Goal: Task Accomplishment & Management: Use online tool/utility

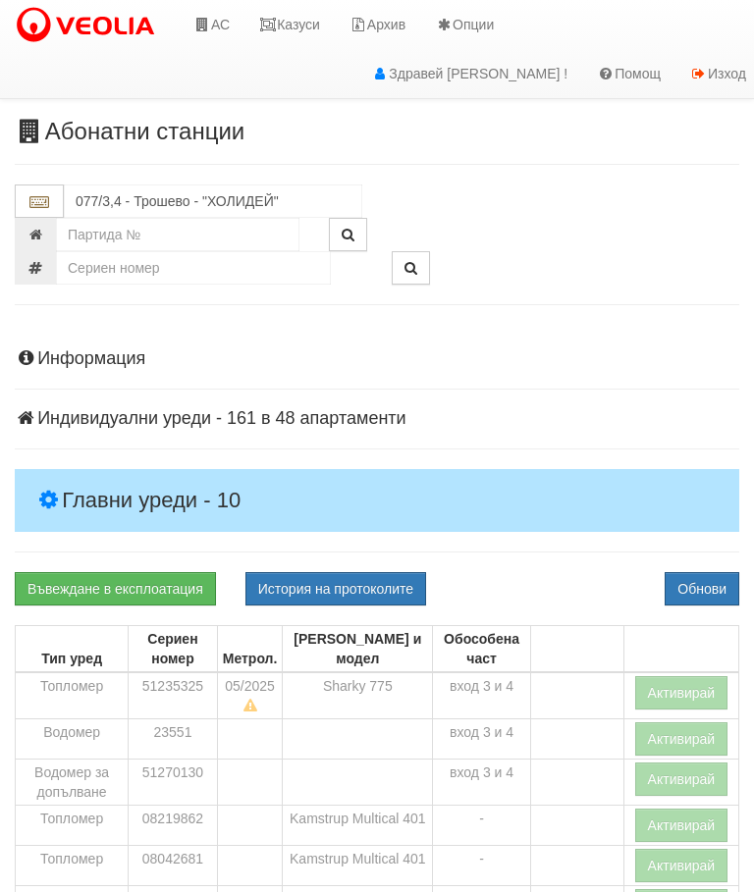
scroll to position [308, 0]
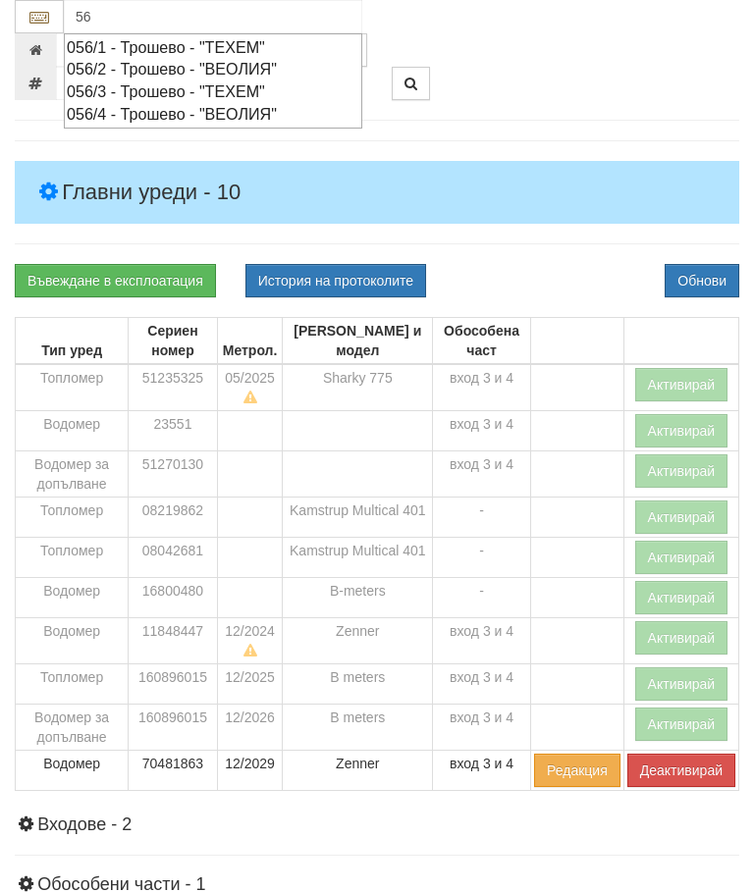
click at [194, 116] on div "056/4 - Трошево - "ВЕОЛИЯ"" at bounding box center [213, 114] width 293 height 23
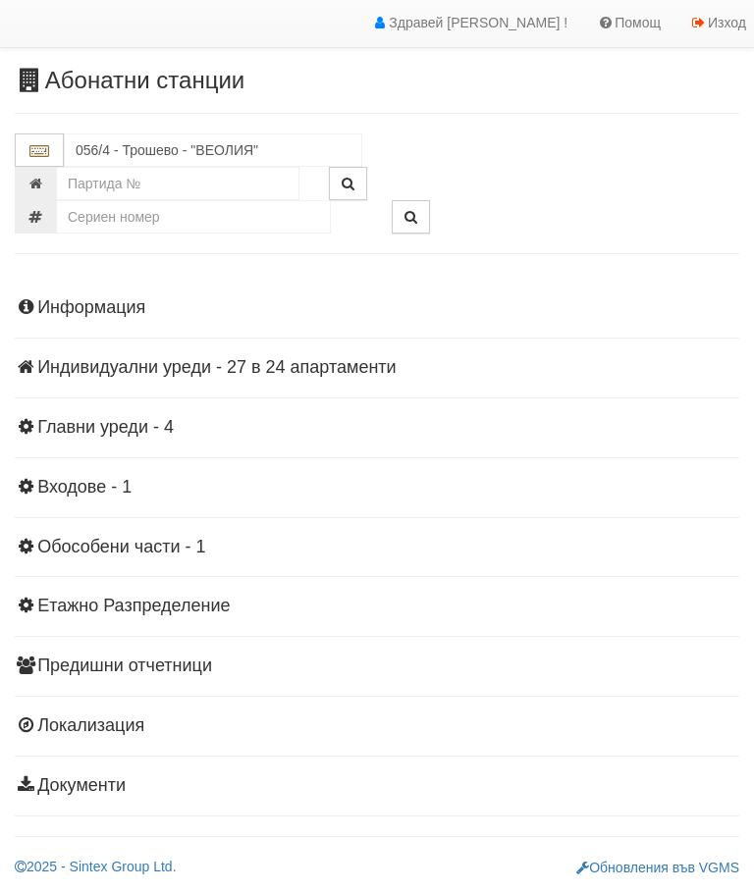
scroll to position [43, 0]
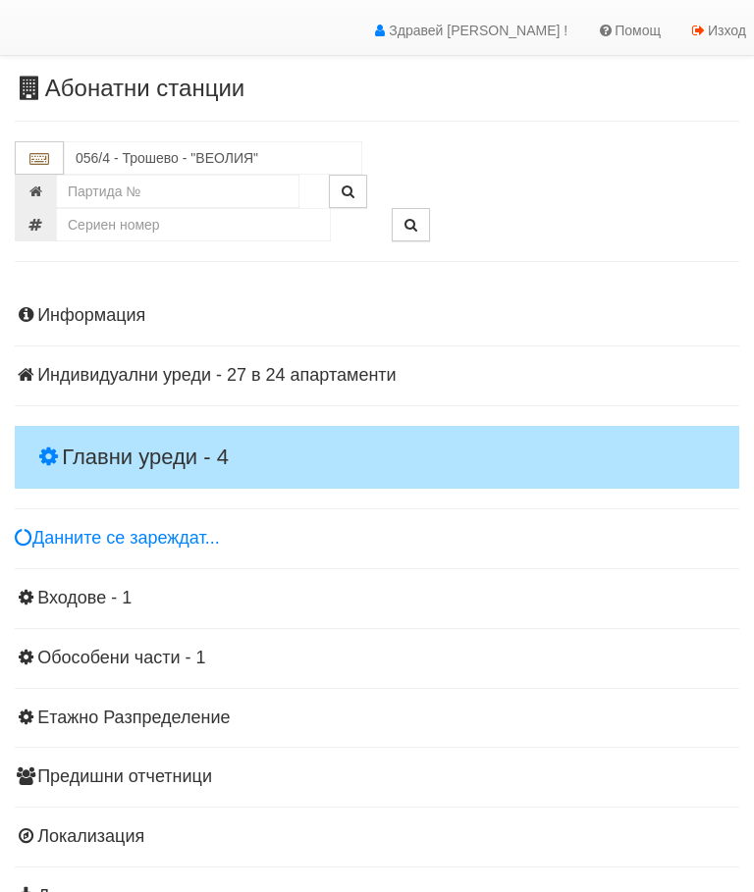
click at [143, 426] on h4 "Главни уреди - 4" at bounding box center [377, 457] width 725 height 63
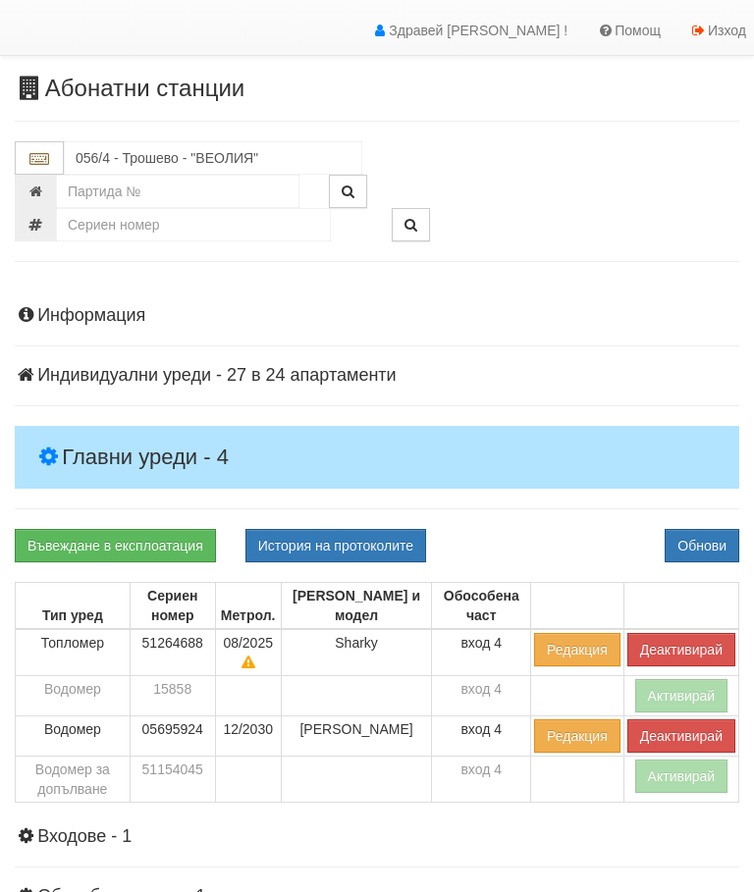
click at [670, 649] on button "Деактивирай" at bounding box center [681, 649] width 108 height 33
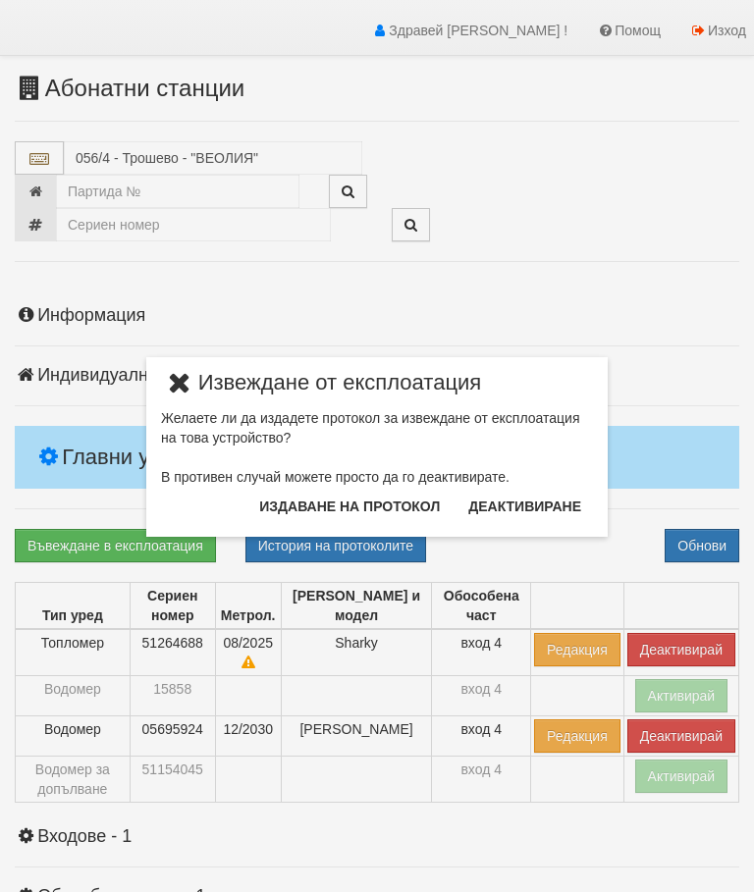
click at [364, 505] on button "Издаване на протокол" at bounding box center [349, 506] width 204 height 31
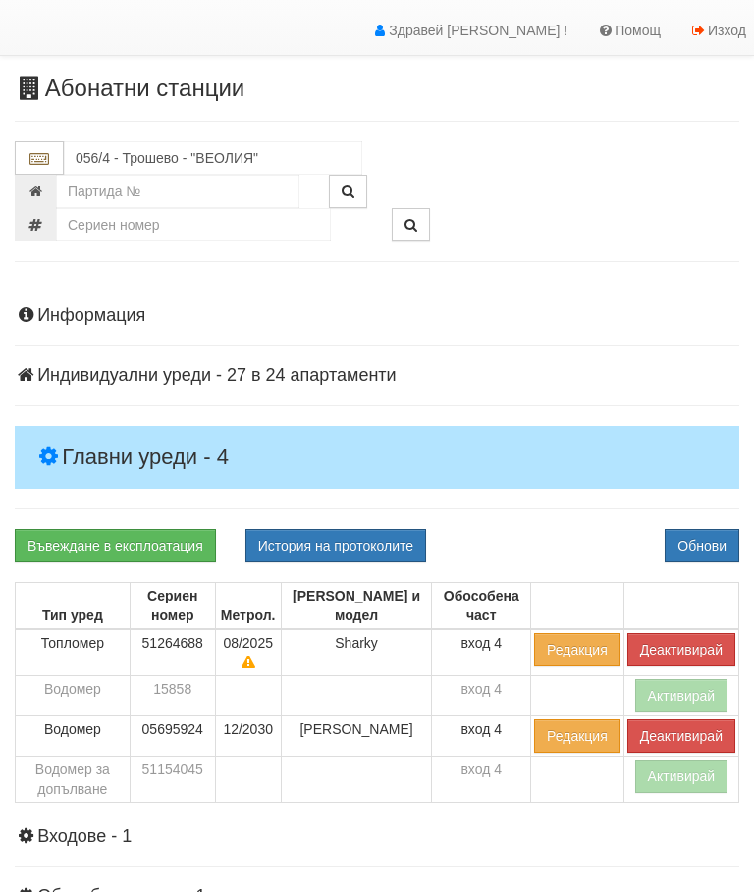
click at [559, 522] on div "Информация Параметри Брой Апартаменти: 24 Ползватели 07/2025 33 % 0 % 49" at bounding box center [377, 724] width 725 height 885
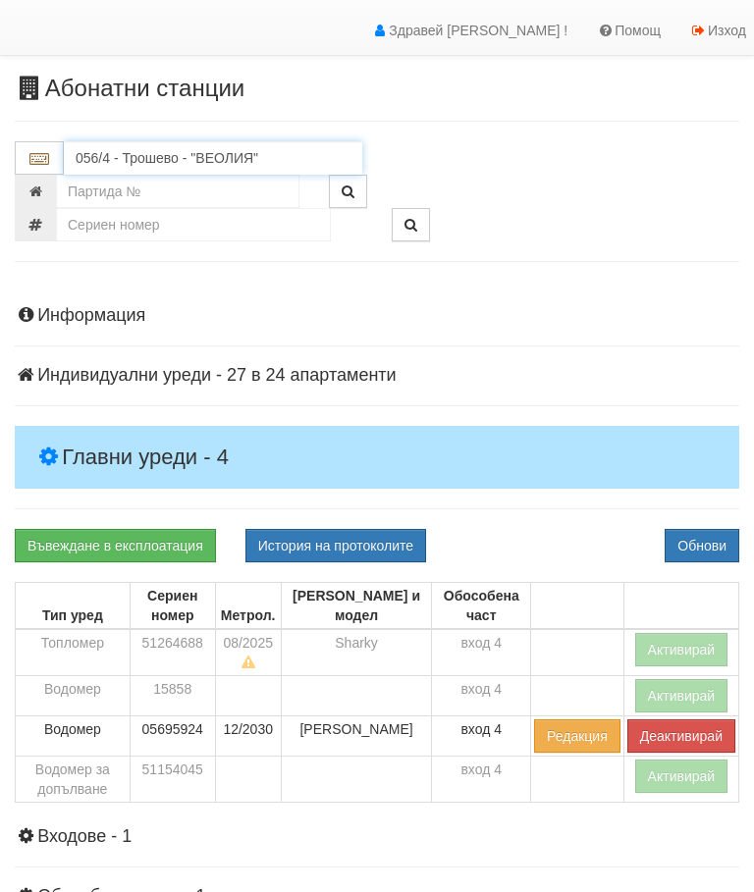
click at [190, 152] on input "056/4 - Трошево - "ВЕОЛИЯ"" at bounding box center [213, 157] width 298 height 33
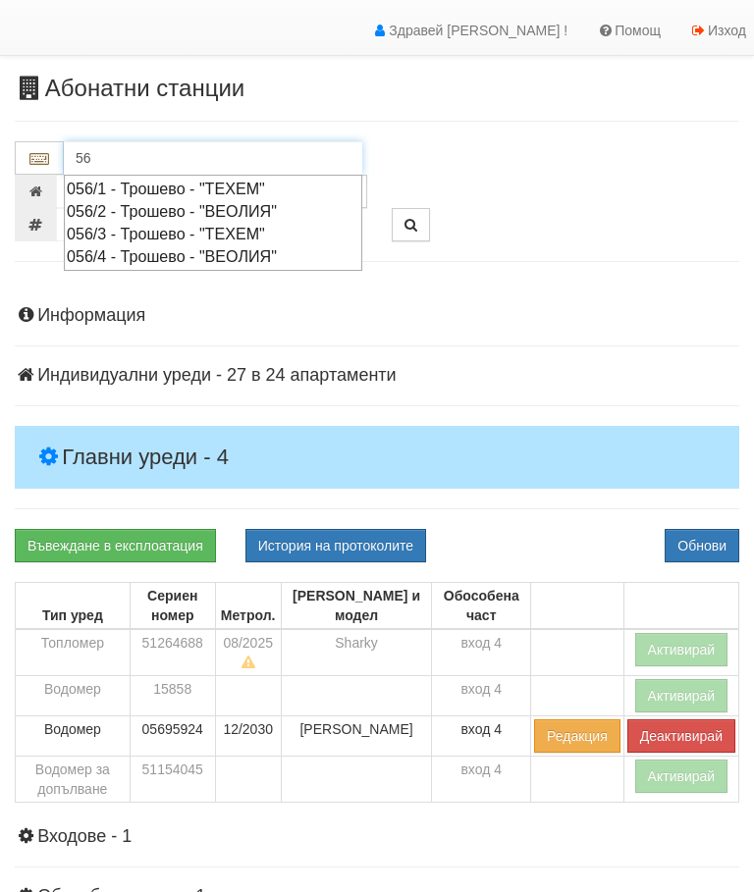
click at [273, 210] on div "056/2 - Трошево - "ВЕОЛИЯ"" at bounding box center [213, 211] width 293 height 23
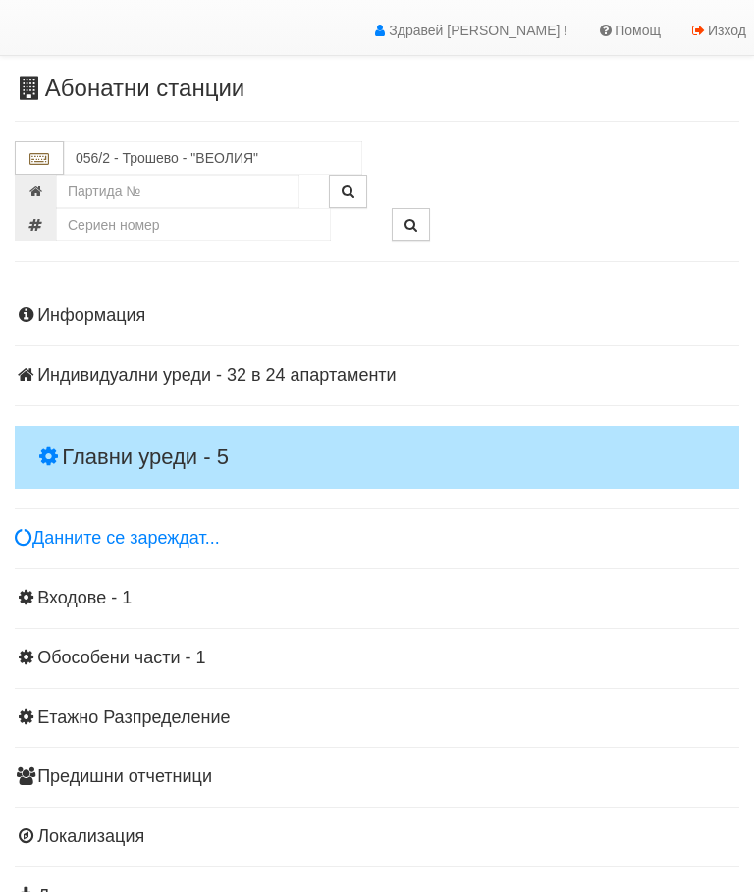
click at [152, 437] on h4 "Главни уреди - 5" at bounding box center [377, 457] width 725 height 63
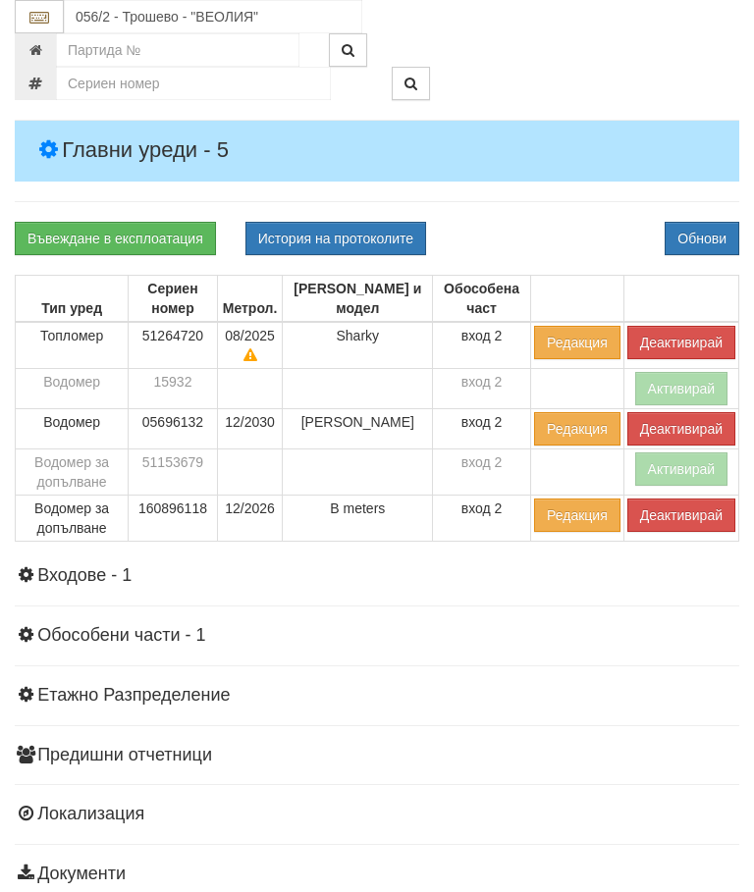
scroll to position [349, 1]
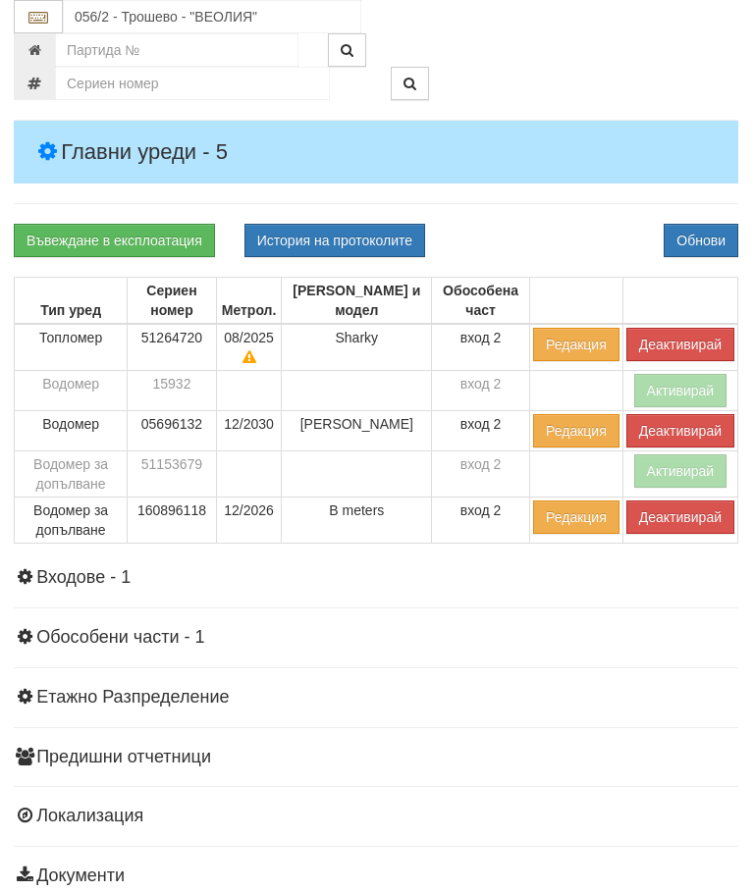
click at [668, 515] on button "Деактивирай" at bounding box center [680, 517] width 108 height 33
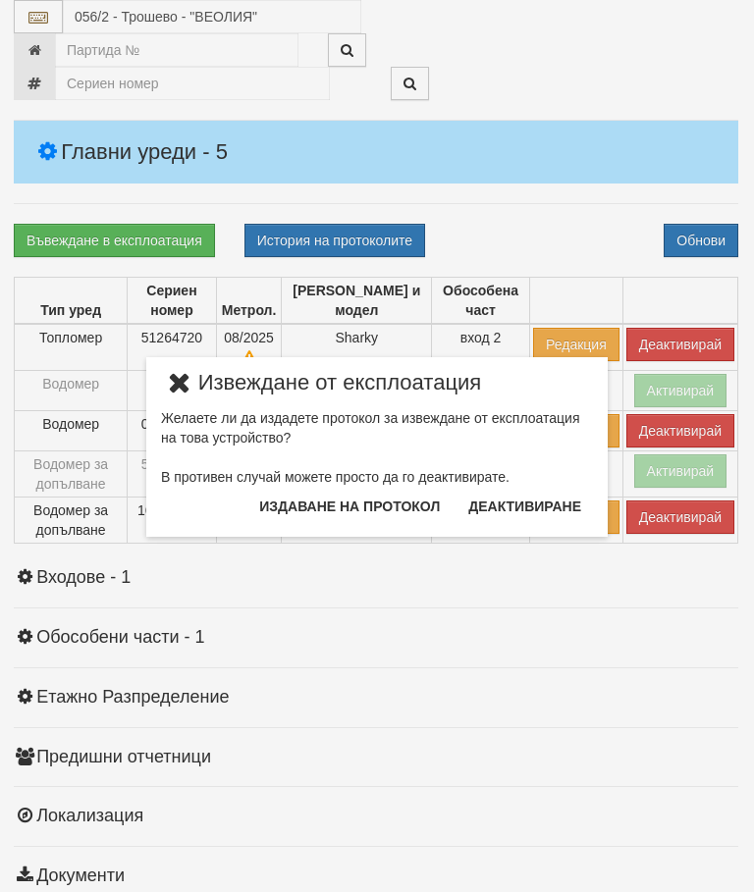
click at [344, 512] on button "Издаване на протокол" at bounding box center [349, 506] width 204 height 31
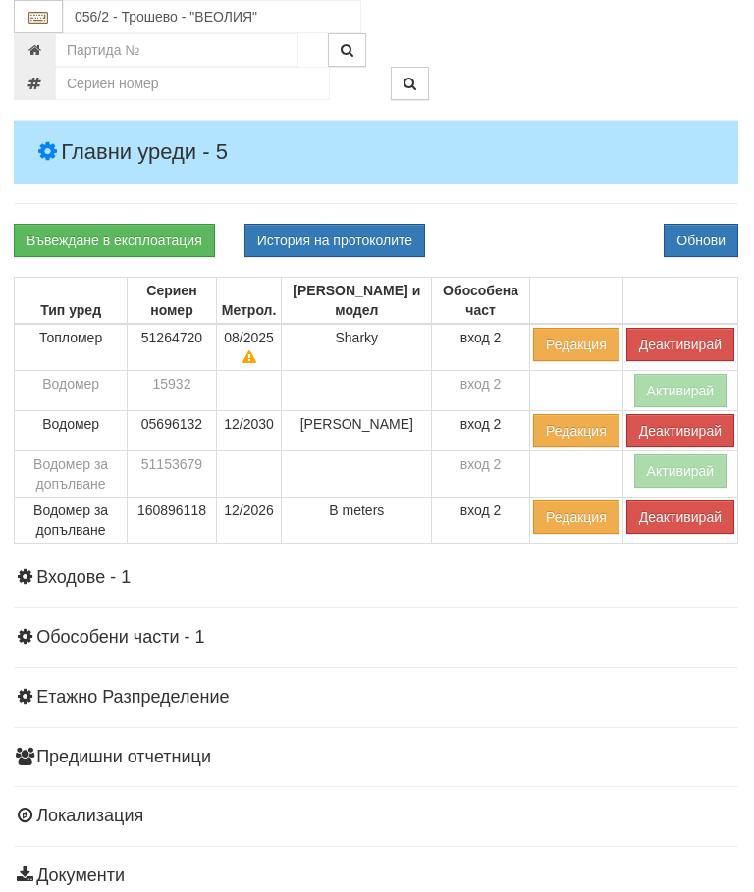
click at [548, 233] on div "Въвеждане в експлоатация История на протоколите Обнови" at bounding box center [376, 240] width 754 height 33
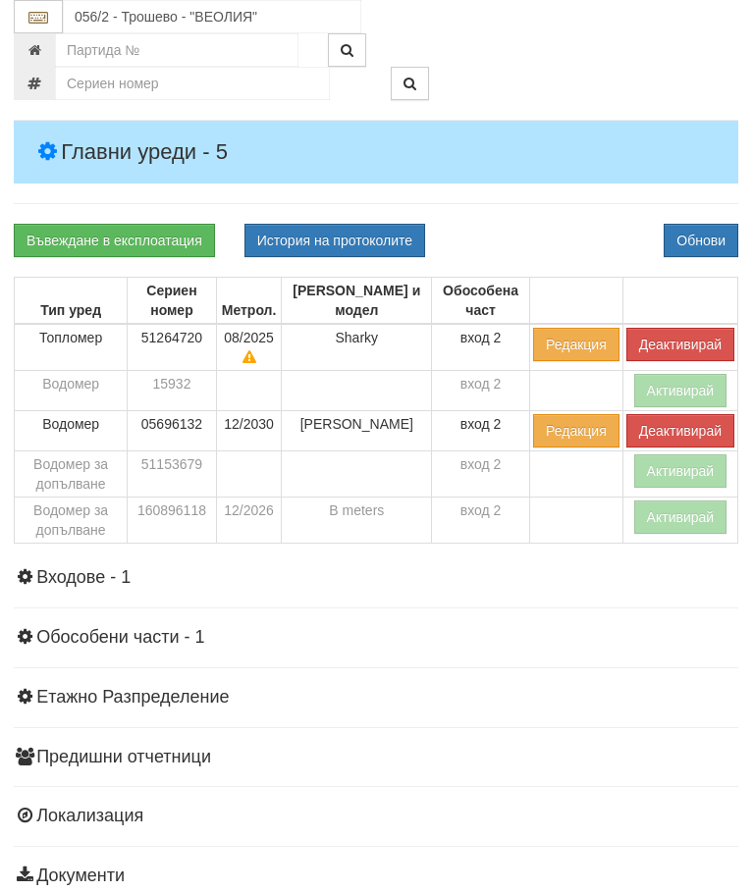
click at [670, 339] on button "Деактивирай" at bounding box center [680, 344] width 108 height 33
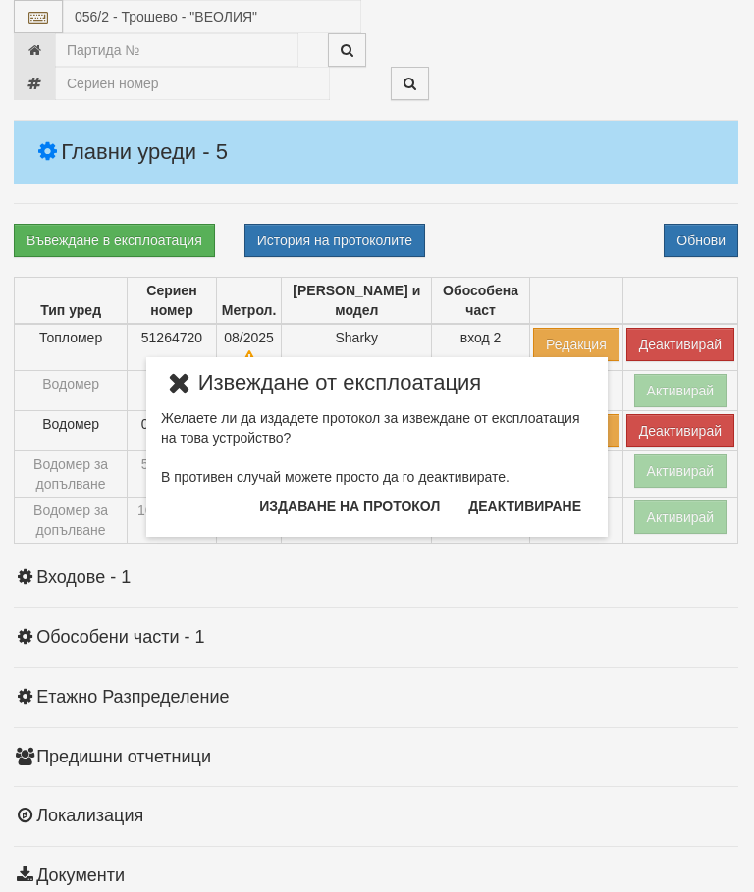
click at [373, 513] on button "Издаване на протокол" at bounding box center [349, 506] width 204 height 31
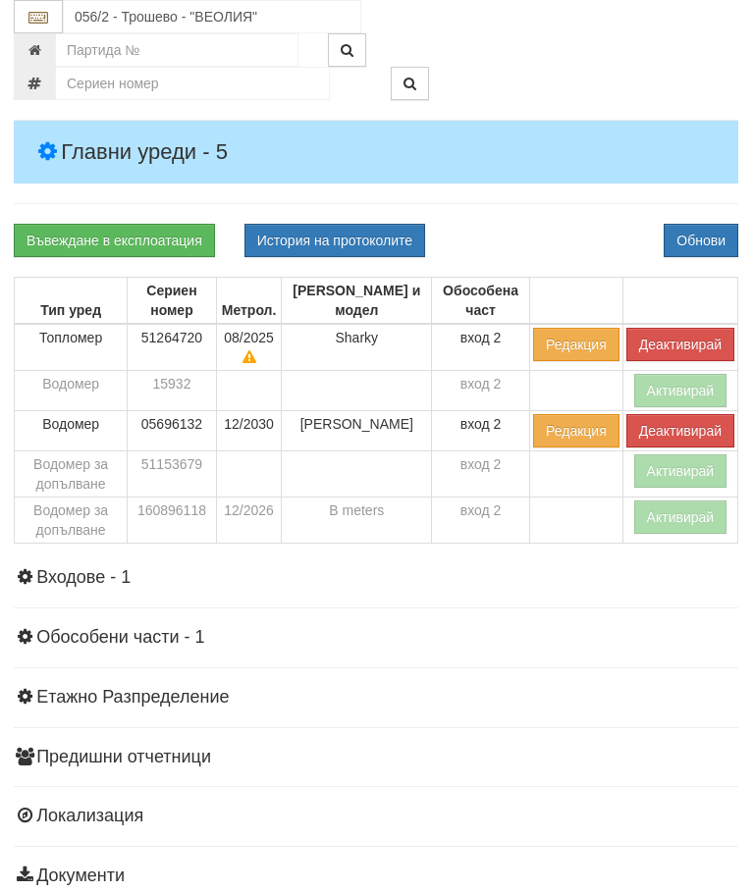
click at [526, 242] on div "Въвеждане в експлоатация История на протоколите Обнови" at bounding box center [376, 240] width 754 height 33
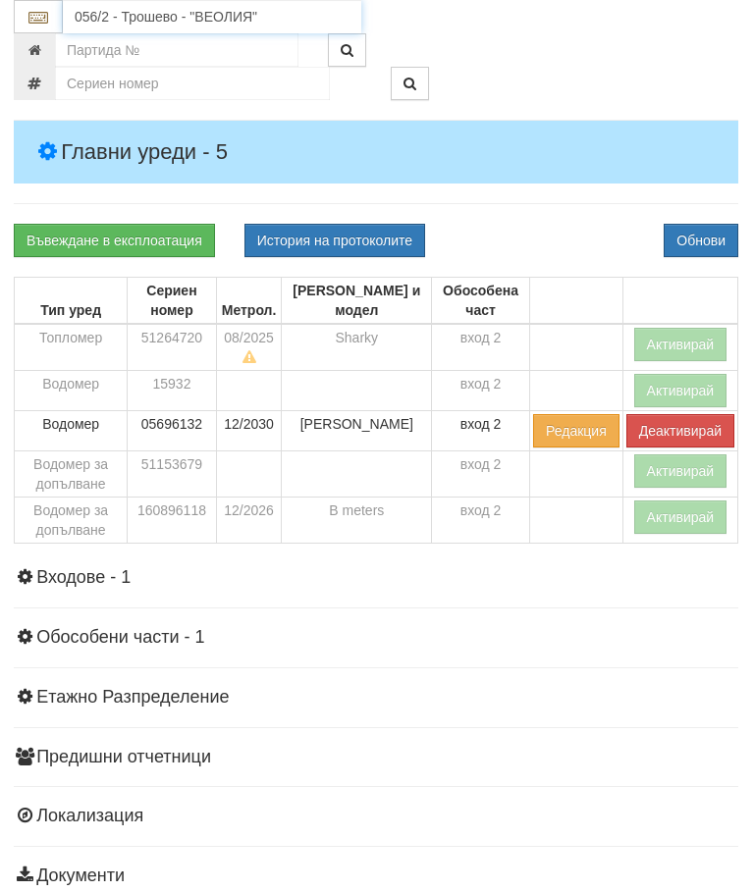
click at [164, 14] on input "056/2 - Трошево - "ВЕОЛИЯ"" at bounding box center [212, 16] width 298 height 33
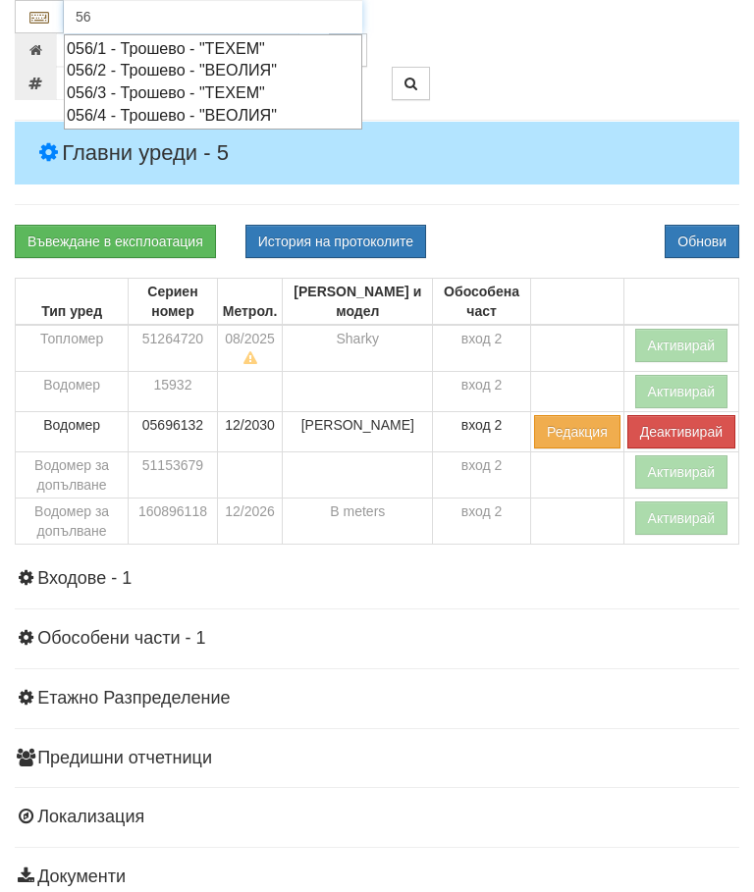
click at [191, 93] on div "056/3 - Трошево - "ТЕХЕМ"" at bounding box center [213, 92] width 293 height 23
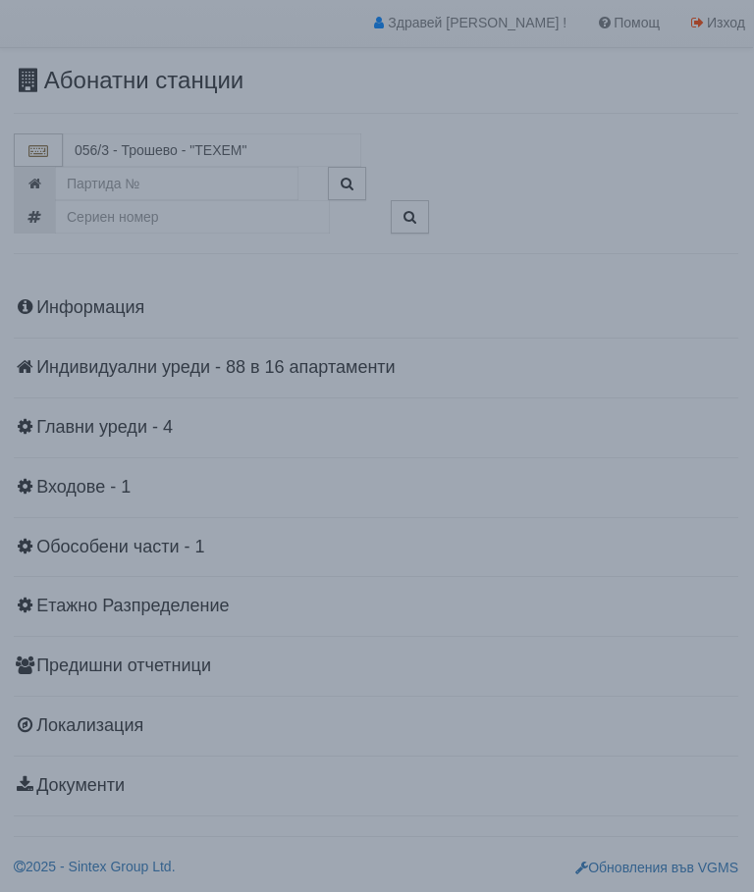
scroll to position [43, 1]
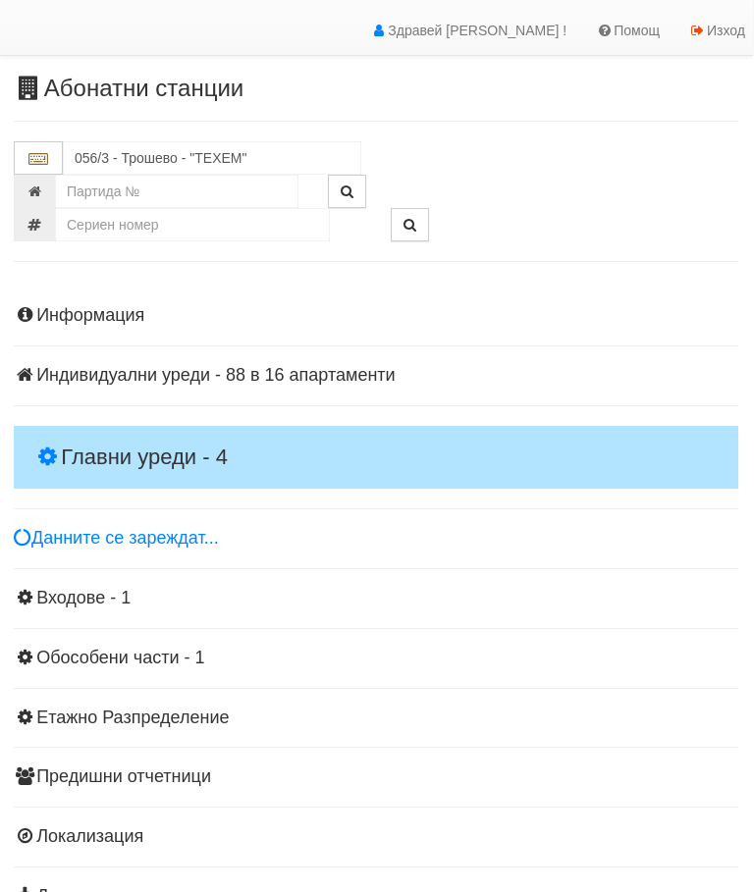
click at [156, 436] on h4 "Главни уреди - 4" at bounding box center [376, 457] width 725 height 63
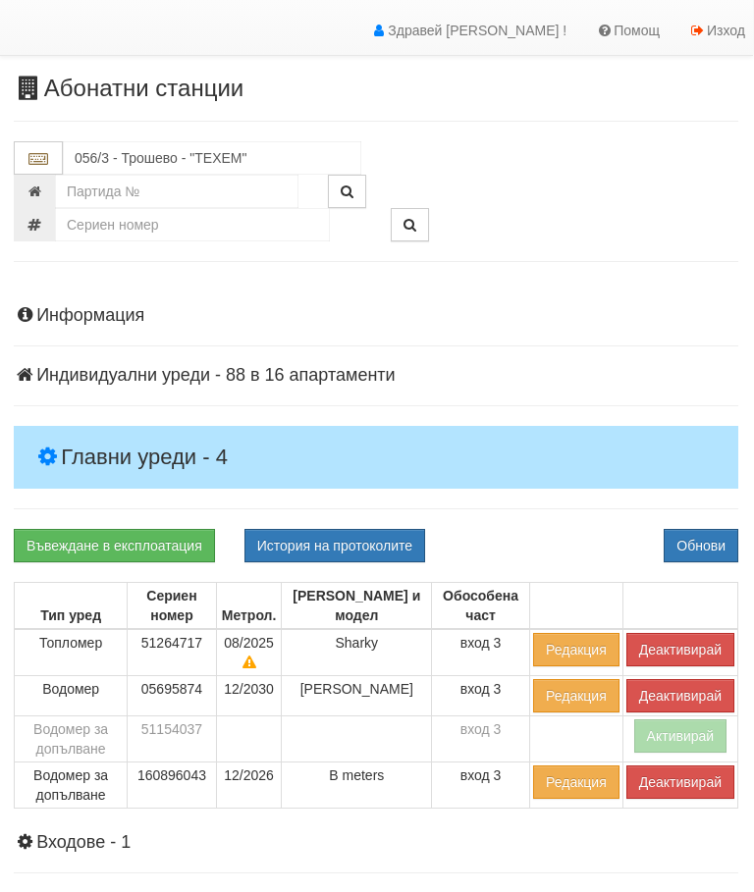
click at [663, 789] on button "Деактивирай" at bounding box center [680, 782] width 108 height 33
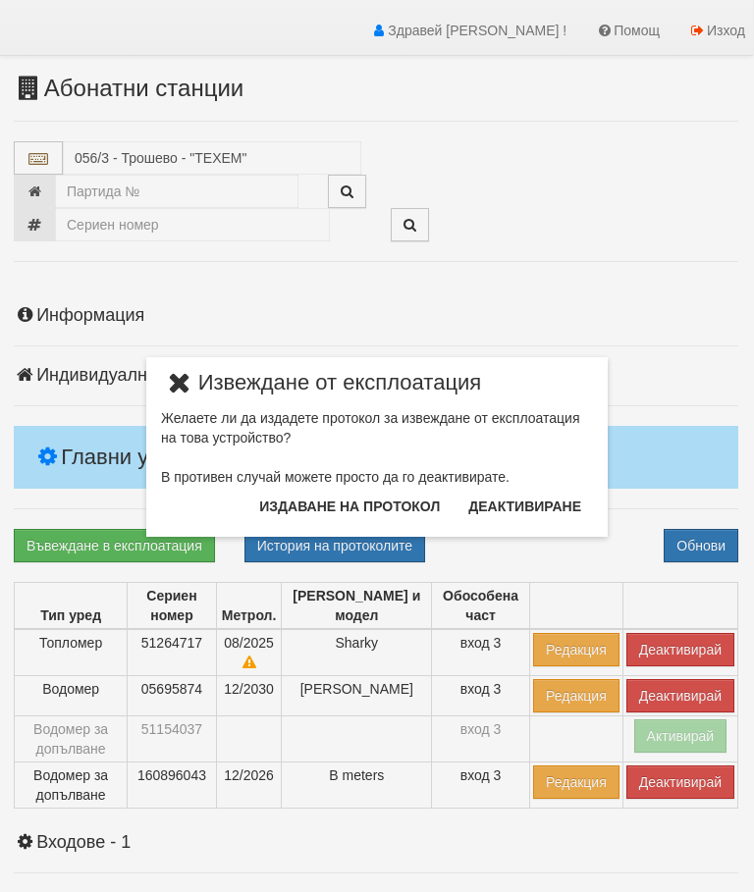
click at [386, 512] on button "Издаване на протокол" at bounding box center [349, 506] width 204 height 31
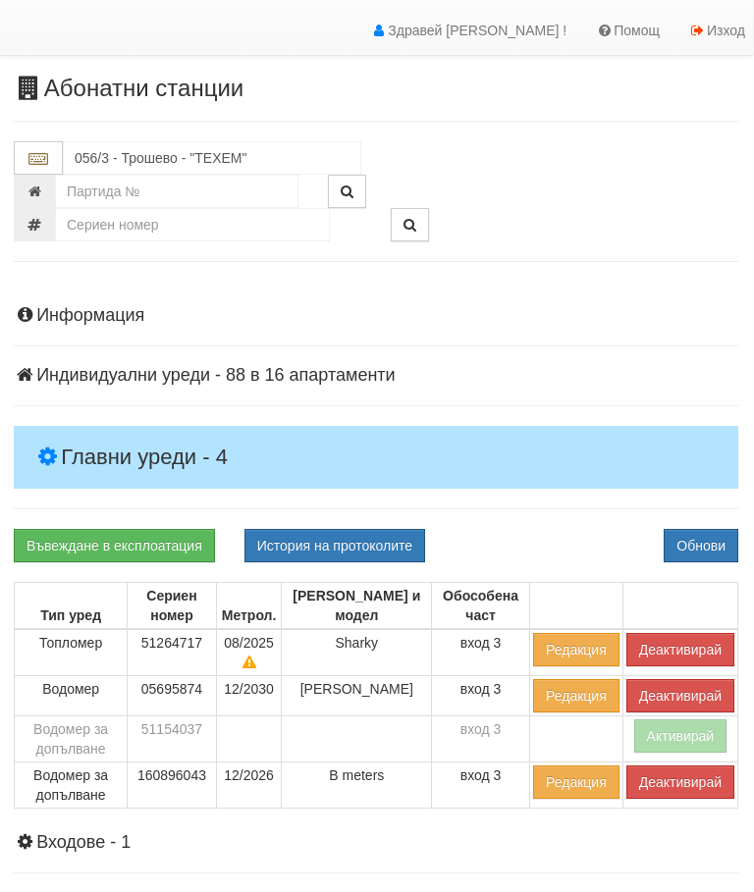
click at [538, 526] on div "Информация Параметри Брой Апартаменти: 16 Ползватели 07/2025 56 % 0 % 39" at bounding box center [376, 727] width 725 height 890
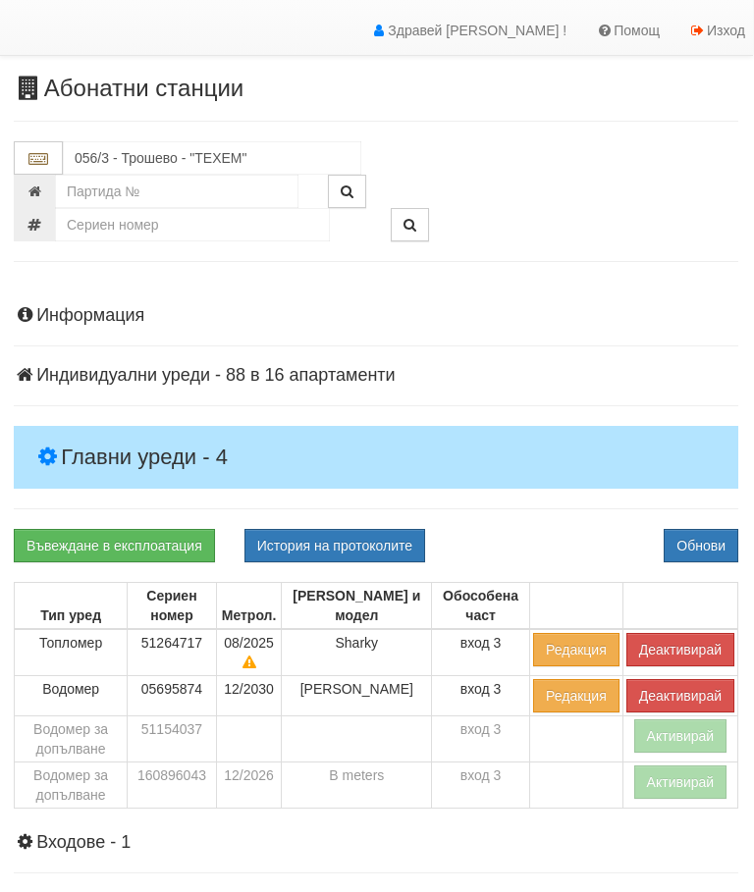
click at [671, 644] on button "Деактивирай" at bounding box center [680, 649] width 108 height 33
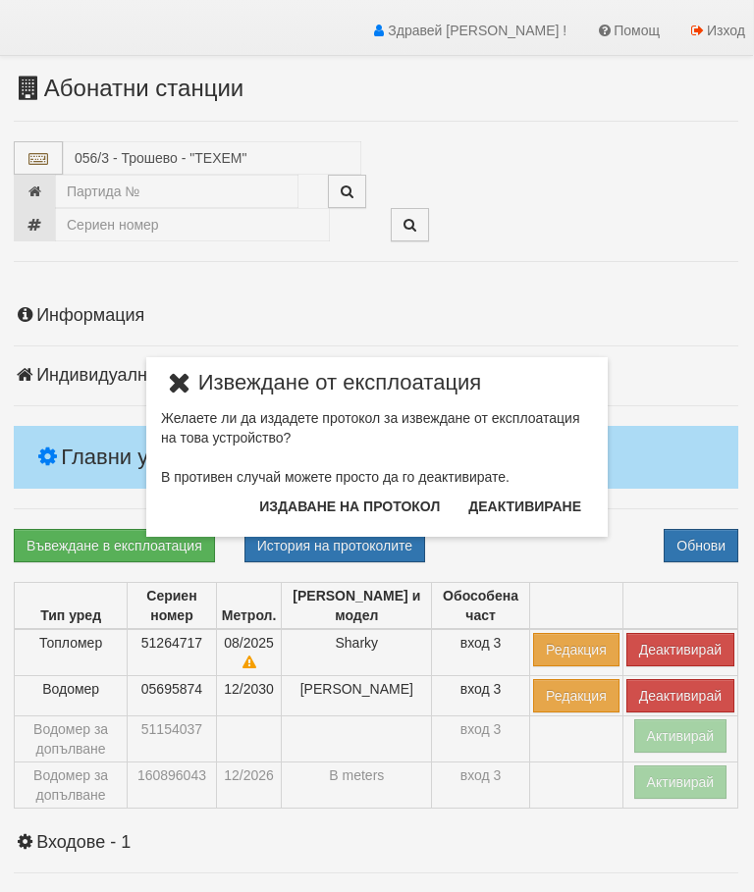
click at [366, 504] on button "Издаване на протокол" at bounding box center [349, 506] width 204 height 31
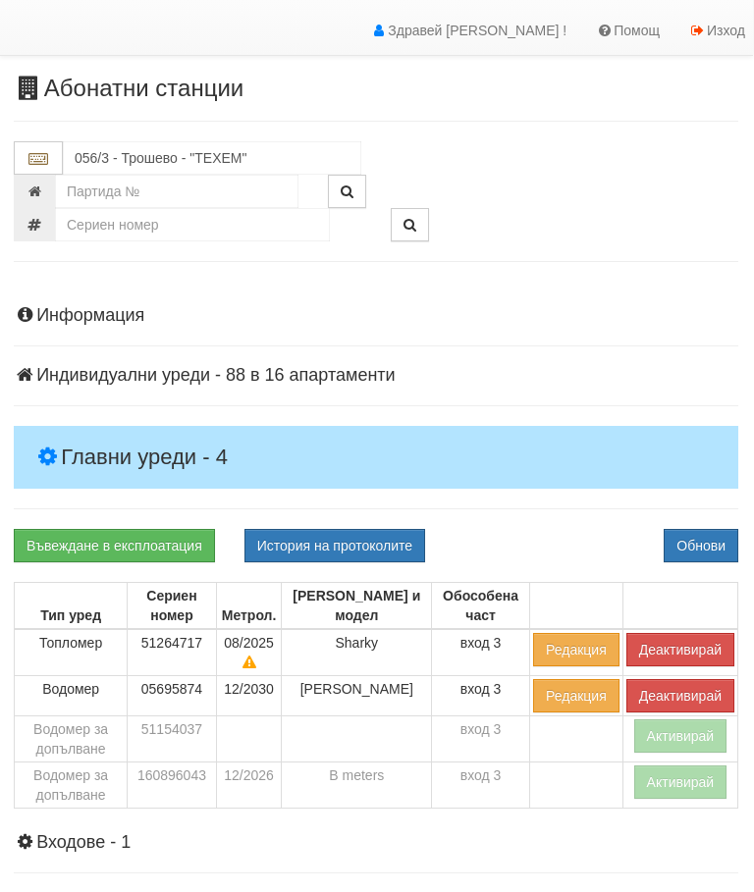
click at [554, 536] on div "Въвеждане в експлоатация История на протоколите Обнови" at bounding box center [376, 545] width 754 height 33
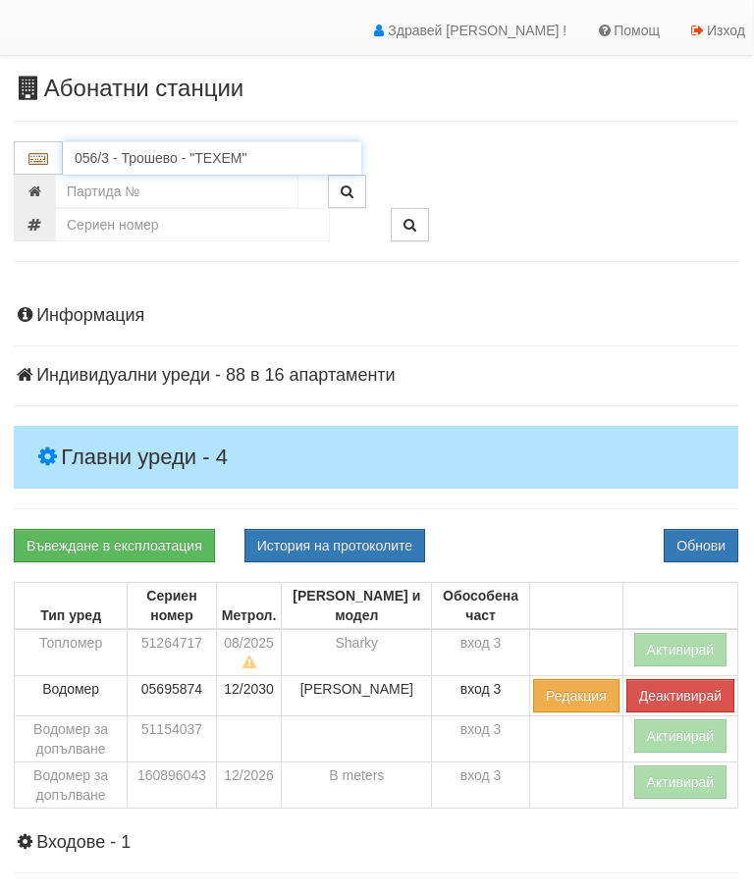
click at [159, 167] on input "056/3 - Трошево - "ТЕХЕМ"" at bounding box center [212, 157] width 298 height 33
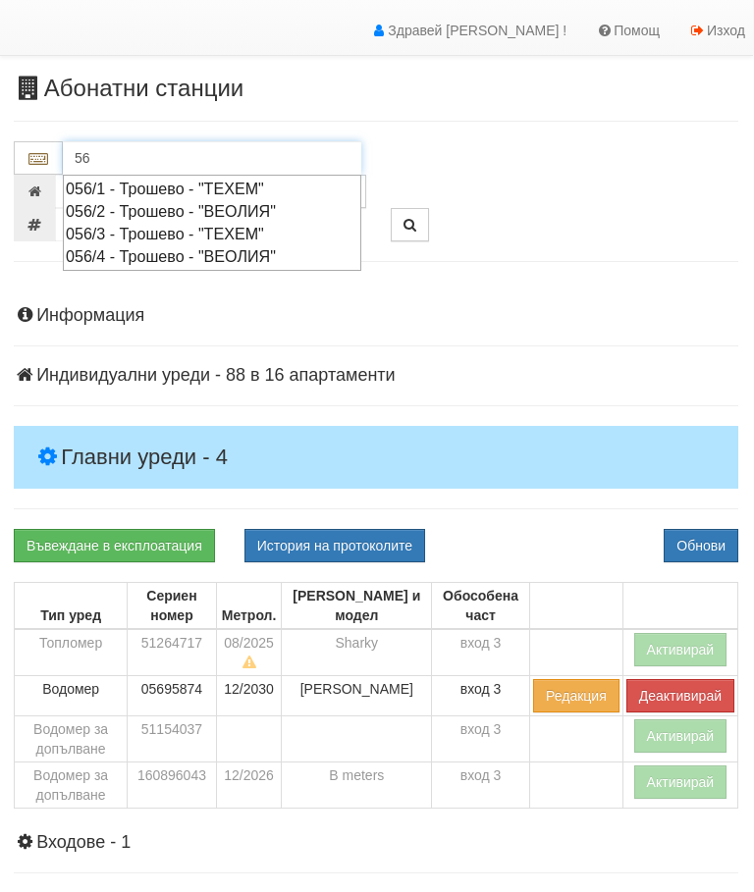
click at [204, 188] on div "056/1 - Трошево - "ТЕХЕМ"" at bounding box center [212, 189] width 293 height 23
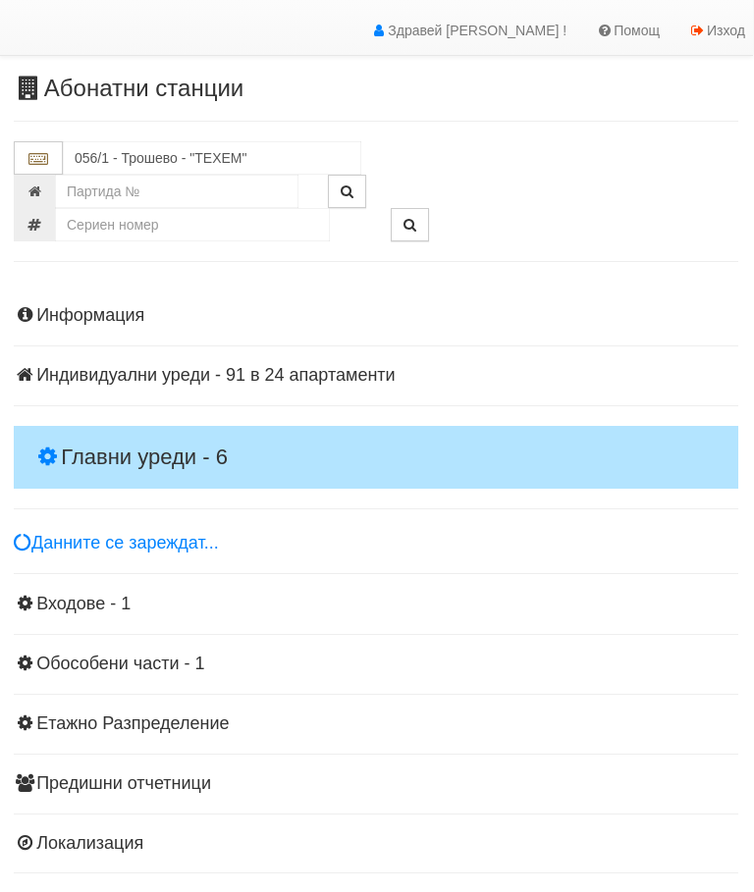
click at [137, 432] on h4 "Главни уреди - 6" at bounding box center [376, 457] width 725 height 63
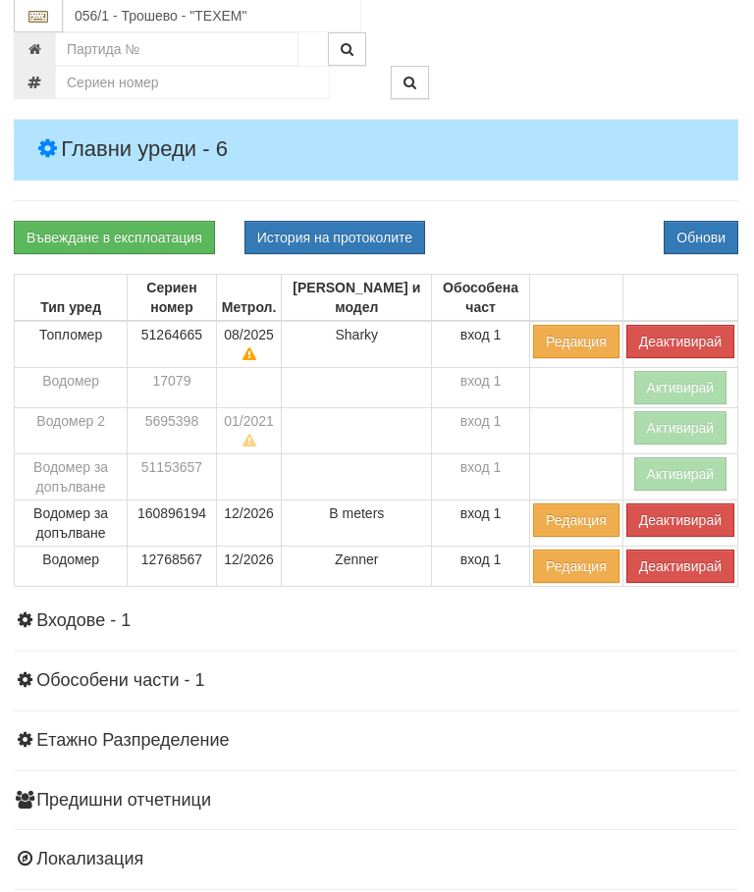
scroll to position [397, 1]
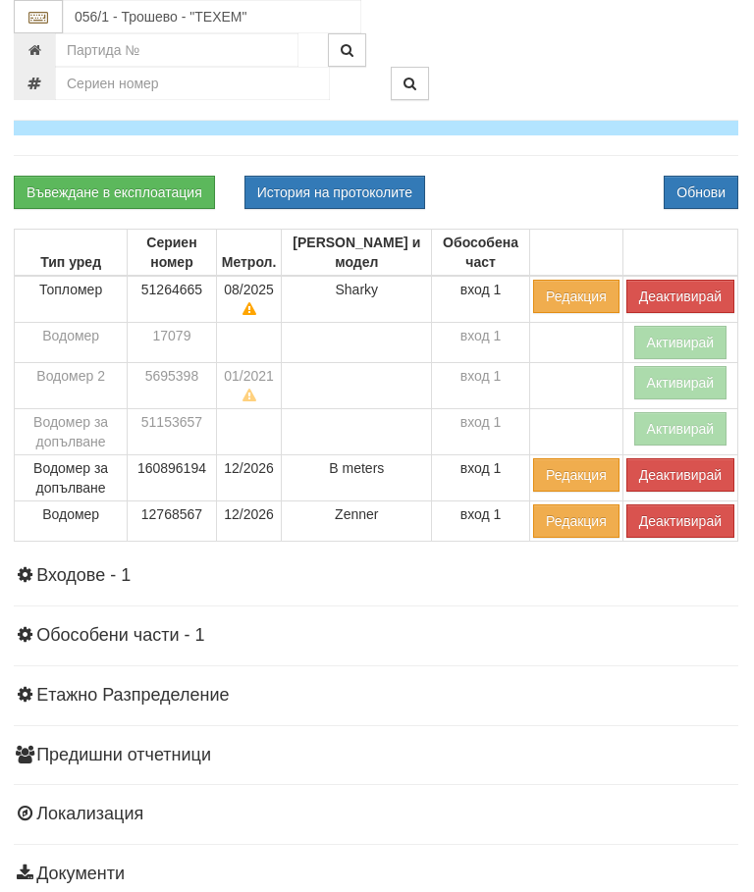
click at [670, 469] on button "Деактивирай" at bounding box center [680, 475] width 108 height 33
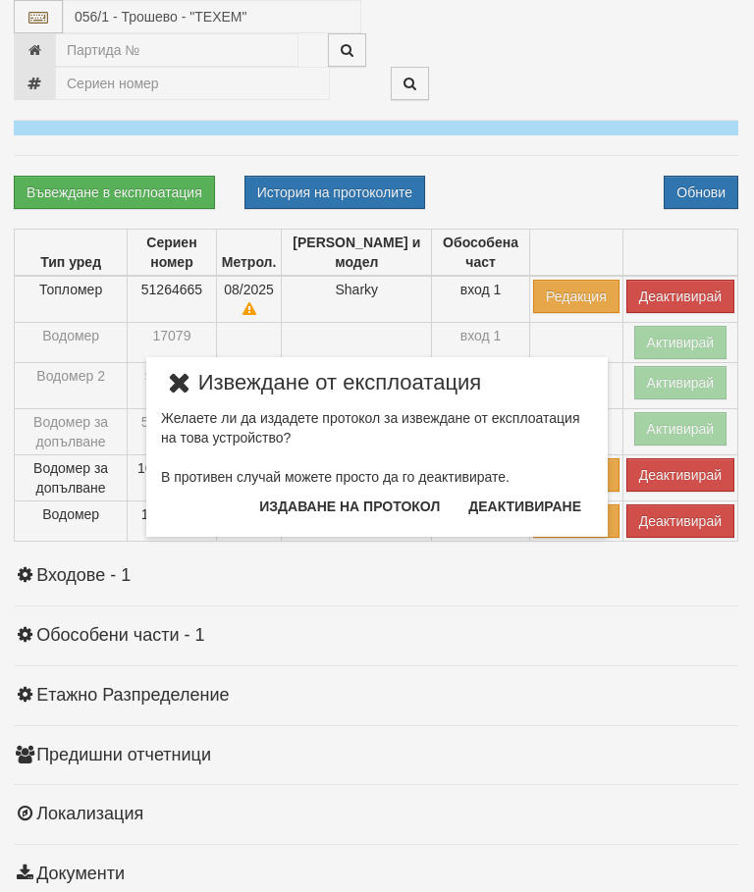
click at [361, 511] on button "Издаване на протокол" at bounding box center [349, 506] width 204 height 31
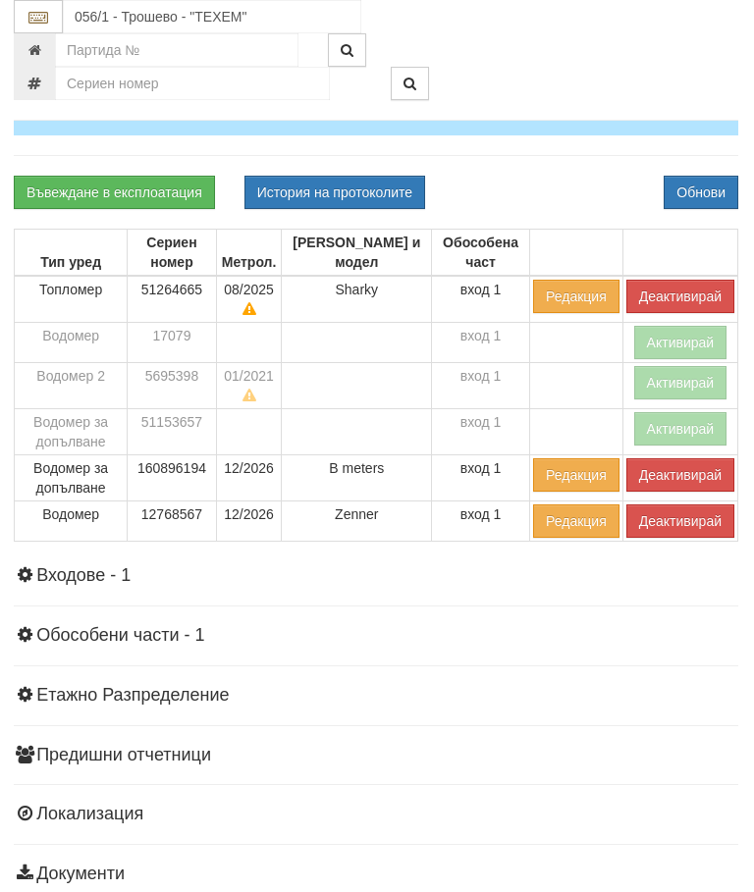
click at [559, 171] on div "Информация Параметри Брой Апартаменти: 24 Ползватели 07/2025 63 % 0 % 53" at bounding box center [376, 416] width 725 height 977
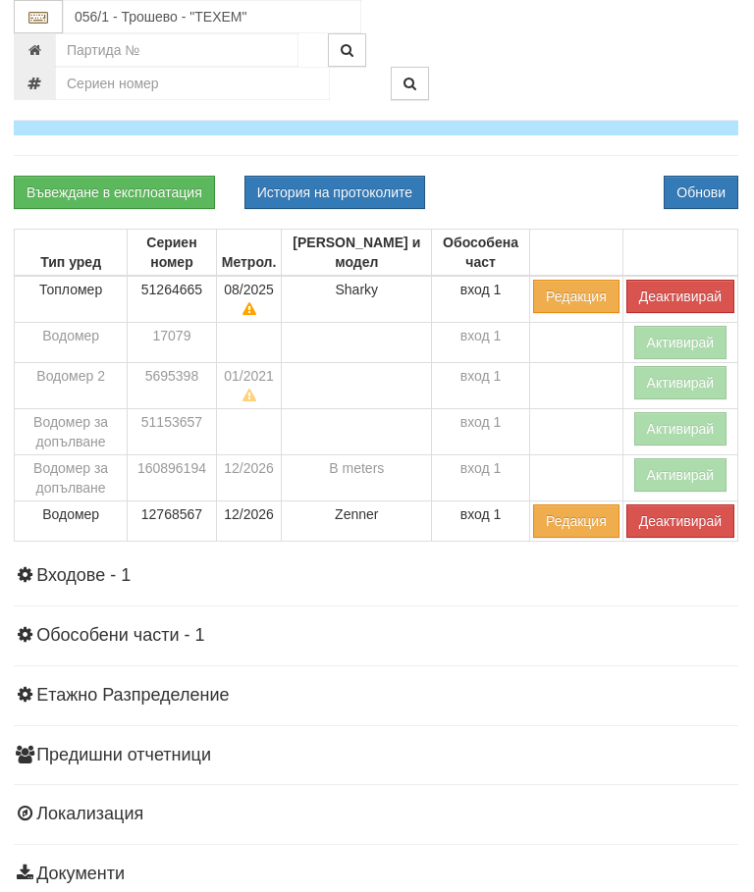
click at [685, 283] on button "Деактивирай" at bounding box center [680, 296] width 108 height 33
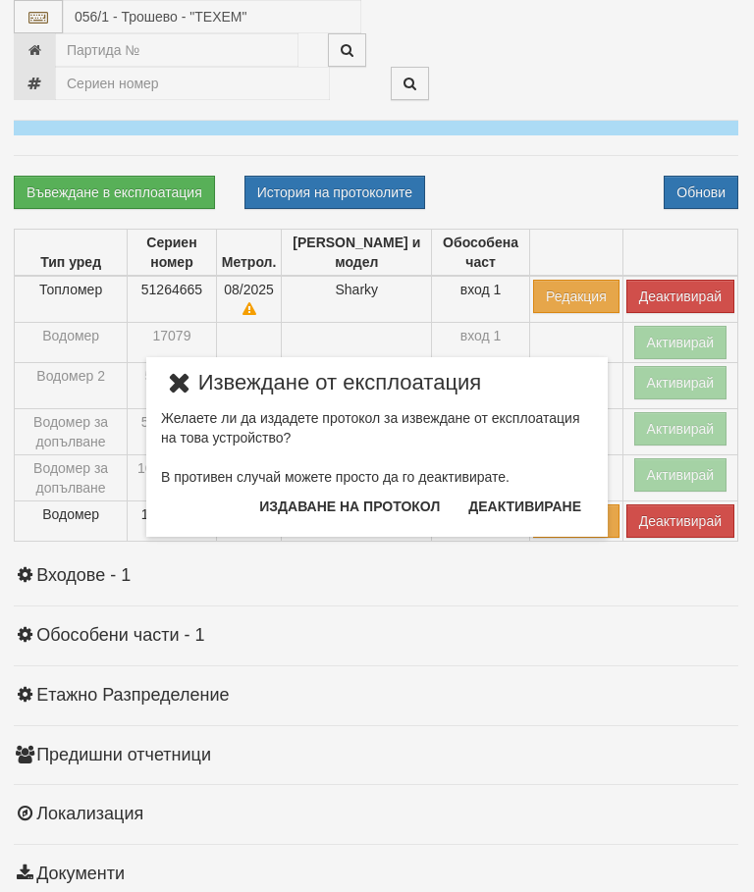
click at [366, 517] on button "Издаване на протокол" at bounding box center [349, 506] width 204 height 31
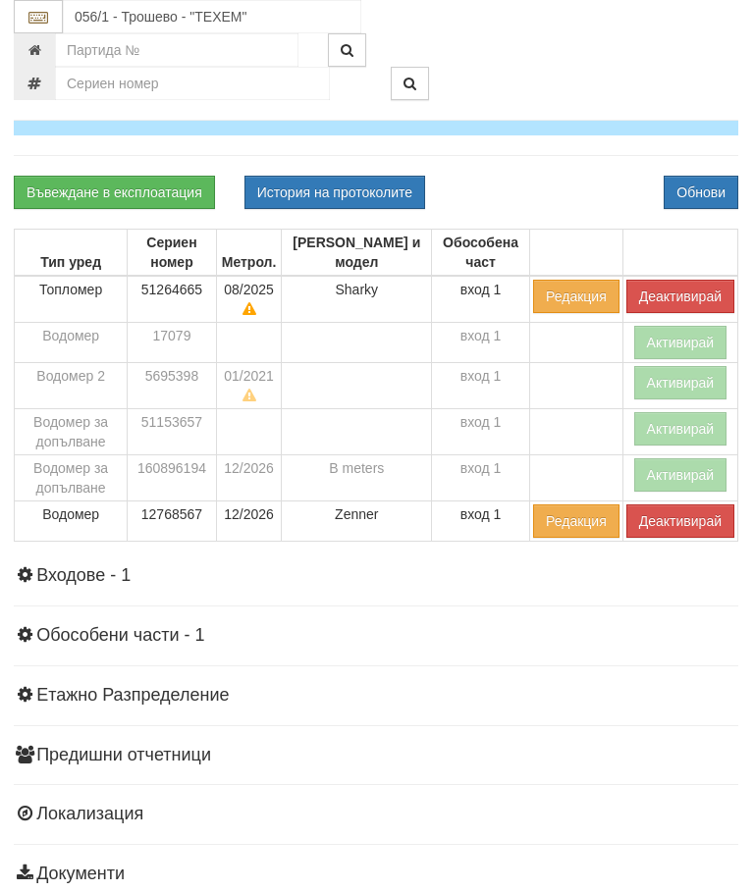
click at [540, 135] on div "Информация Параметри Брой Апартаменти: 24 Ползватели 07/2025 63 % 0 % 53" at bounding box center [376, 416] width 725 height 977
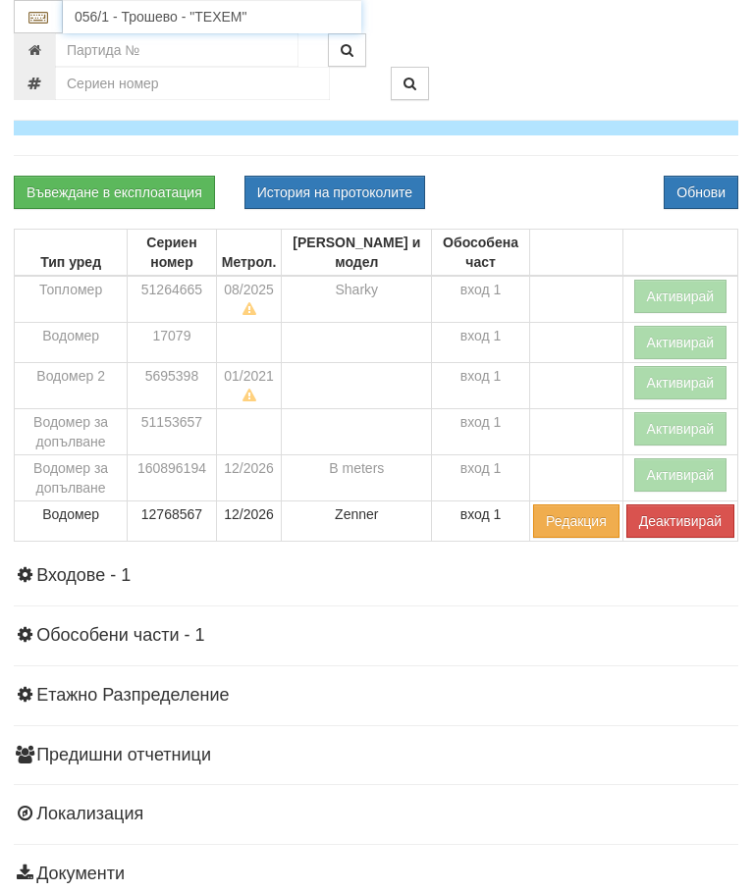
click at [189, 14] on input "056/1 - Трошево - "ТЕХЕМ"" at bounding box center [212, 16] width 298 height 33
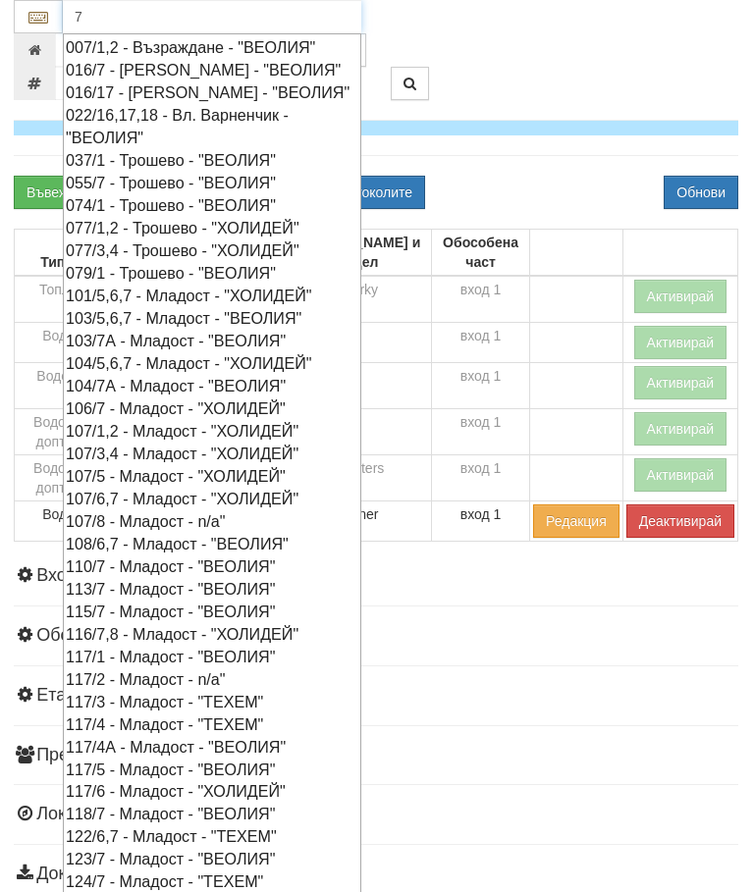
click at [197, 43] on div "007/1,2 - Възраждане - "ВЕОЛИЯ"" at bounding box center [212, 47] width 293 height 23
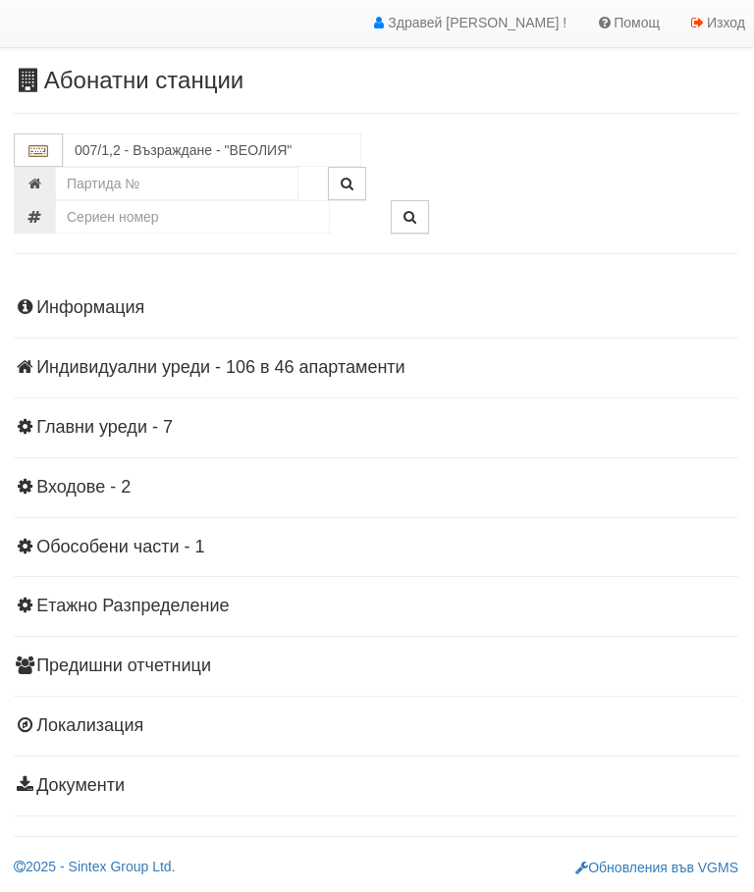
scroll to position [43, 1]
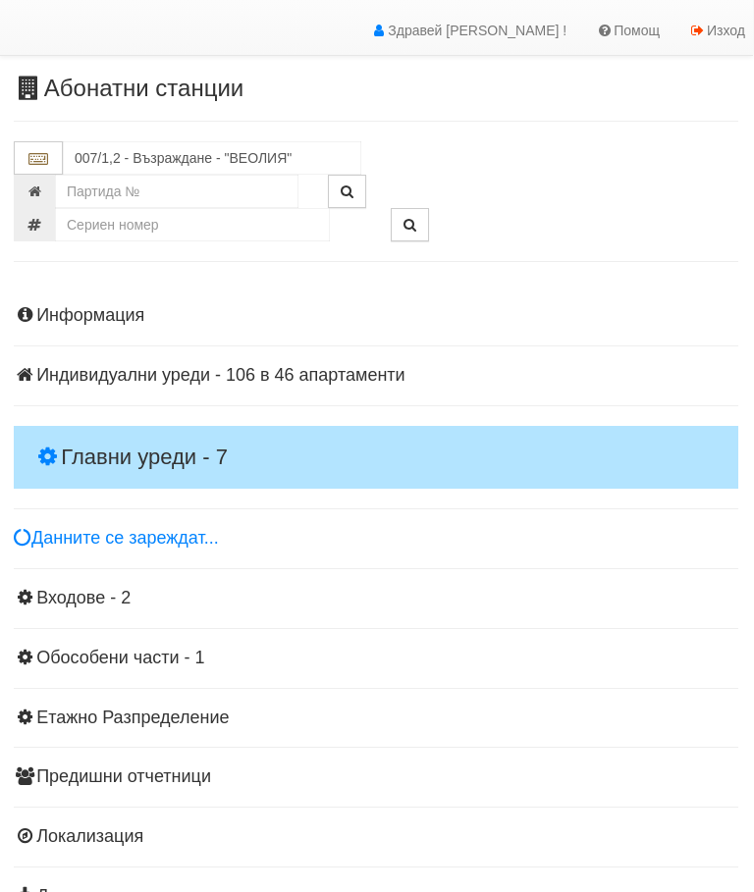
click at [135, 430] on h4 "Главни уреди - 7" at bounding box center [376, 457] width 725 height 63
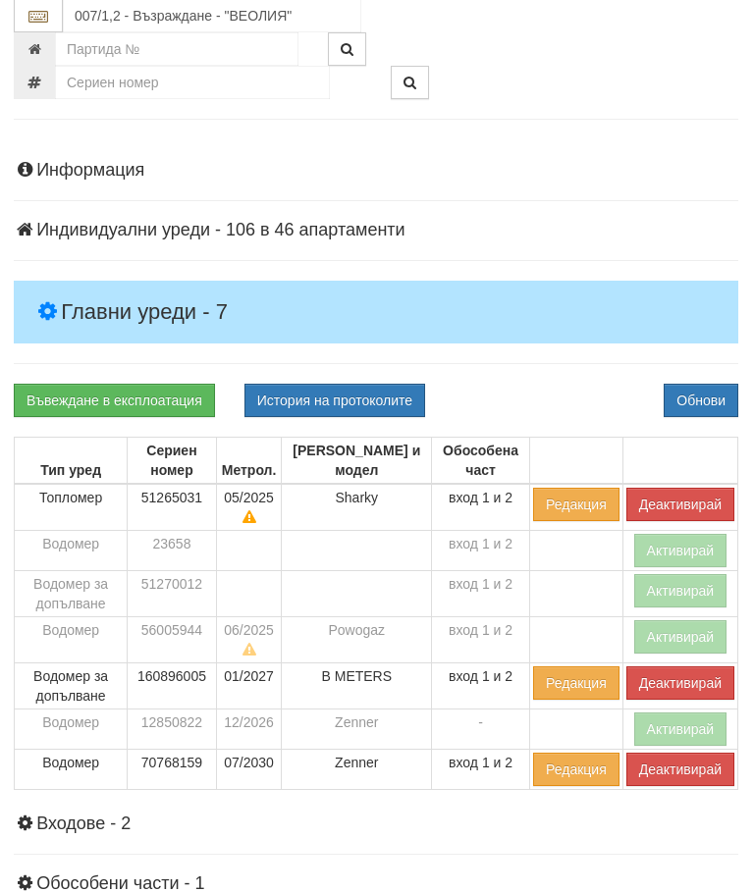
scroll to position [239, 1]
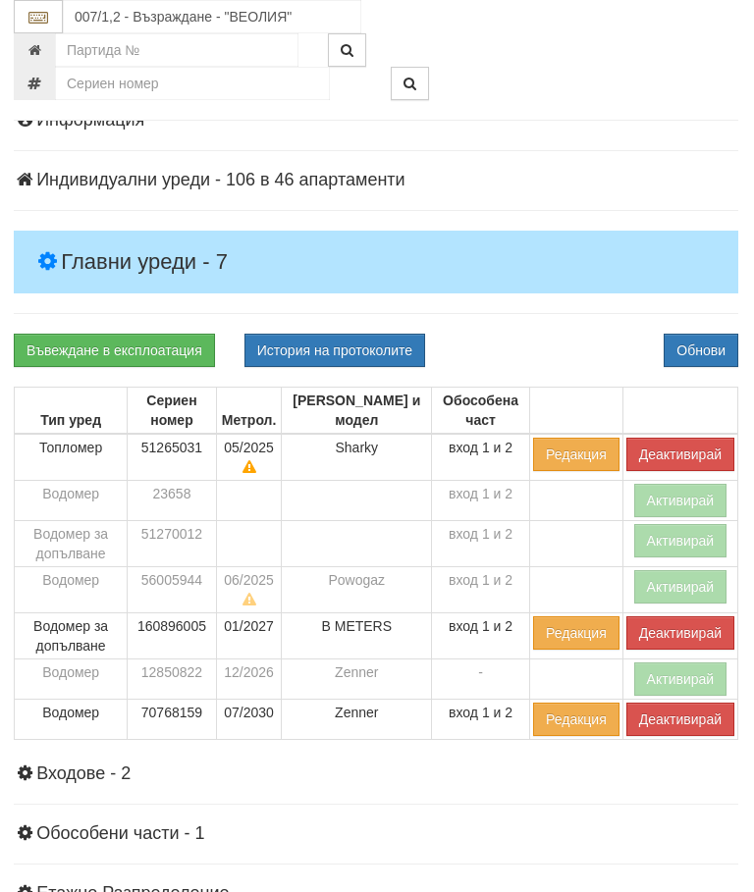
click at [675, 443] on button "Деактивирай" at bounding box center [680, 454] width 108 height 33
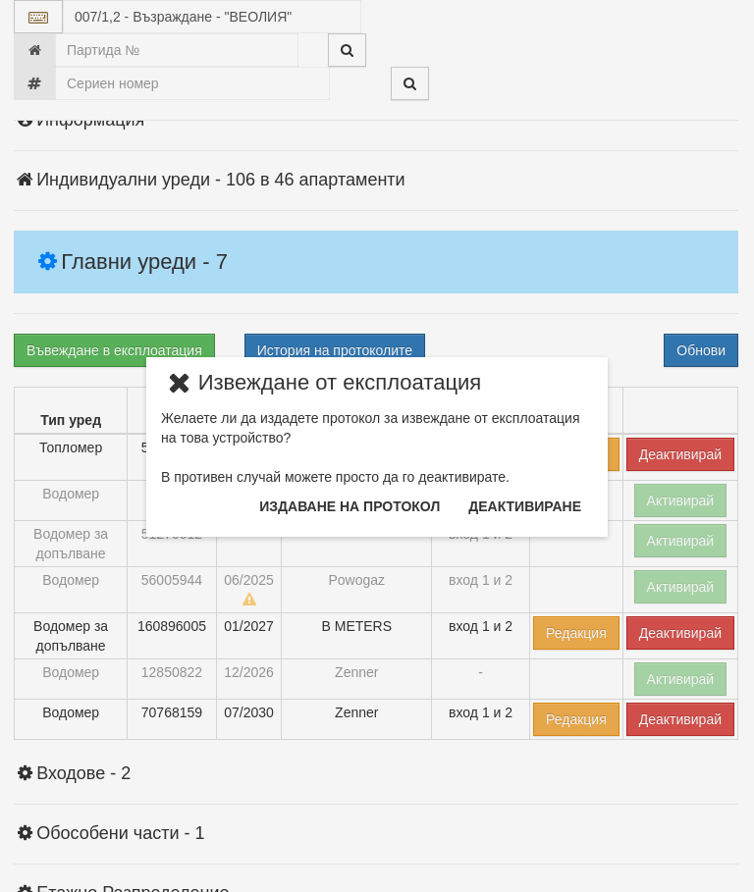
click at [366, 505] on button "Издаване на протокол" at bounding box center [349, 506] width 204 height 31
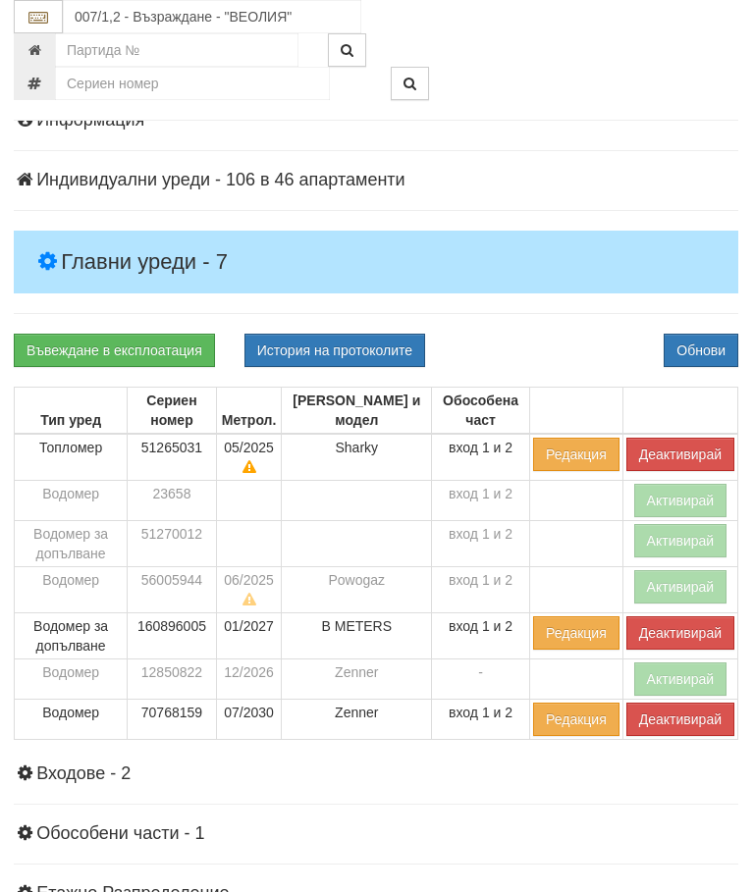
scroll to position [312, 1]
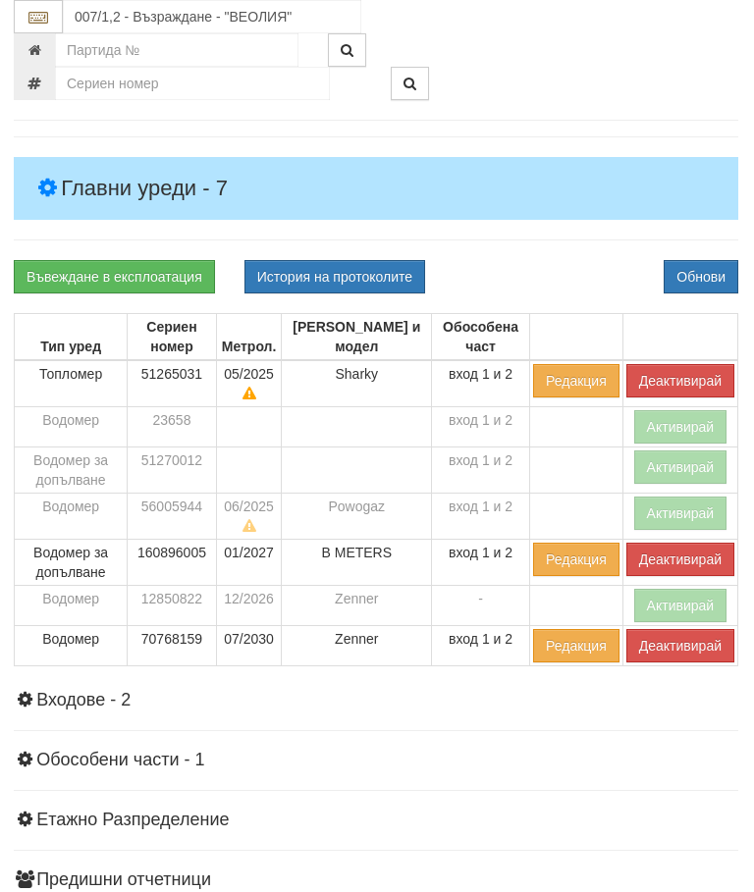
click at [554, 282] on div "Въвеждане в експлоатация История на протоколите Обнови" at bounding box center [376, 276] width 754 height 33
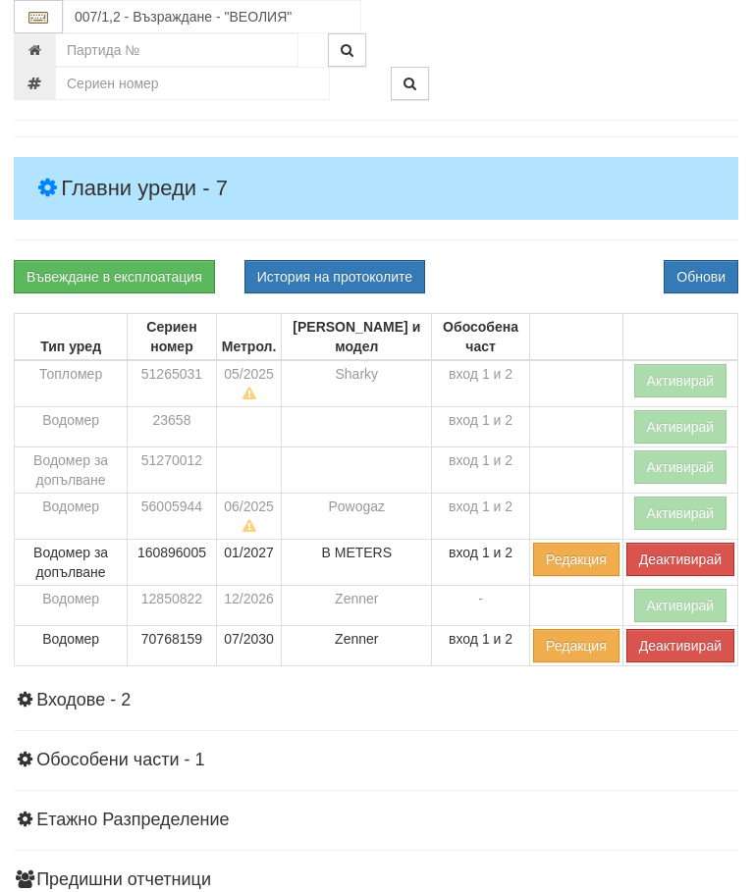
click at [679, 552] on button "Деактивирай" at bounding box center [680, 559] width 108 height 33
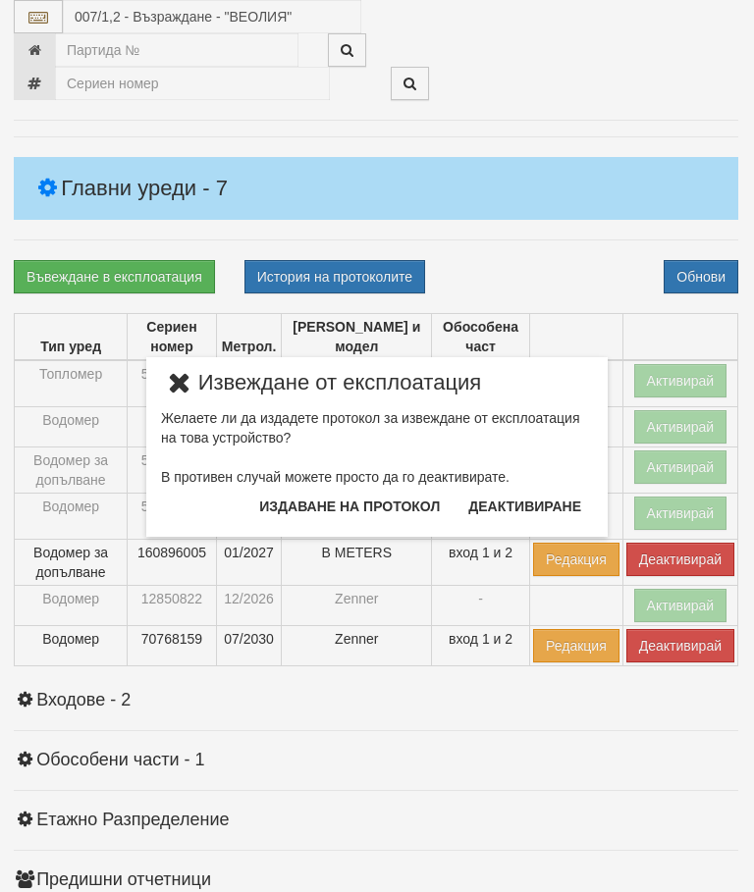
click at [354, 502] on button "Издаване на протокол" at bounding box center [349, 506] width 204 height 31
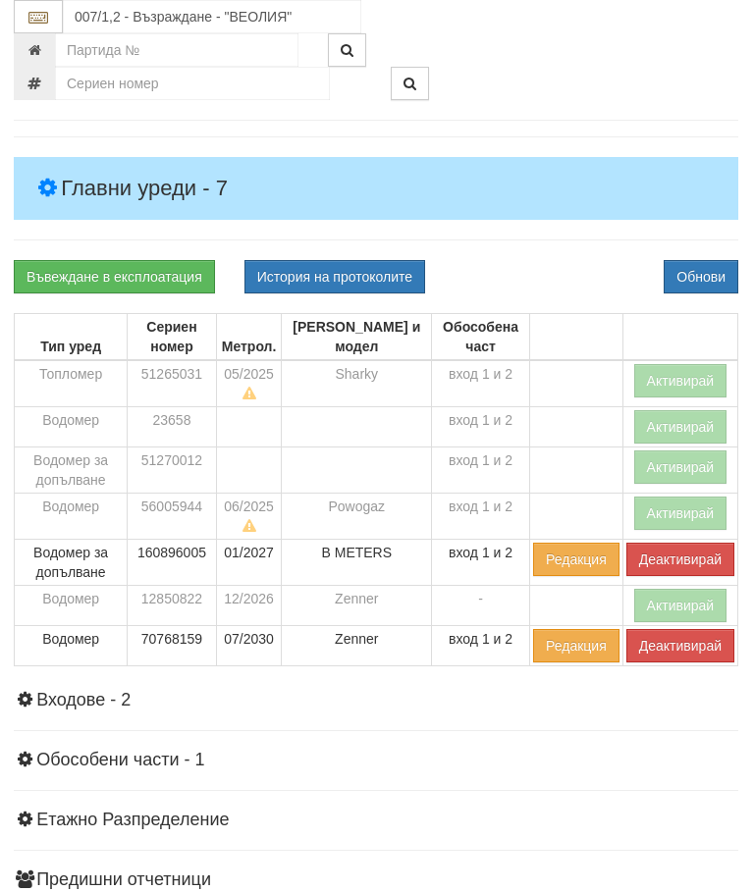
click at [534, 243] on div "Информация Параметри Брой Апартаменти: 46 Ползватели 07/2025 48 % 0 % 88" at bounding box center [376, 521] width 725 height 1017
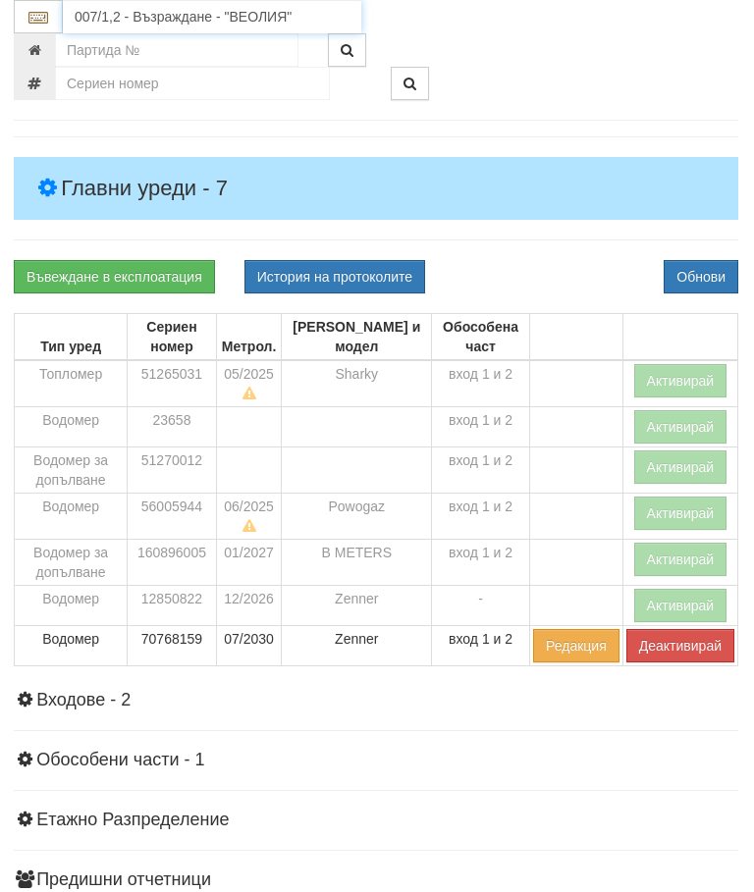
click at [188, 17] on input "007/1,2 - Възраждане - "ВЕОЛИЯ"" at bounding box center [212, 16] width 298 height 33
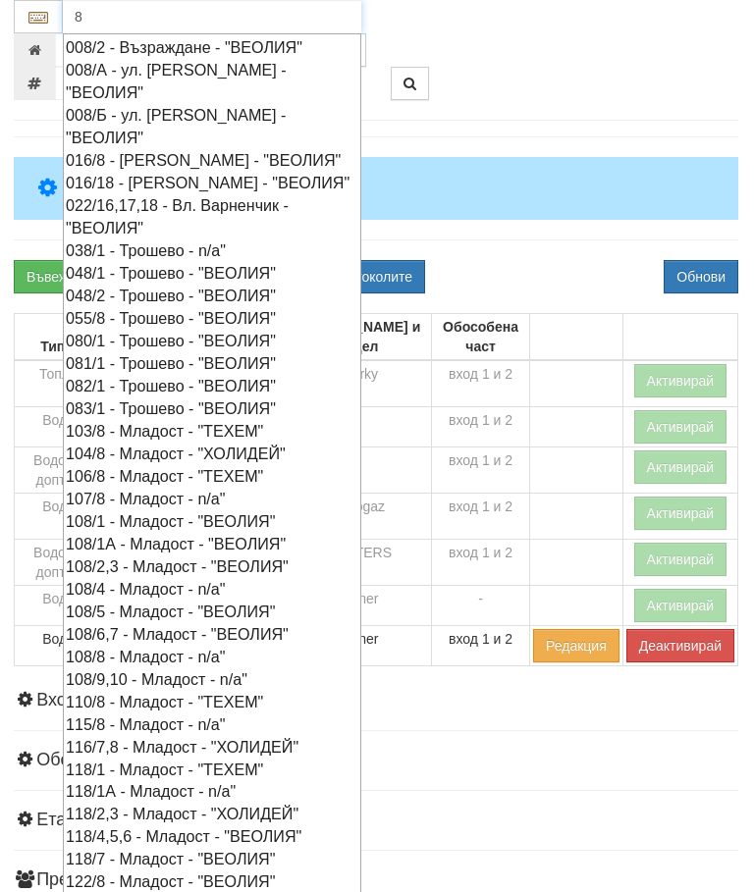
click at [202, 47] on div "008/2 - Възраждане - "ВЕОЛИЯ"" at bounding box center [212, 47] width 293 height 23
type input "008/2 - Възраждане - "ВЕОЛИЯ""
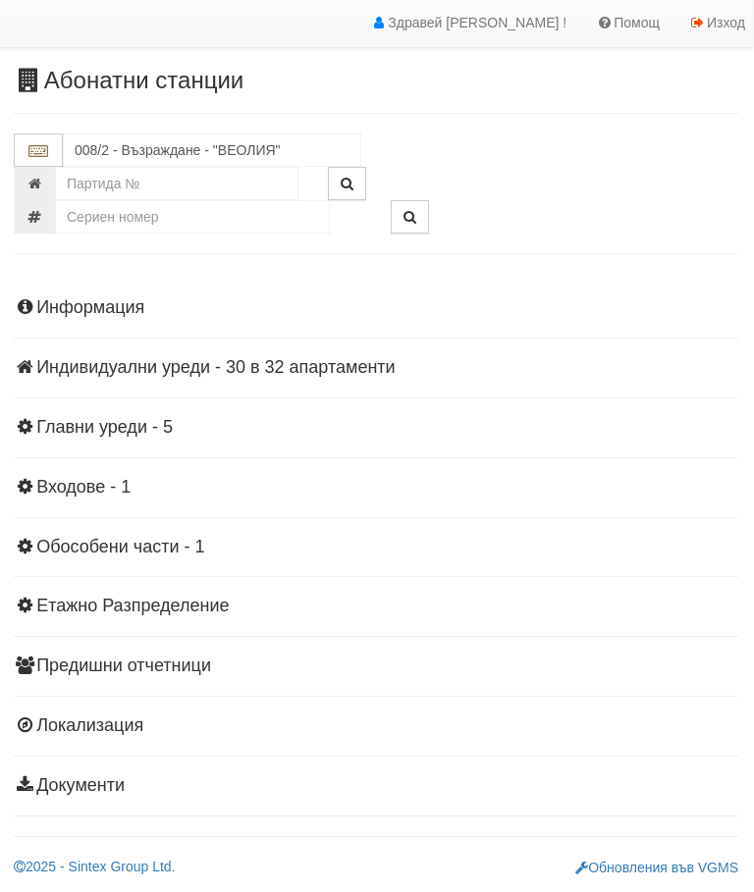
scroll to position [43, 1]
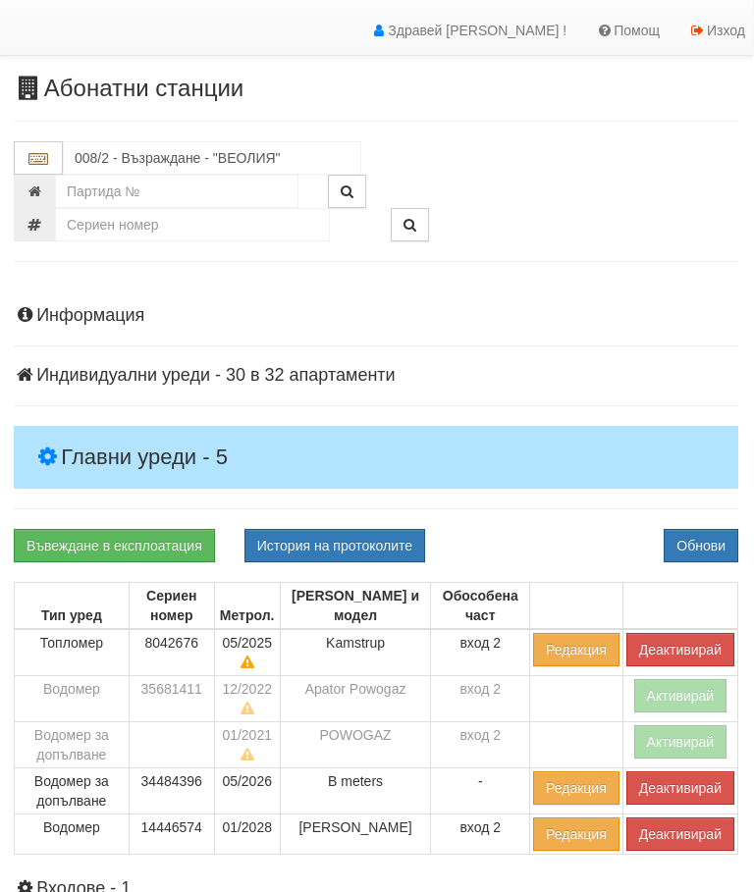
click at [152, 437] on h4 "Главни уреди - 5" at bounding box center [376, 457] width 725 height 63
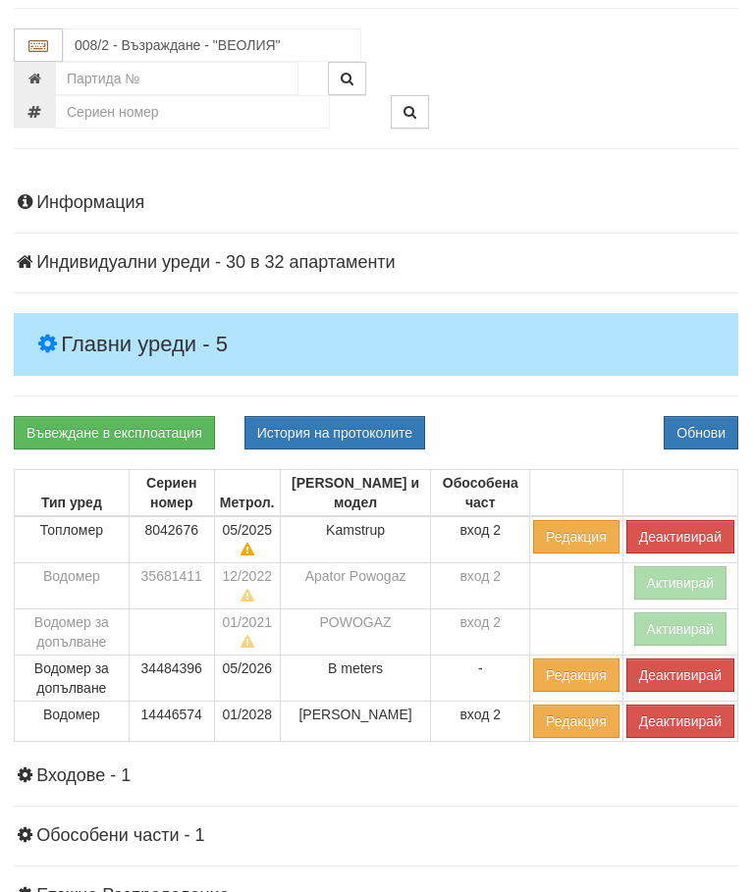
scroll to position [156, 1]
click at [679, 525] on button "Деактивирай" at bounding box center [680, 536] width 108 height 33
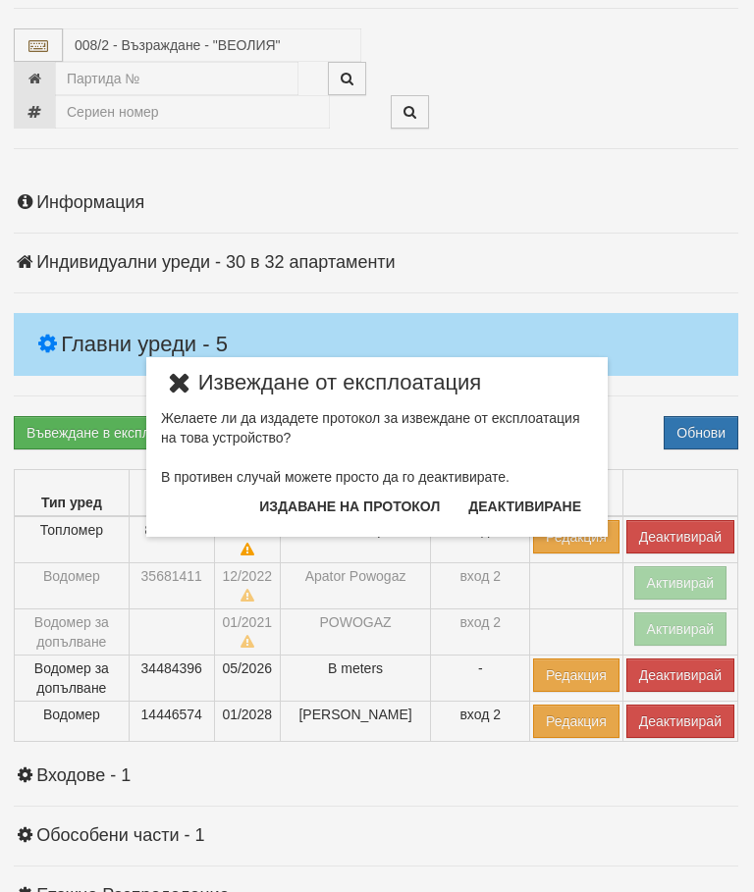
click at [361, 503] on button "Издаване на протокол" at bounding box center [349, 506] width 204 height 31
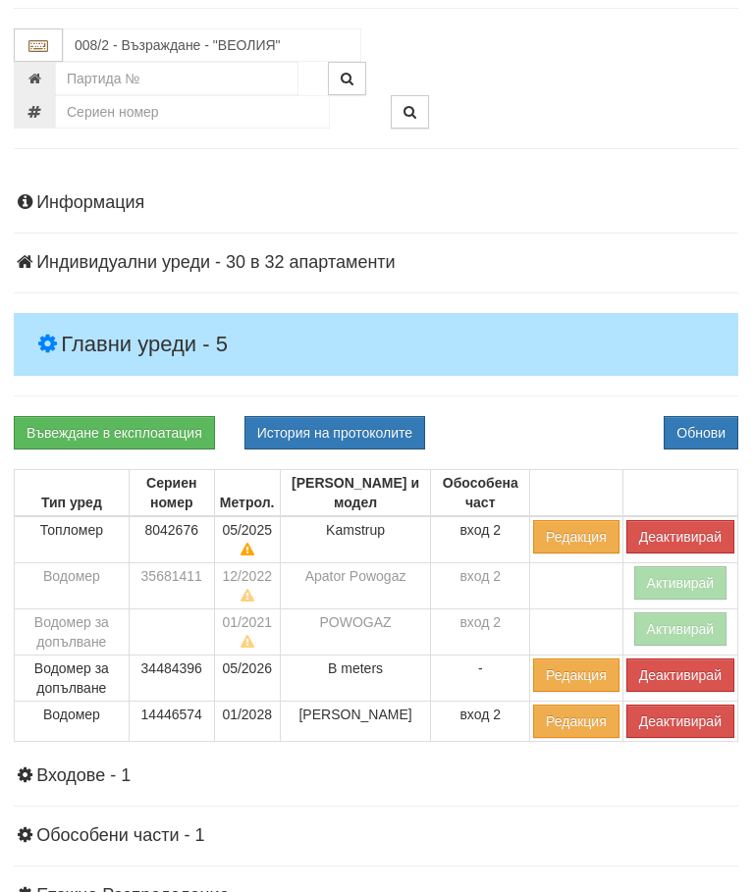
scroll to position [230, 1]
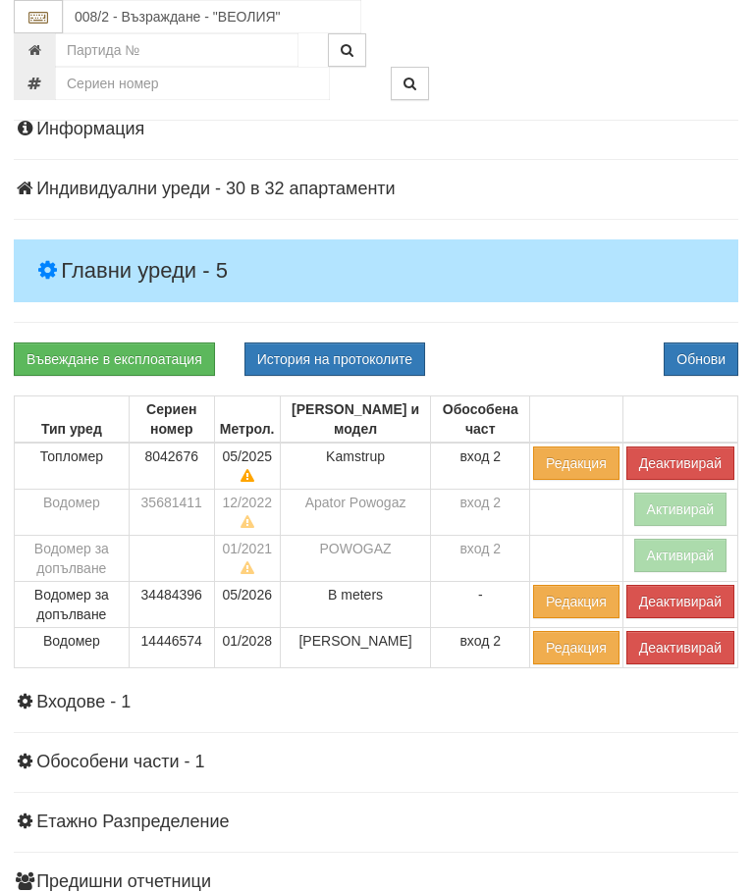
click at [517, 346] on div "Въвеждане в експлоатация История на протоколите Обнови" at bounding box center [376, 359] width 754 height 33
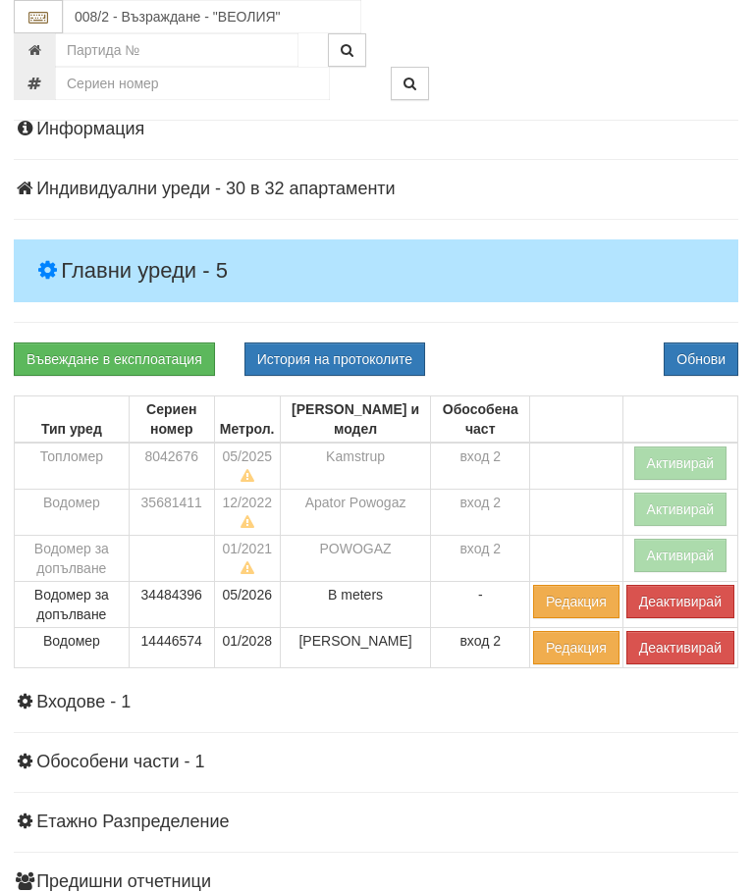
click at [673, 603] on button "Деактивирай" at bounding box center [680, 601] width 108 height 33
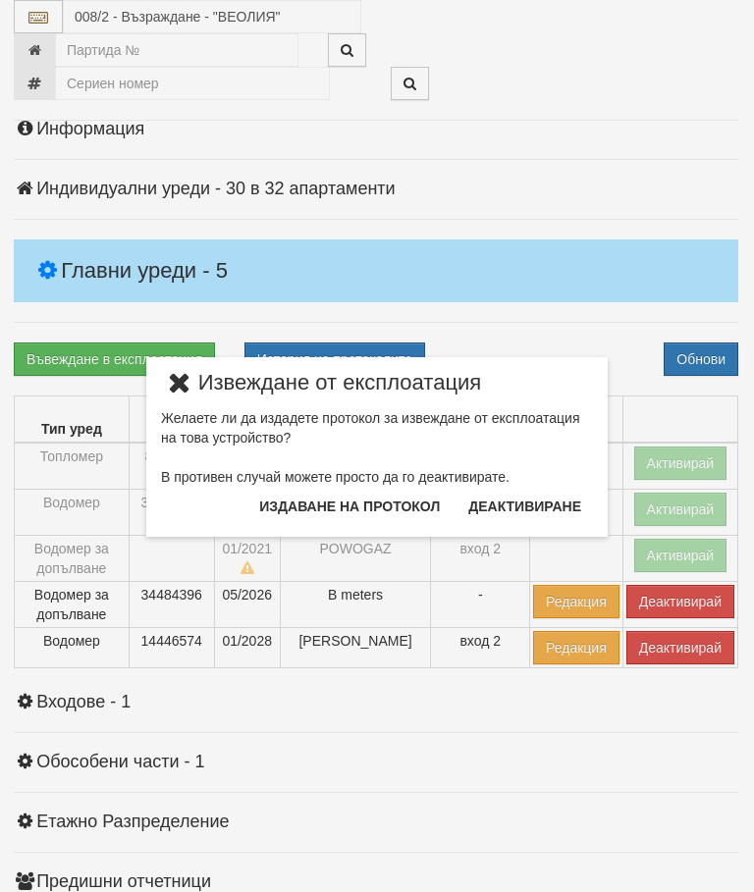
click at [357, 505] on button "Издаване на протокол" at bounding box center [349, 506] width 204 height 31
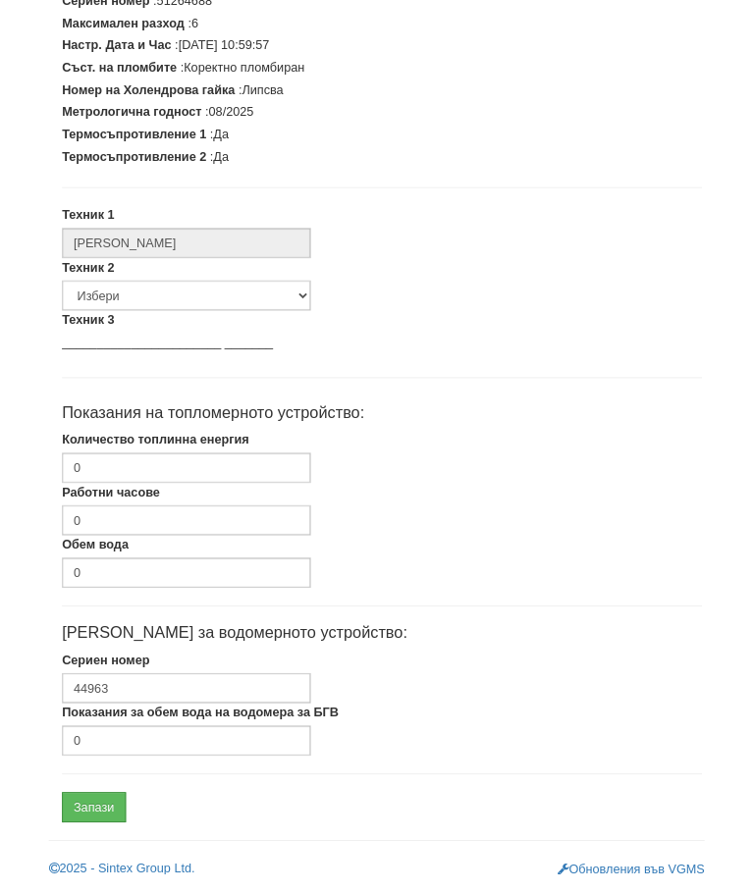
scroll to position [498, 0]
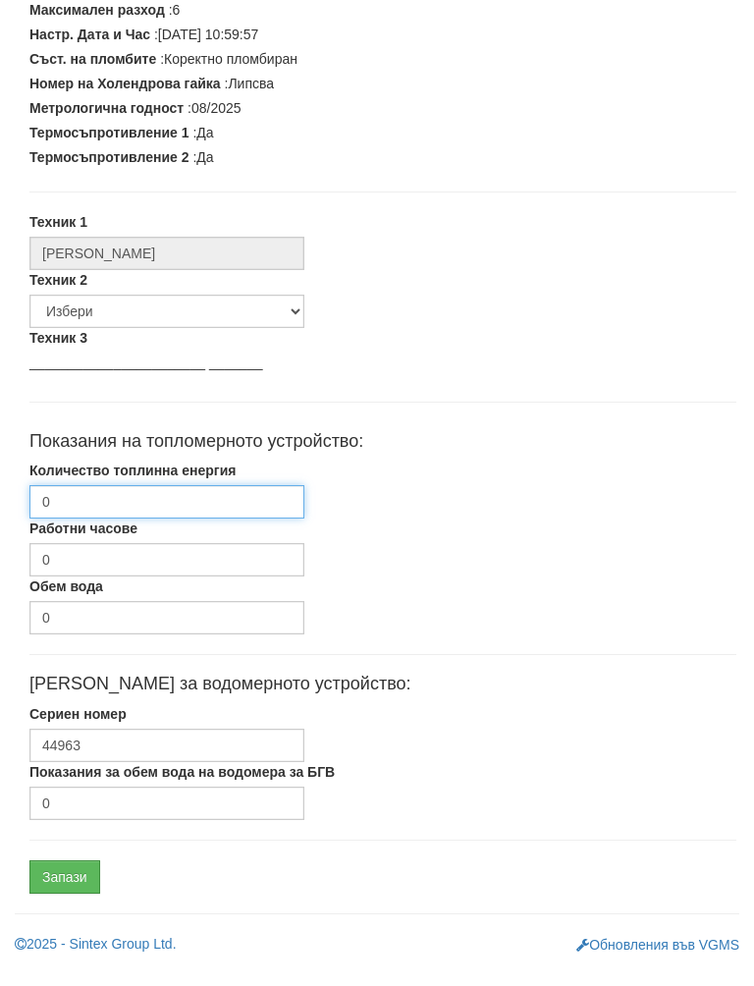
click at [189, 505] on input "0" at bounding box center [166, 521] width 275 height 33
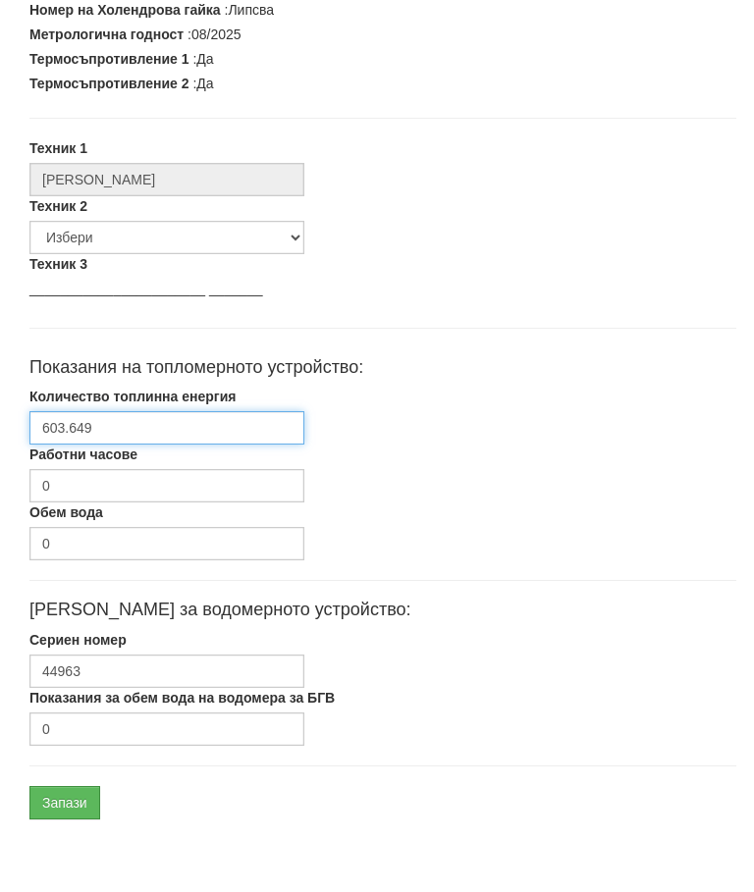
scroll to position [591, 0]
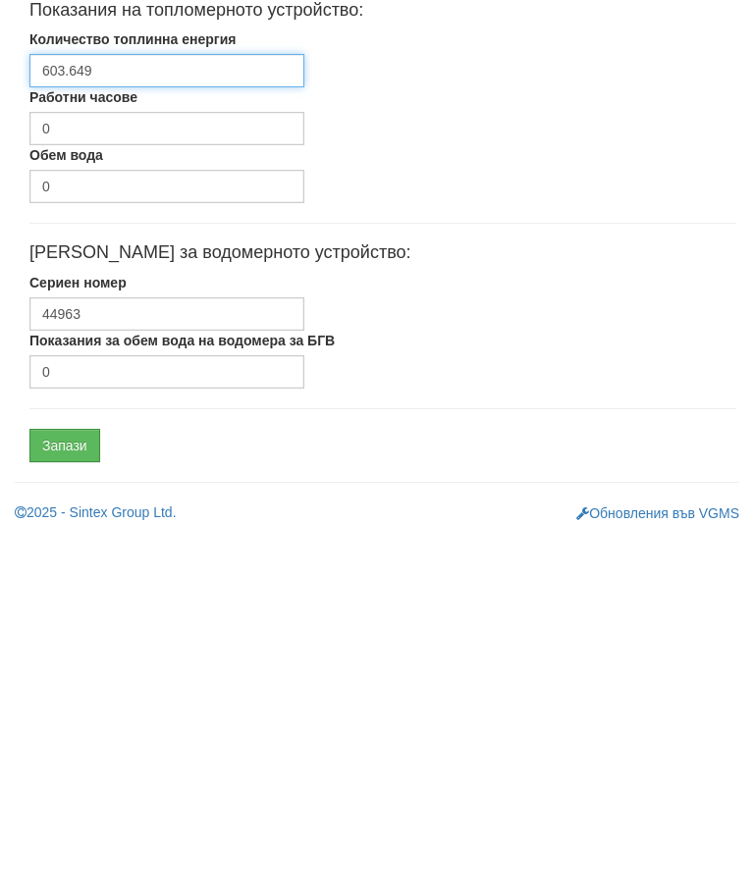
type input "603.649"
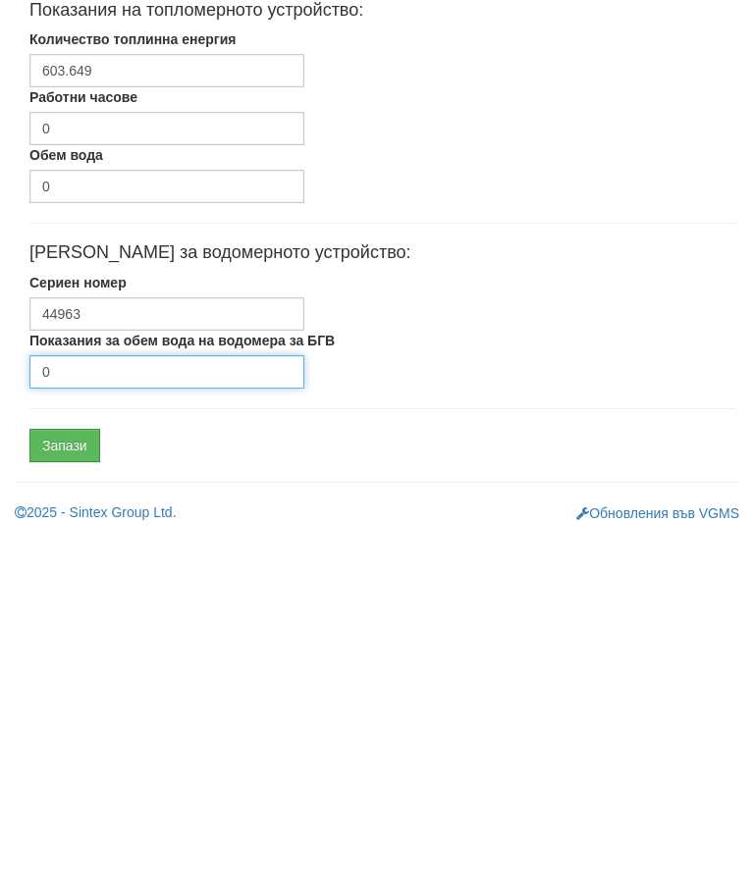
click at [143, 713] on input "0" at bounding box center [166, 729] width 275 height 33
type input "2391"
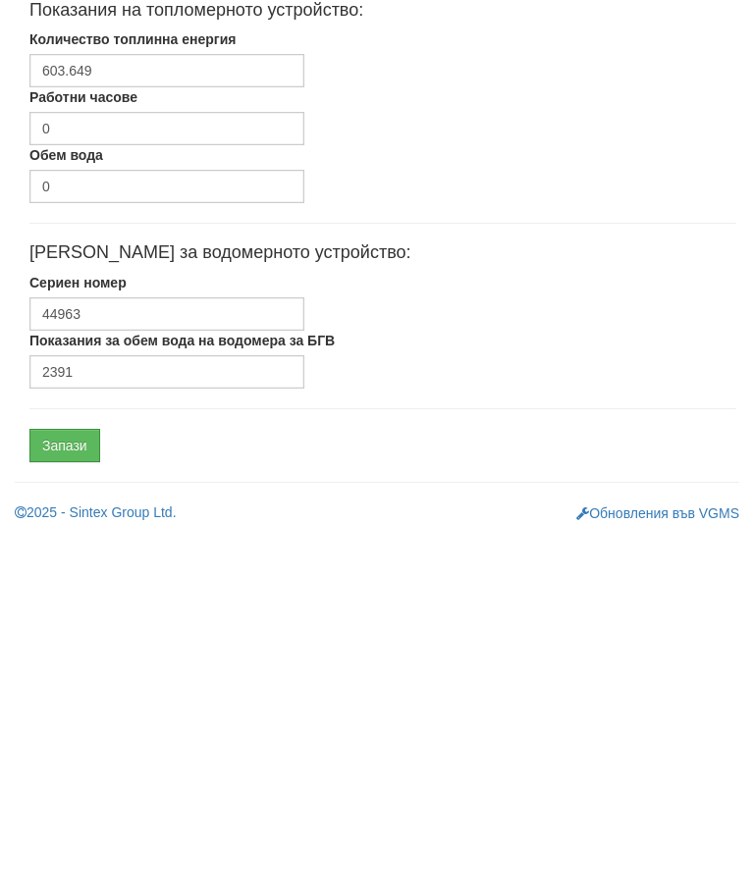
click at [65, 786] on input "Запази" at bounding box center [64, 802] width 71 height 33
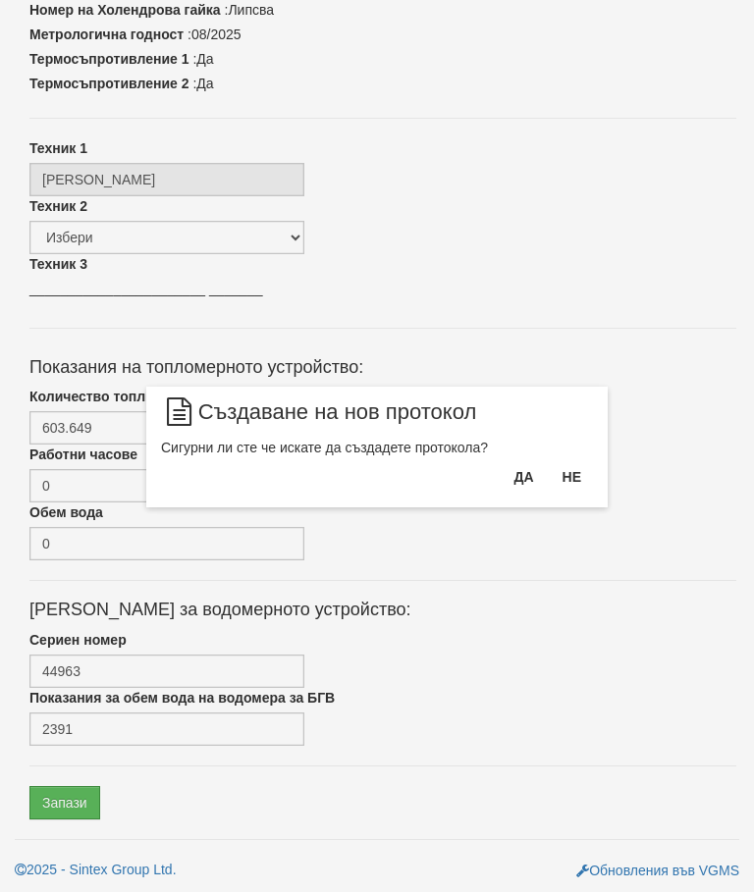
click at [516, 492] on button "Да" at bounding box center [523, 476] width 43 height 31
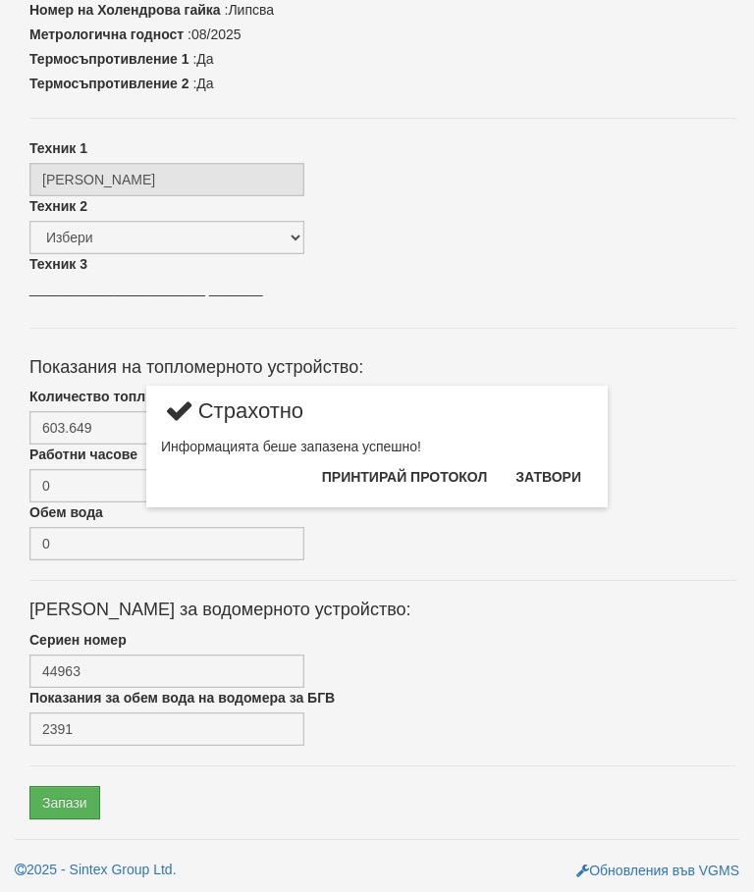
click at [555, 473] on button "Затвори" at bounding box center [548, 476] width 89 height 31
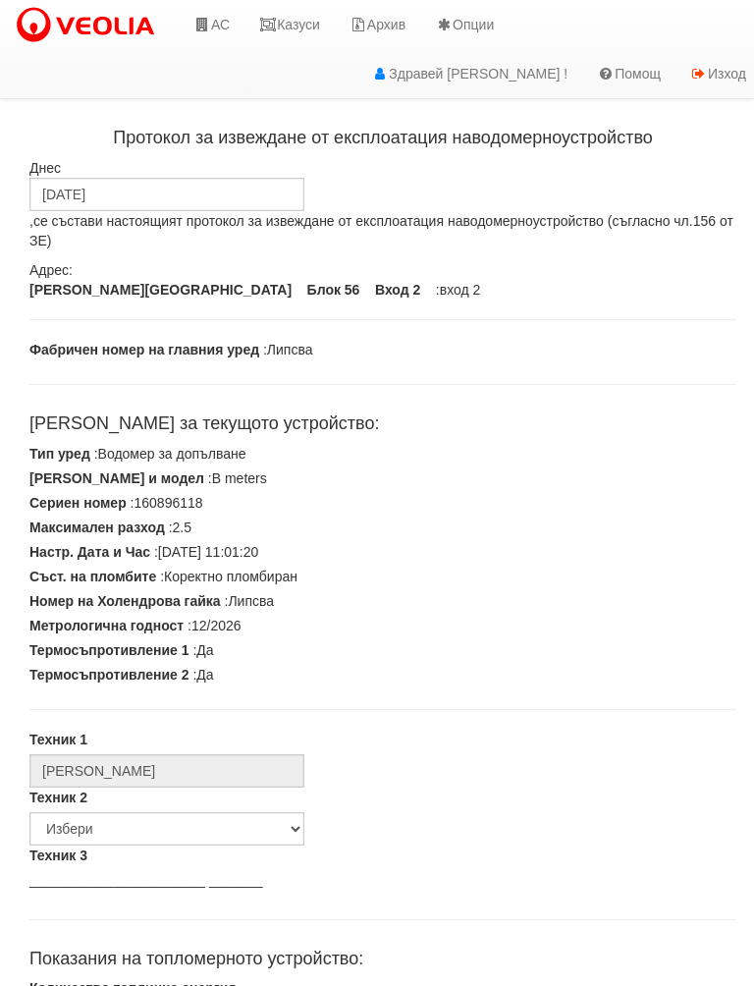
scroll to position [498, 0]
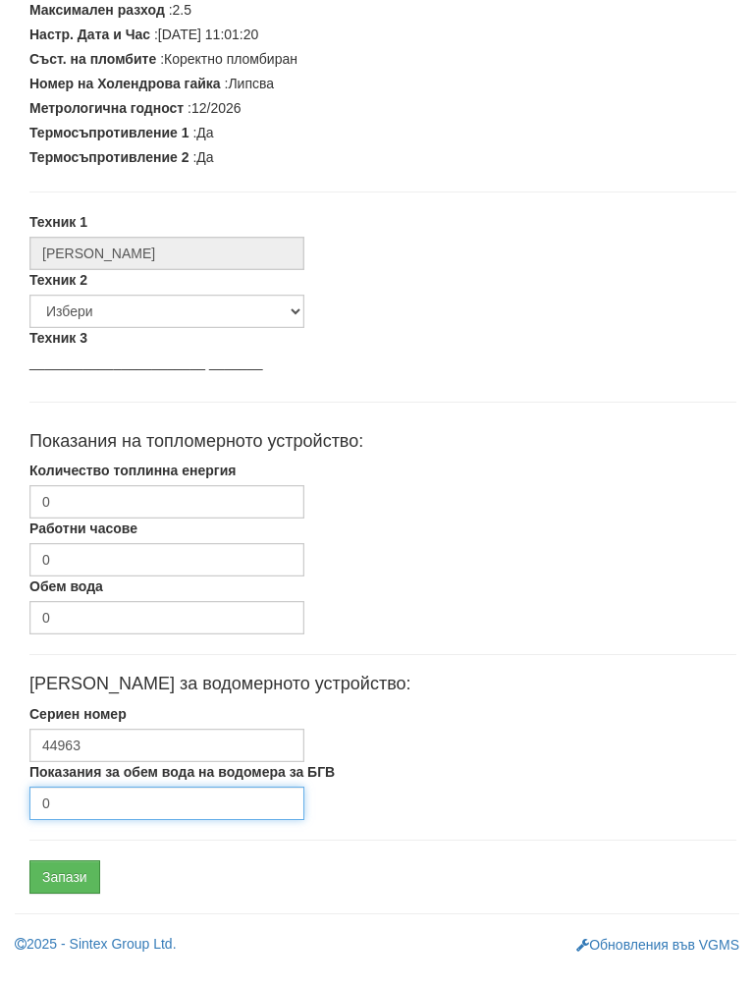
click at [128, 806] on input "0" at bounding box center [166, 822] width 275 height 33
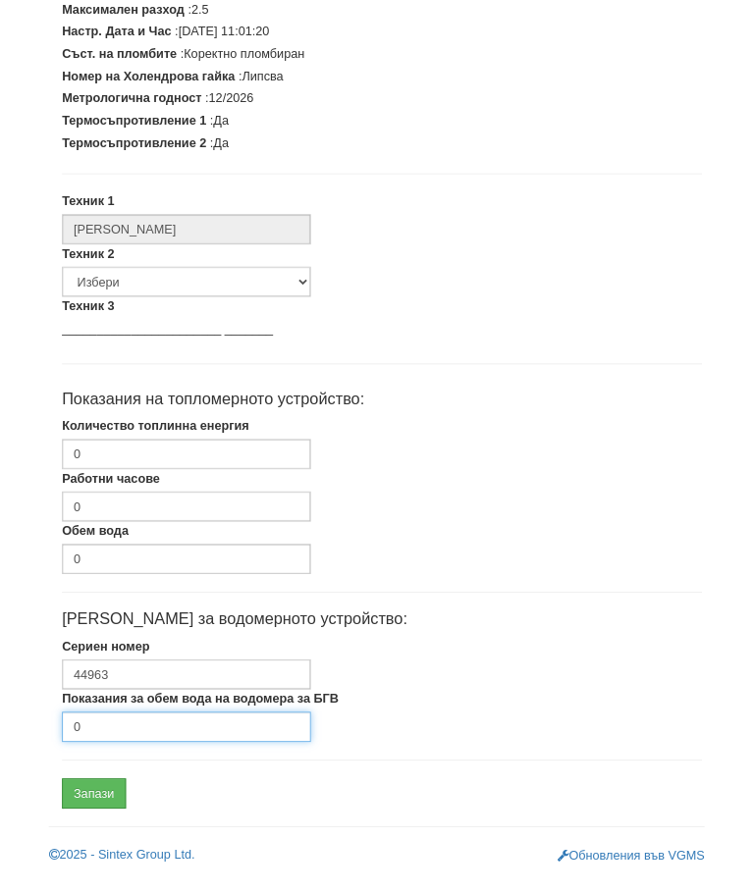
scroll to position [591, 0]
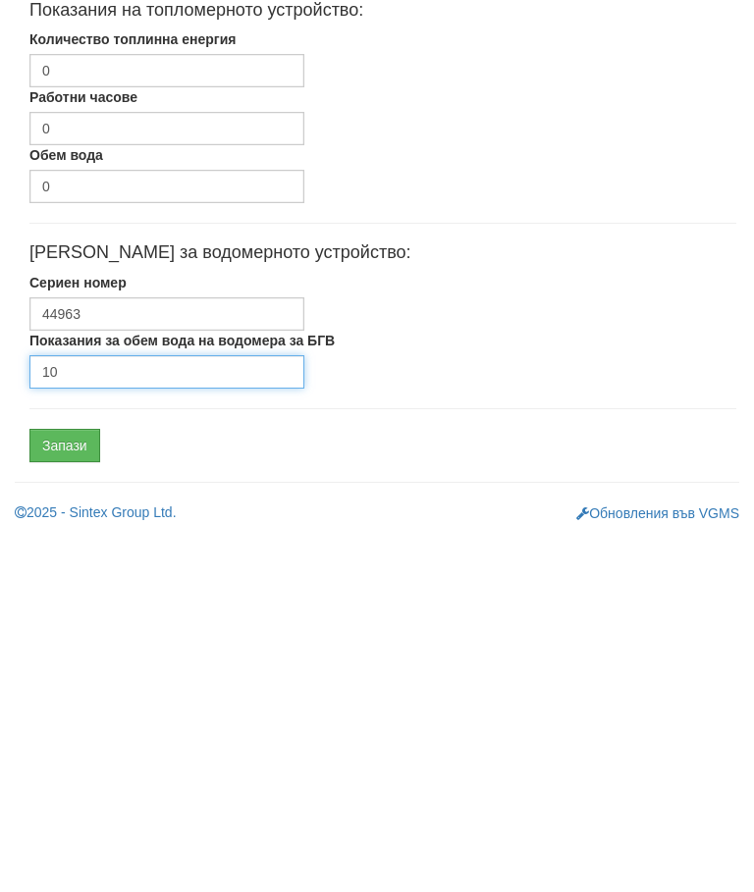
type input "10"
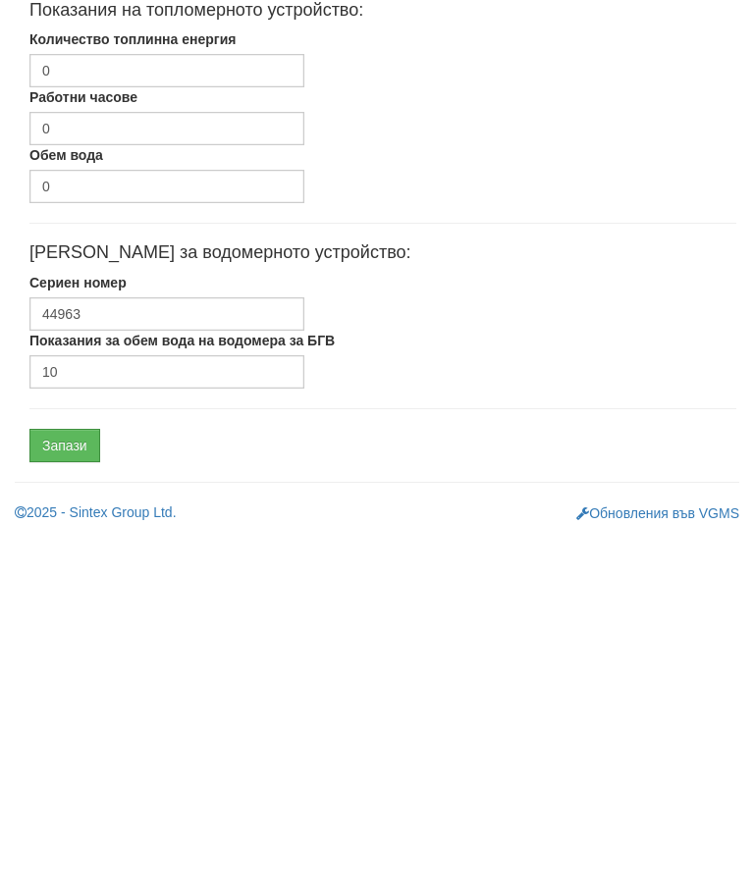
click at [71, 786] on input "Запази" at bounding box center [64, 802] width 71 height 33
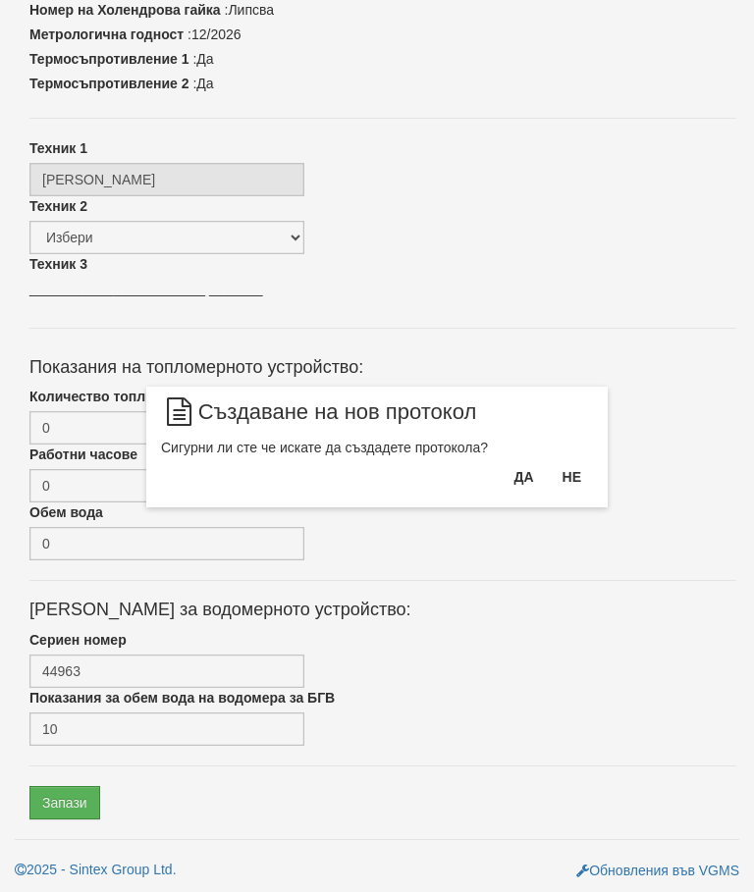
click at [513, 482] on button "Да" at bounding box center [523, 476] width 43 height 31
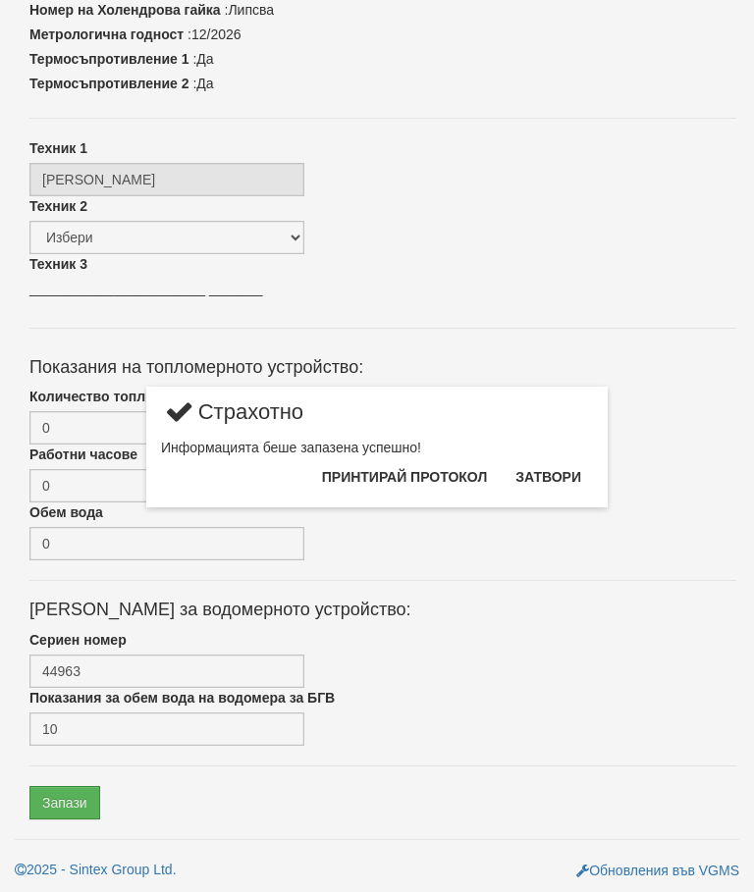
click at [563, 484] on button "Затвори" at bounding box center [548, 476] width 89 height 31
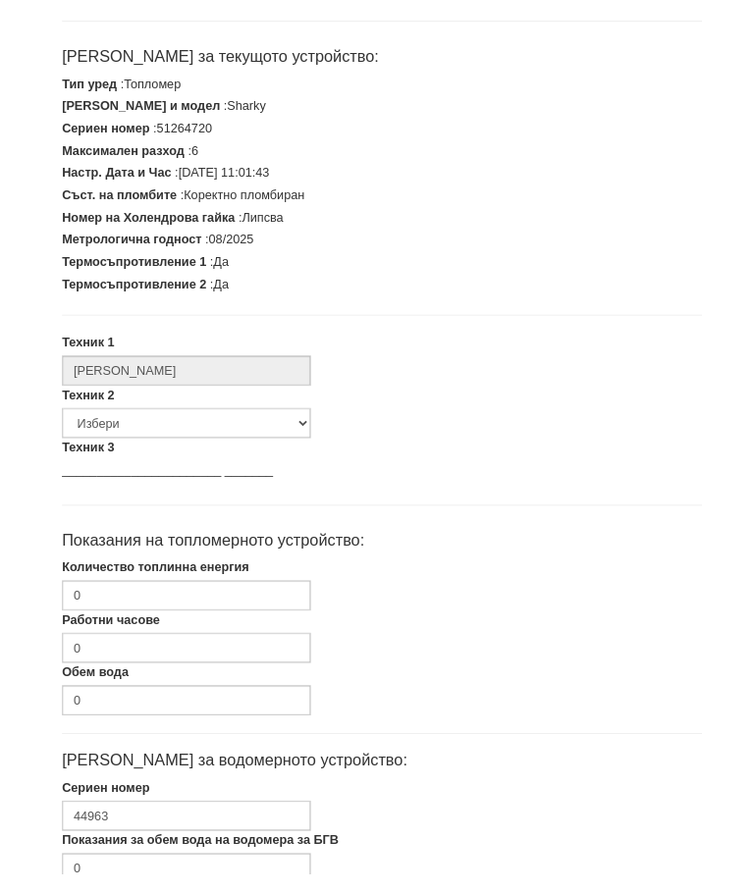
scroll to position [498, 0]
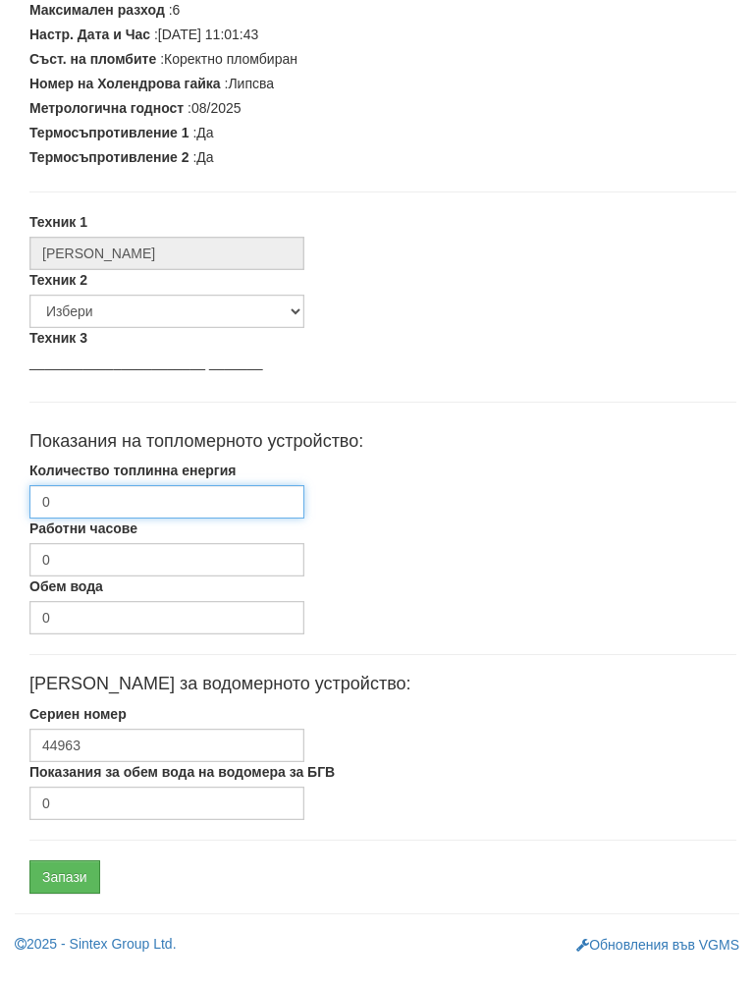
click at [189, 505] on input "0" at bounding box center [166, 521] width 275 height 33
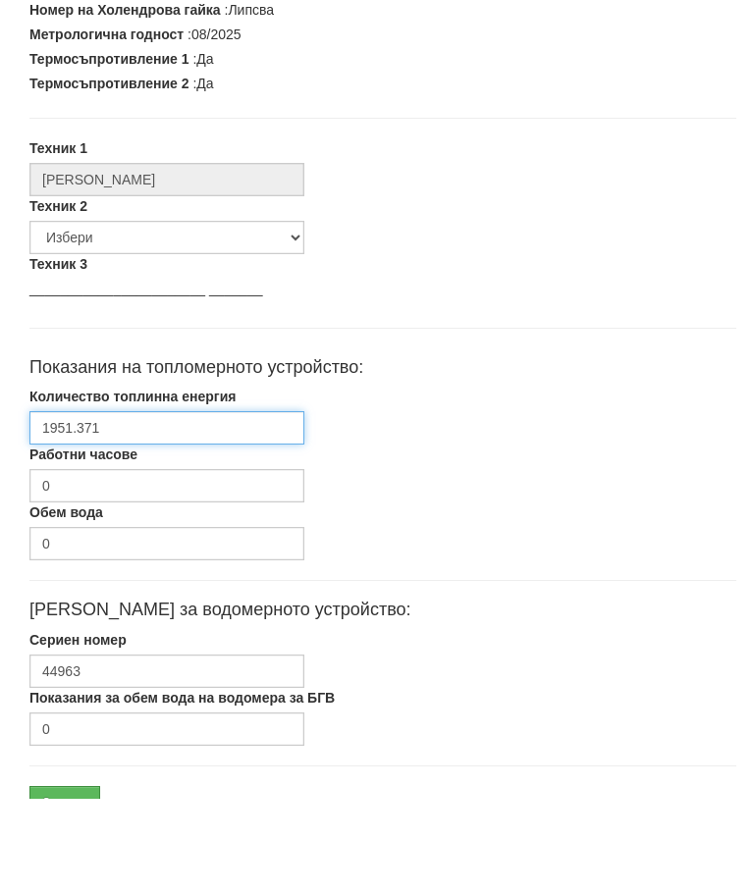
scroll to position [591, 0]
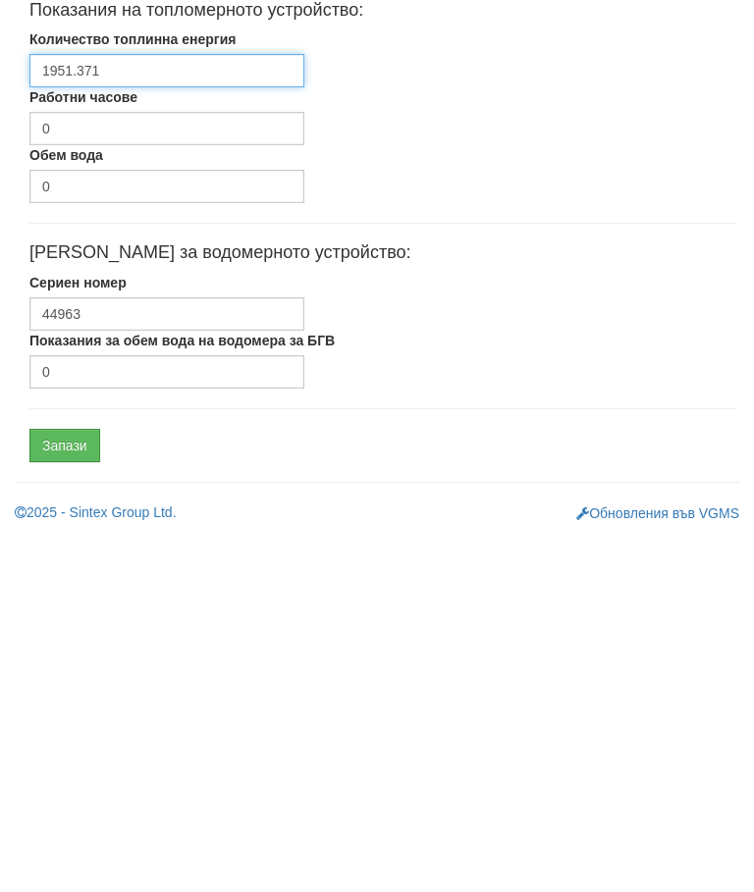
type input "1951.371"
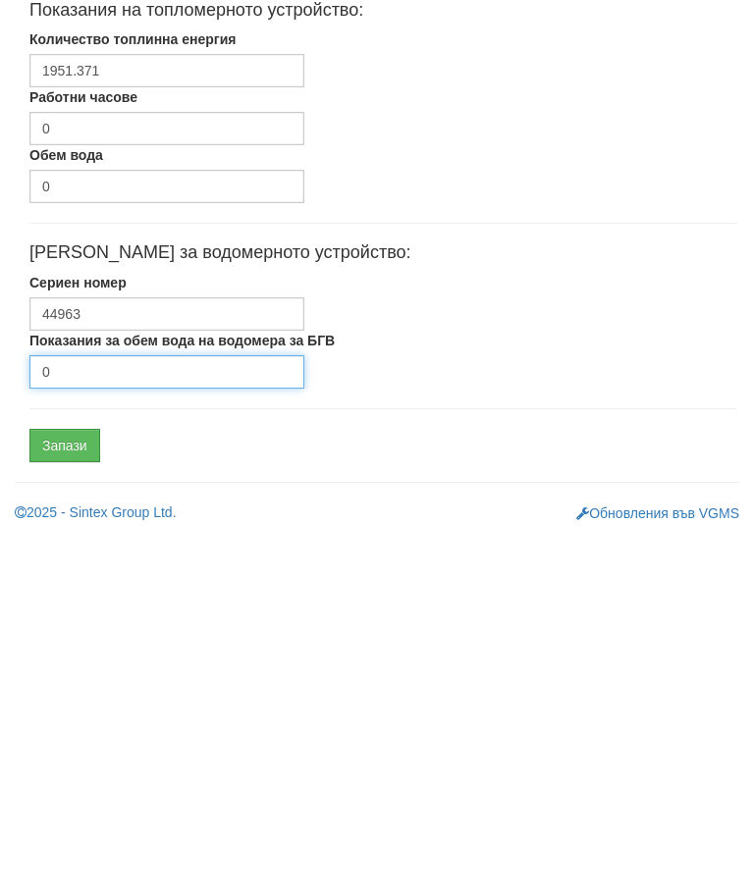
click at [184, 713] on input "0" at bounding box center [166, 729] width 275 height 33
type input "2646"
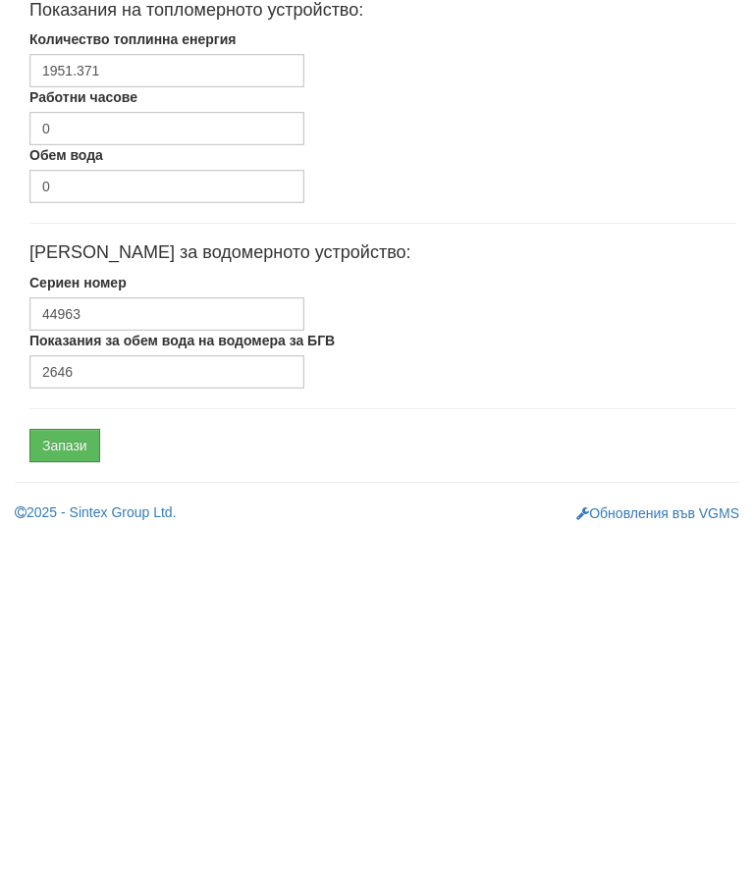
click at [86, 786] on input "Запази" at bounding box center [64, 802] width 71 height 33
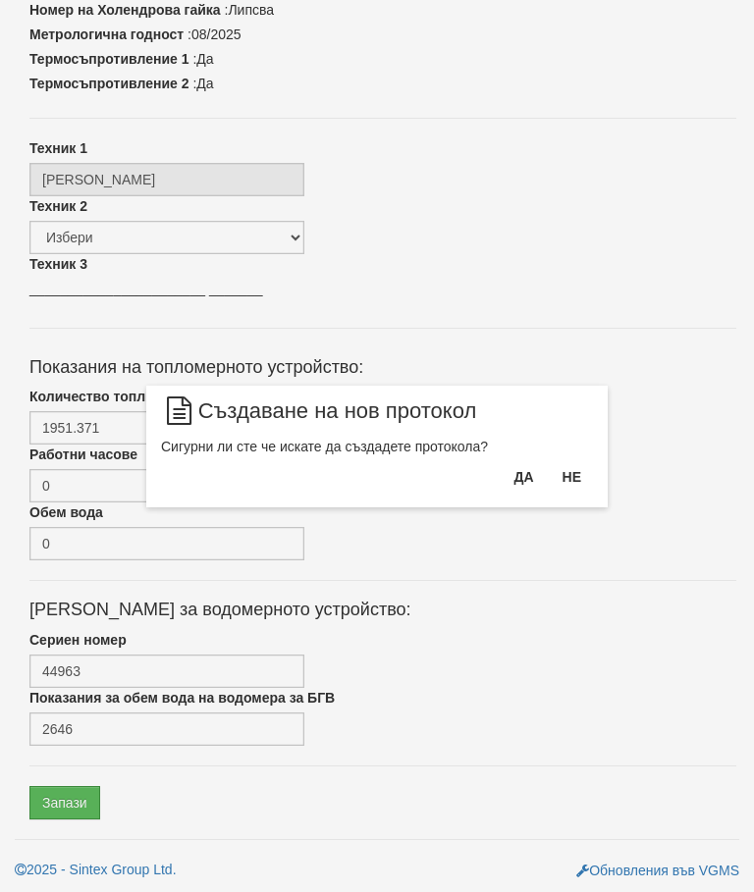
click at [513, 489] on button "Да" at bounding box center [523, 476] width 43 height 31
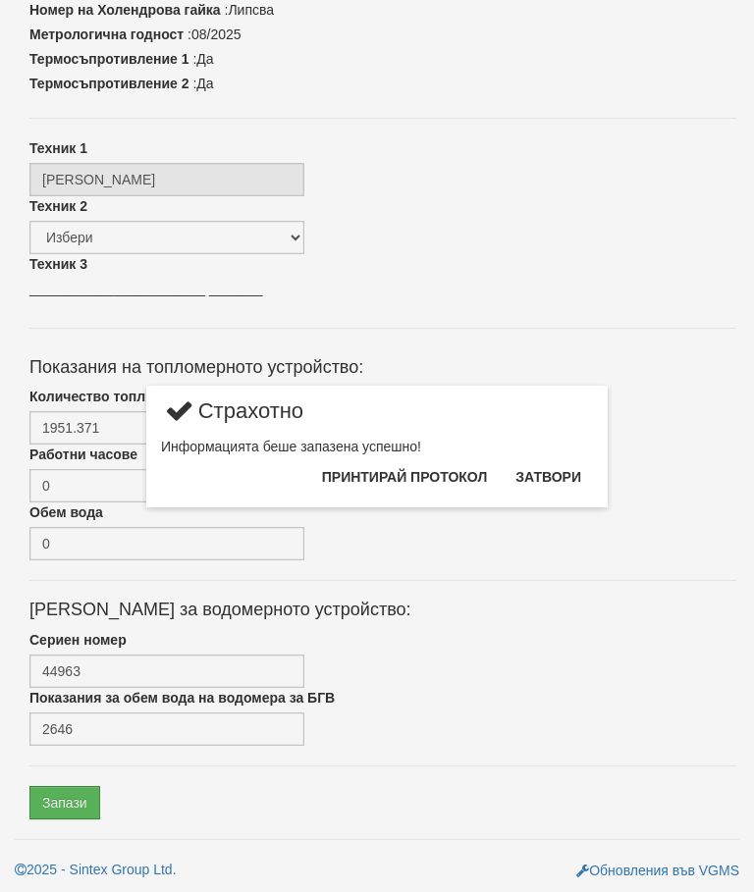
click at [556, 485] on button "Затвори" at bounding box center [548, 476] width 89 height 31
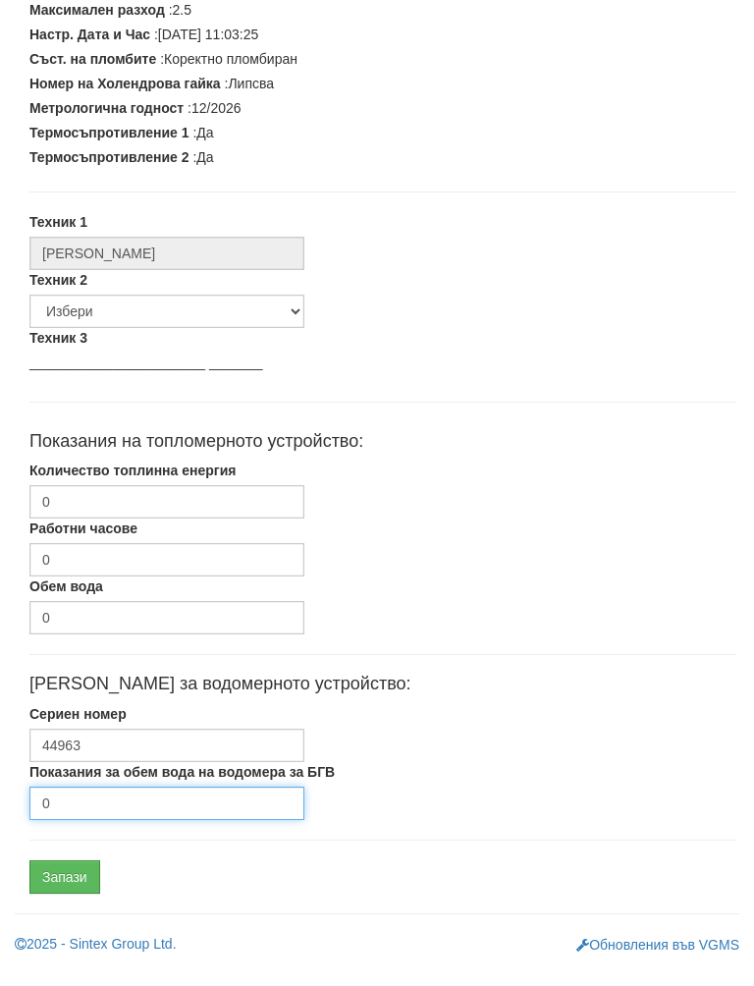
click at [126, 806] on input "0" at bounding box center [166, 822] width 275 height 33
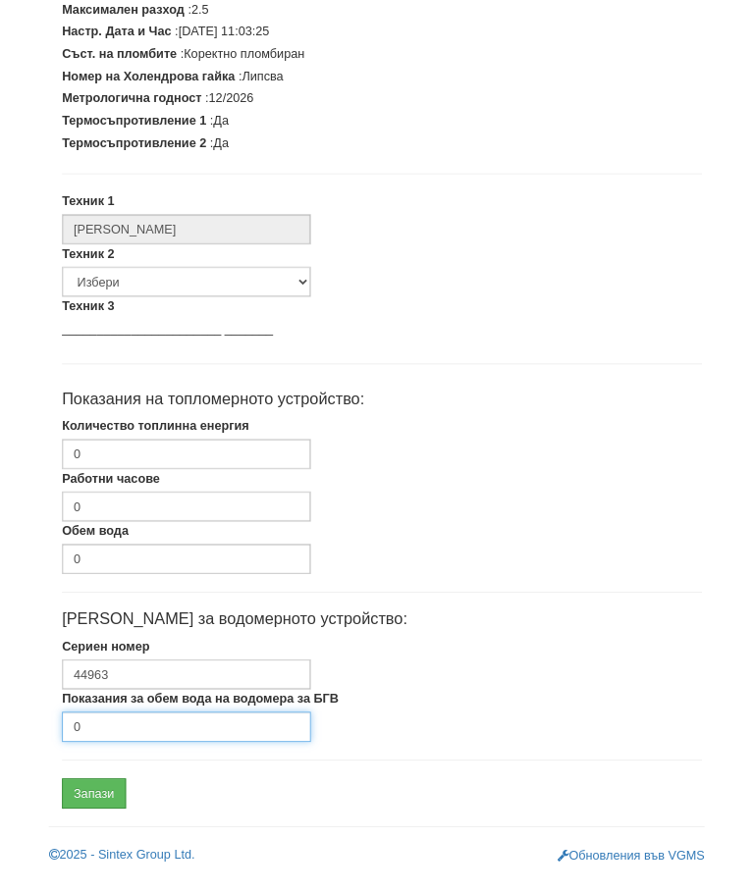
scroll to position [591, 0]
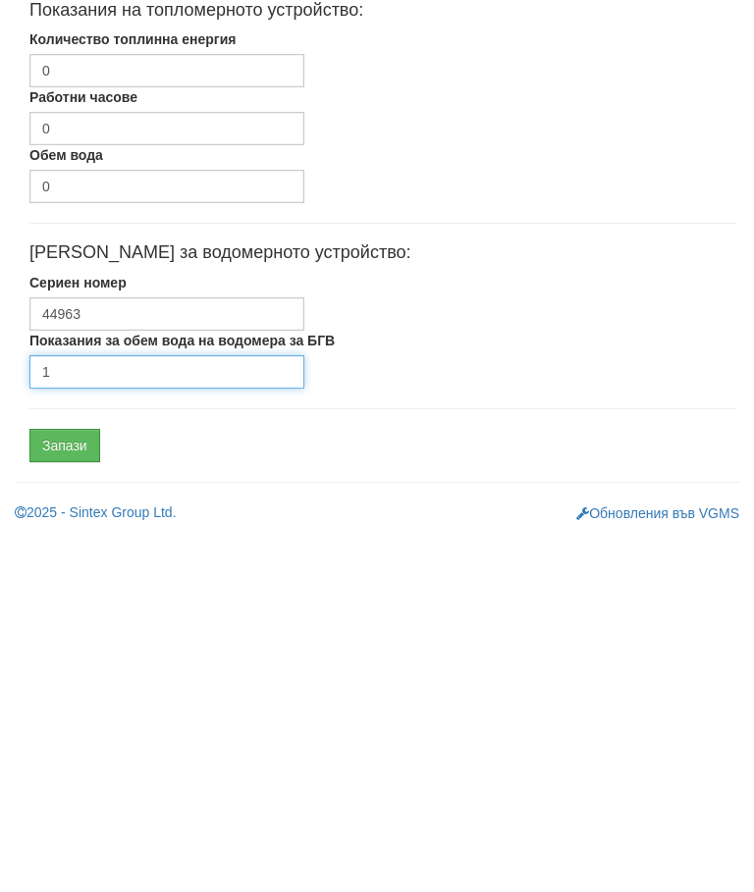
type input "1"
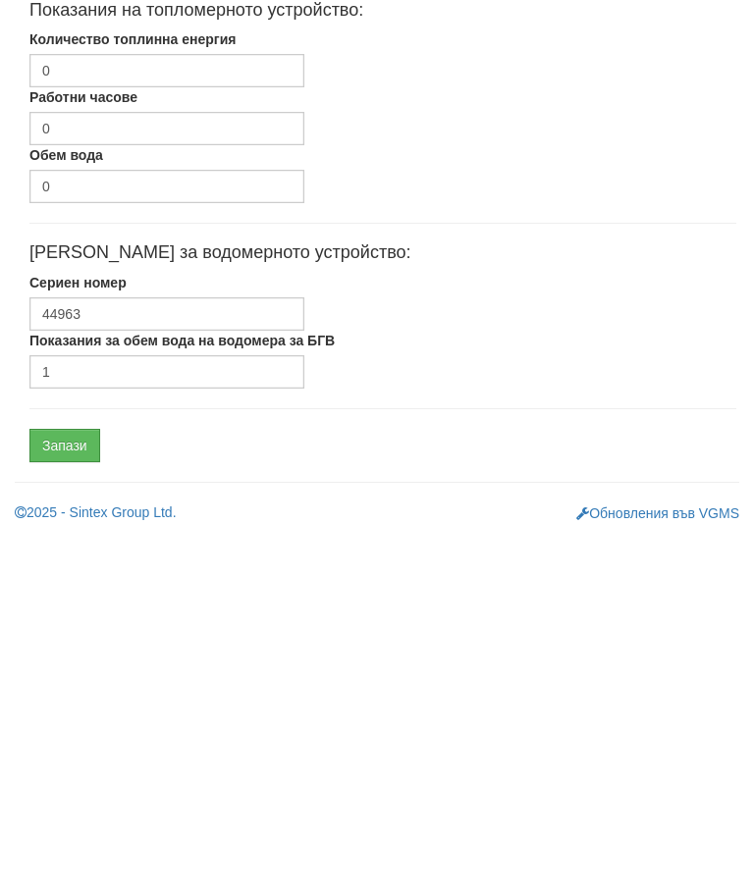
click at [82, 786] on input "Запази" at bounding box center [64, 802] width 71 height 33
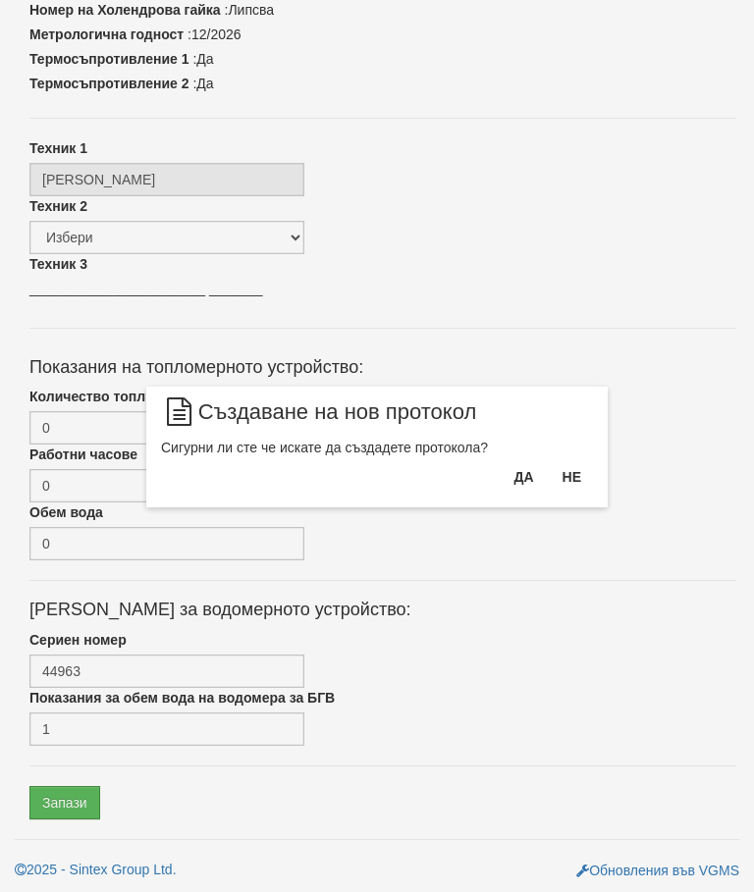
click at [505, 492] on button "Да" at bounding box center [523, 476] width 43 height 31
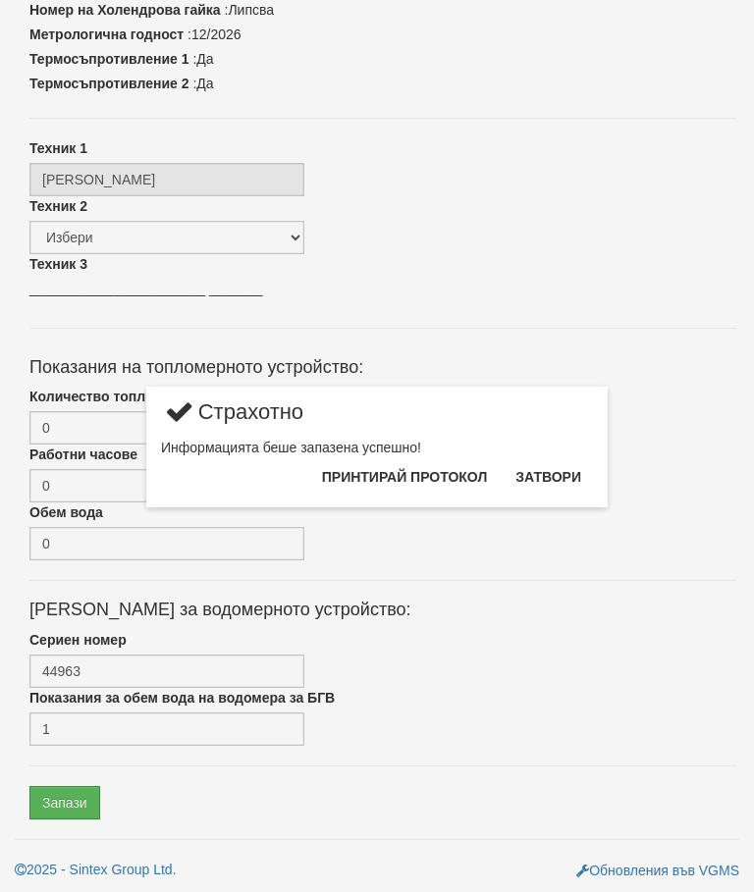
click at [555, 478] on button "Затвори" at bounding box center [548, 476] width 89 height 31
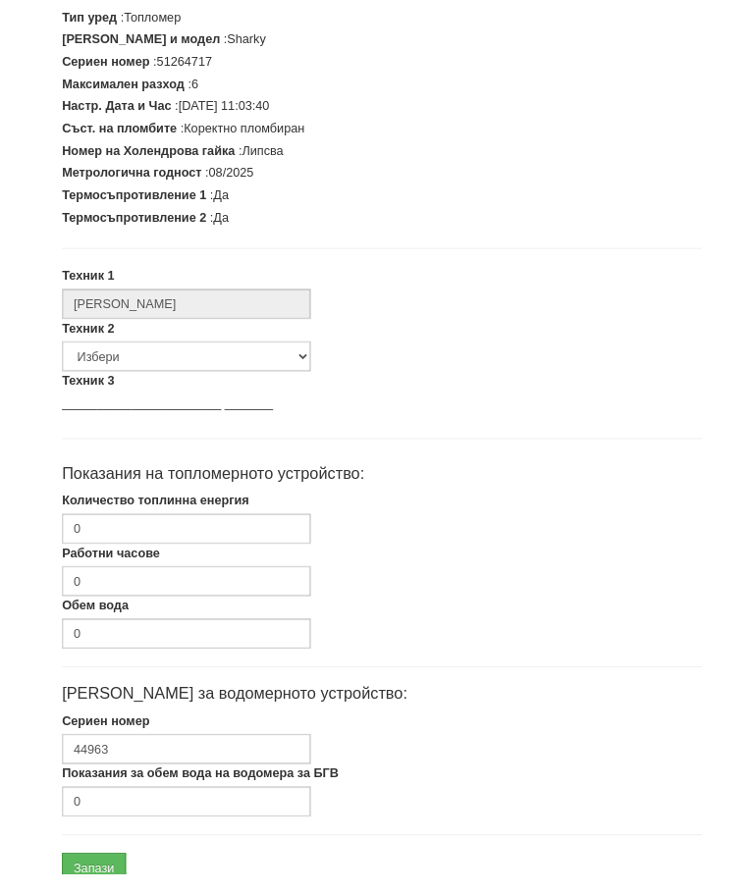
scroll to position [498, 0]
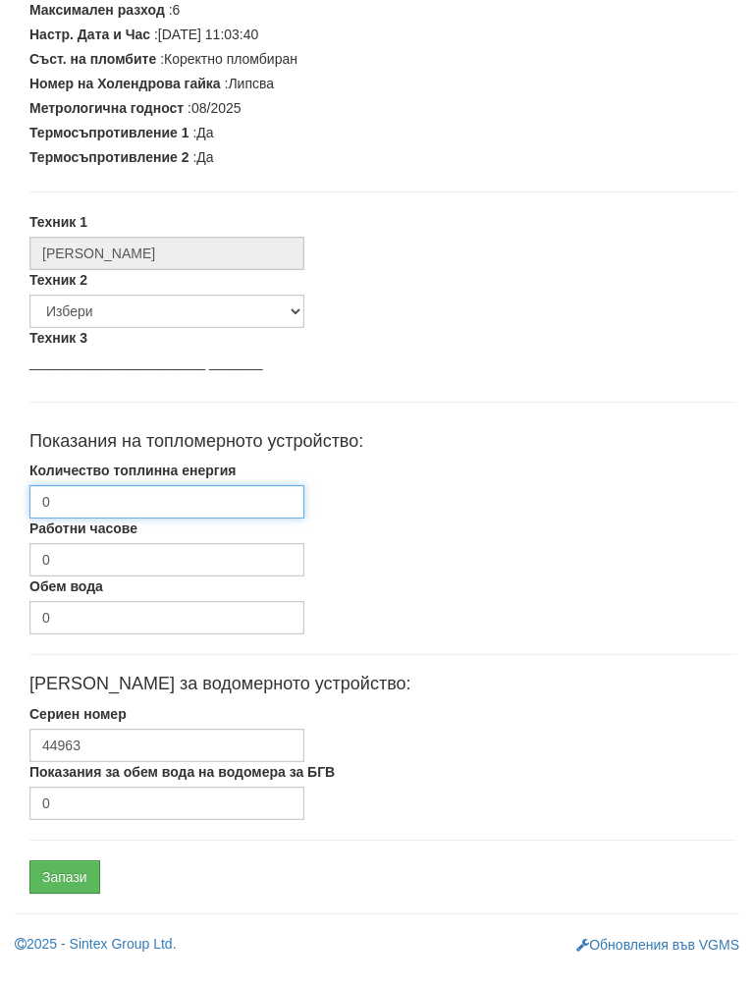
click at [184, 505] on input "0" at bounding box center [166, 521] width 275 height 33
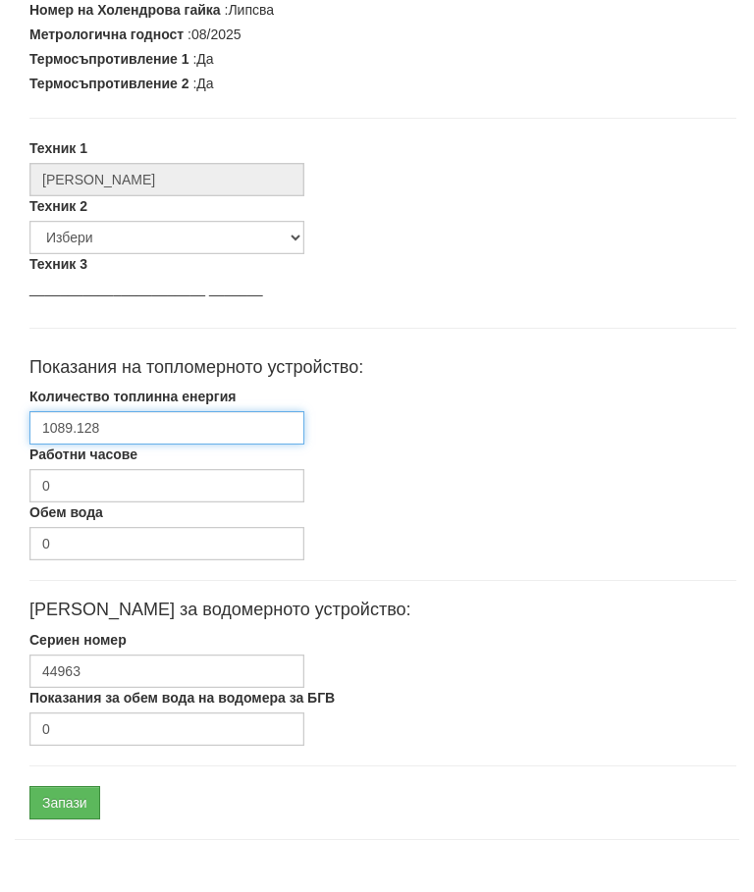
scroll to position [591, 0]
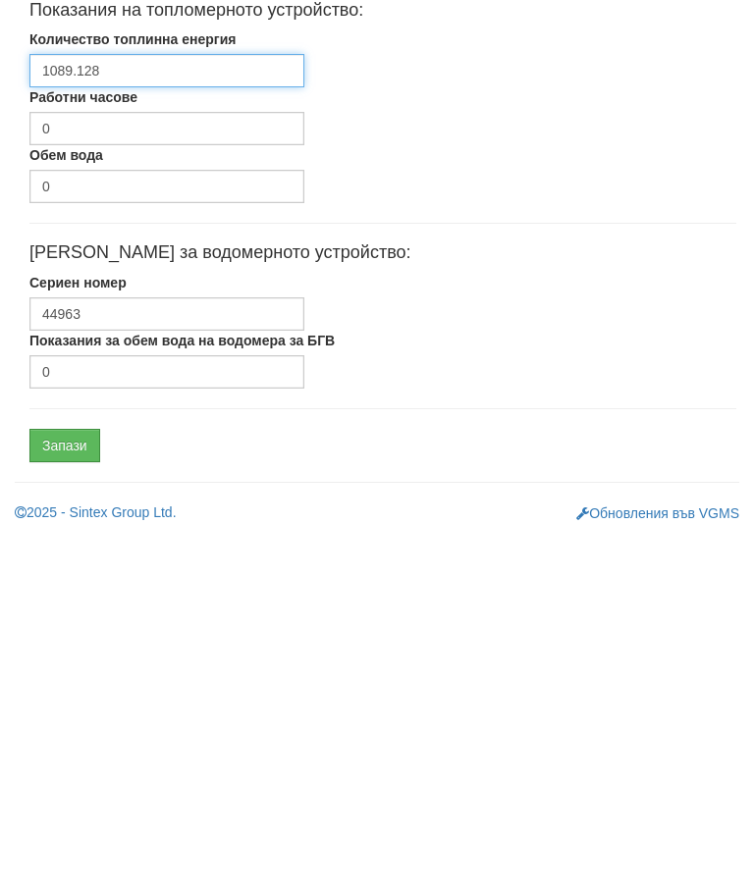
type input "1089.128"
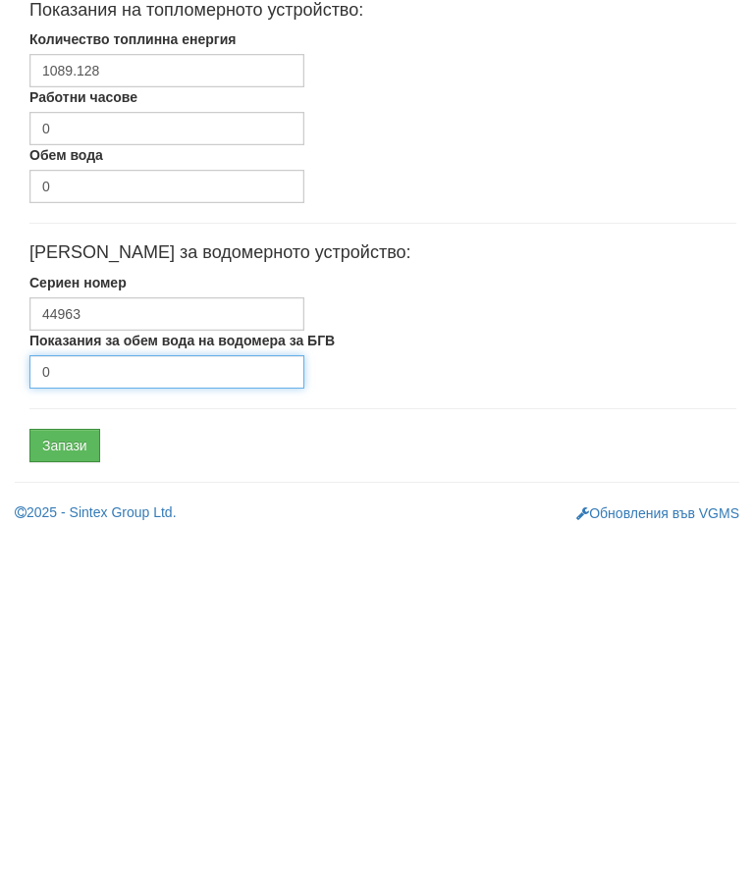
click at [127, 713] on input "0" at bounding box center [166, 729] width 275 height 33
type input "1628"
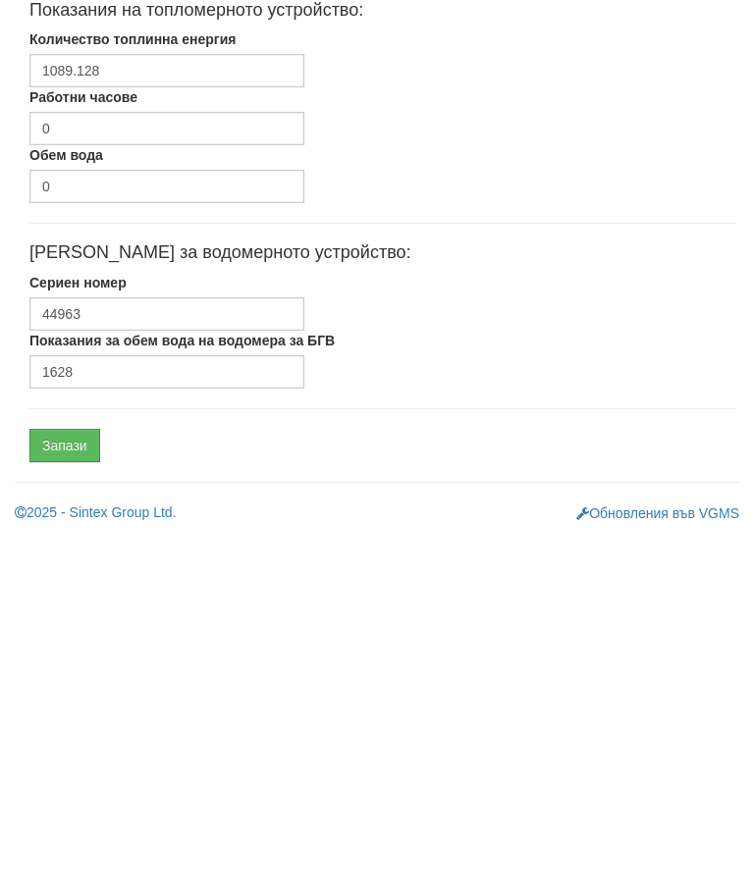
click at [76, 786] on input "Запази" at bounding box center [64, 802] width 71 height 33
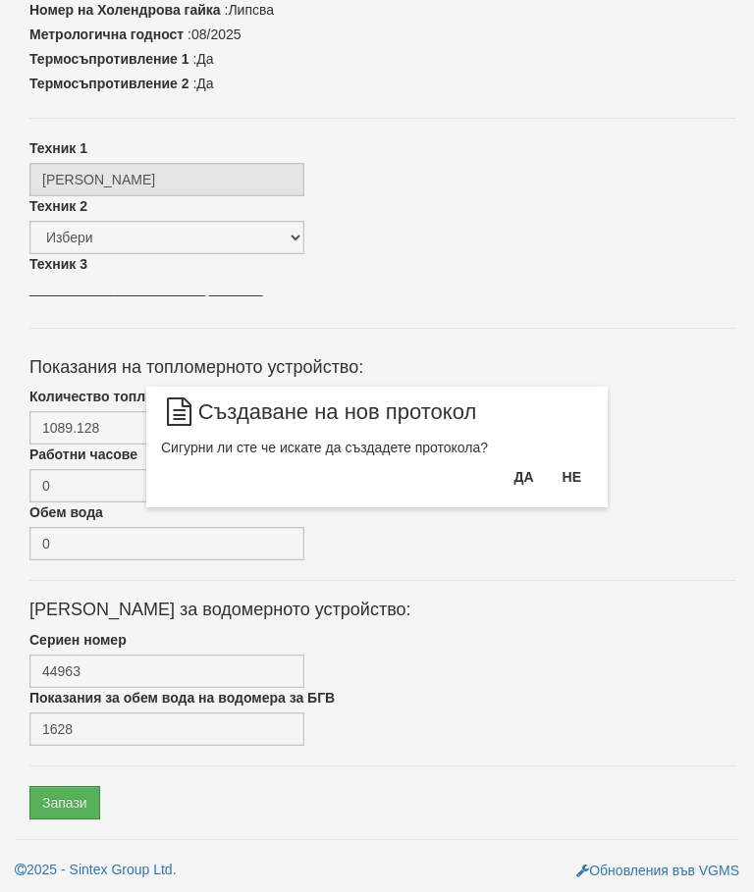
click at [516, 488] on button "Да" at bounding box center [523, 476] width 43 height 31
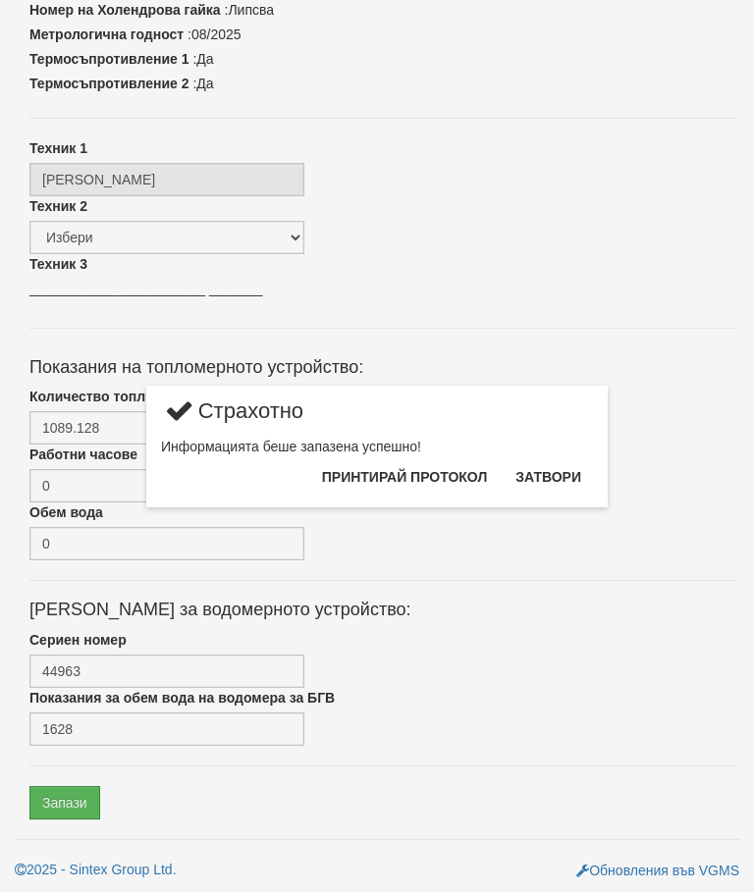
click at [551, 480] on button "Затвори" at bounding box center [548, 476] width 89 height 31
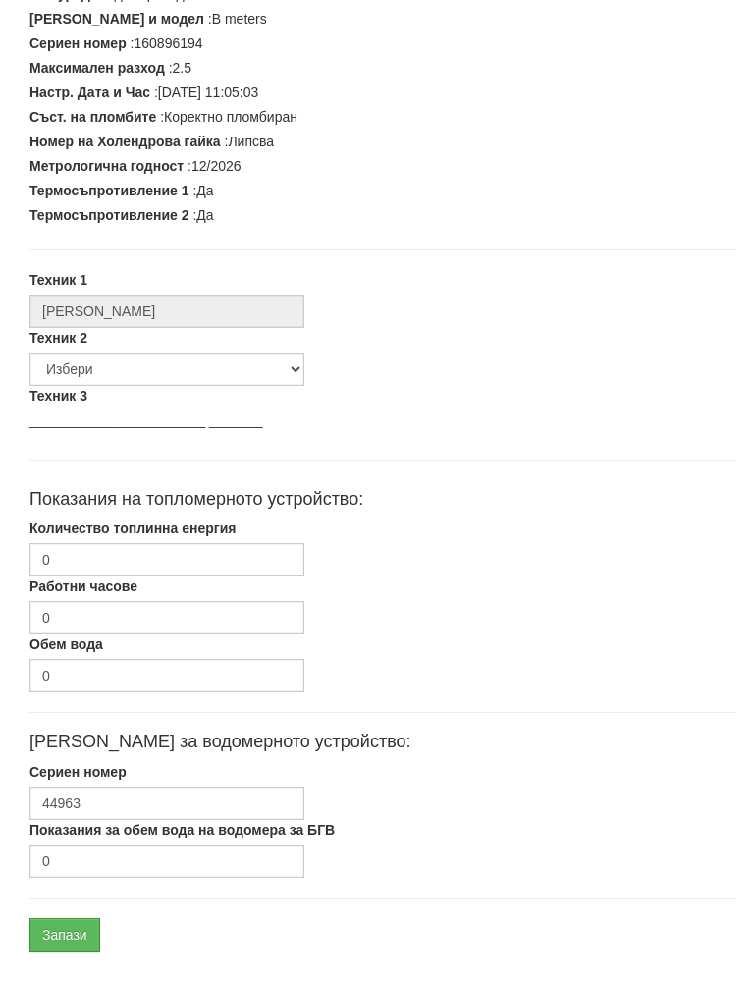
scroll to position [498, 0]
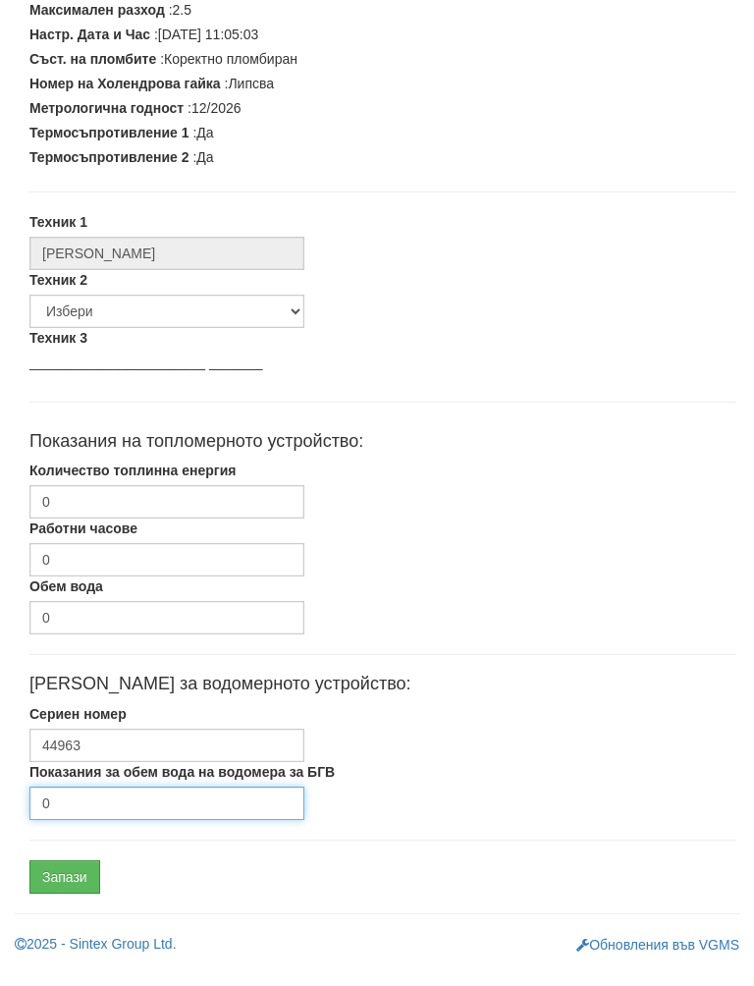
click at [159, 806] on input "0" at bounding box center [166, 822] width 275 height 33
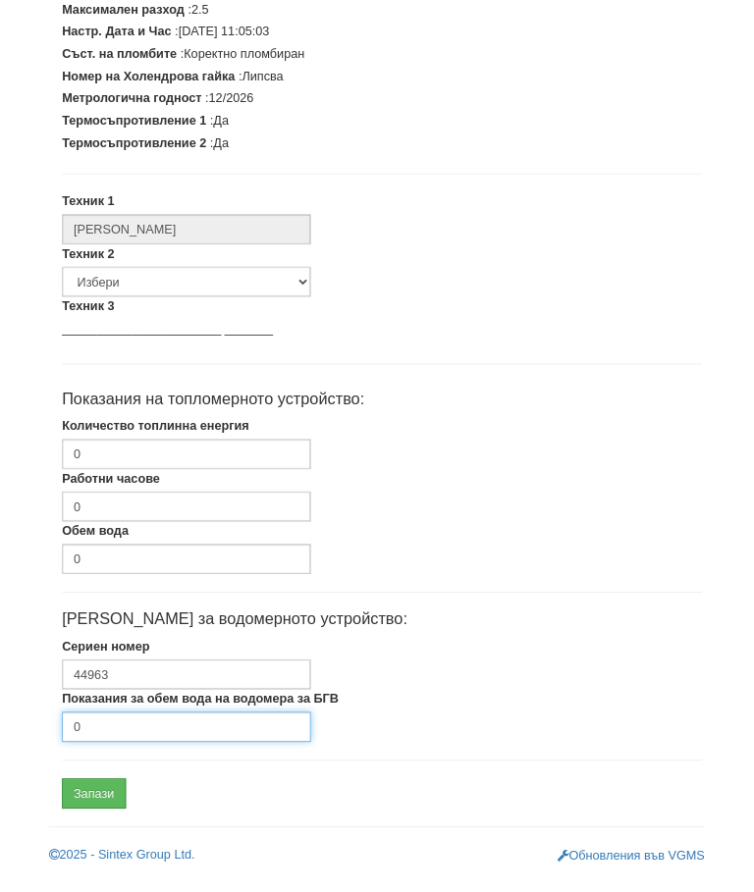
scroll to position [591, 0]
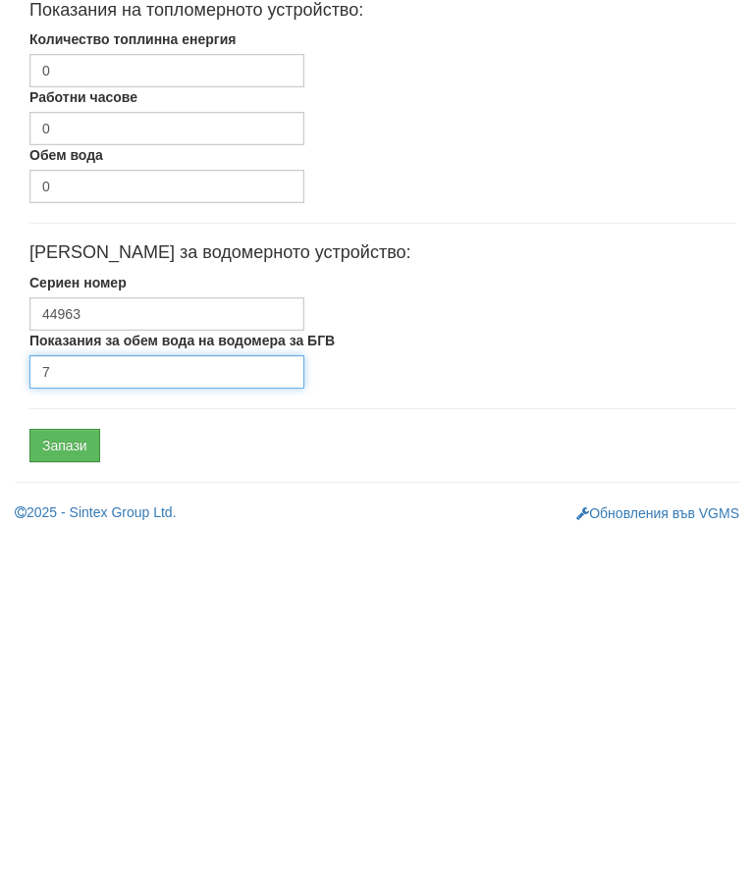
type input "7"
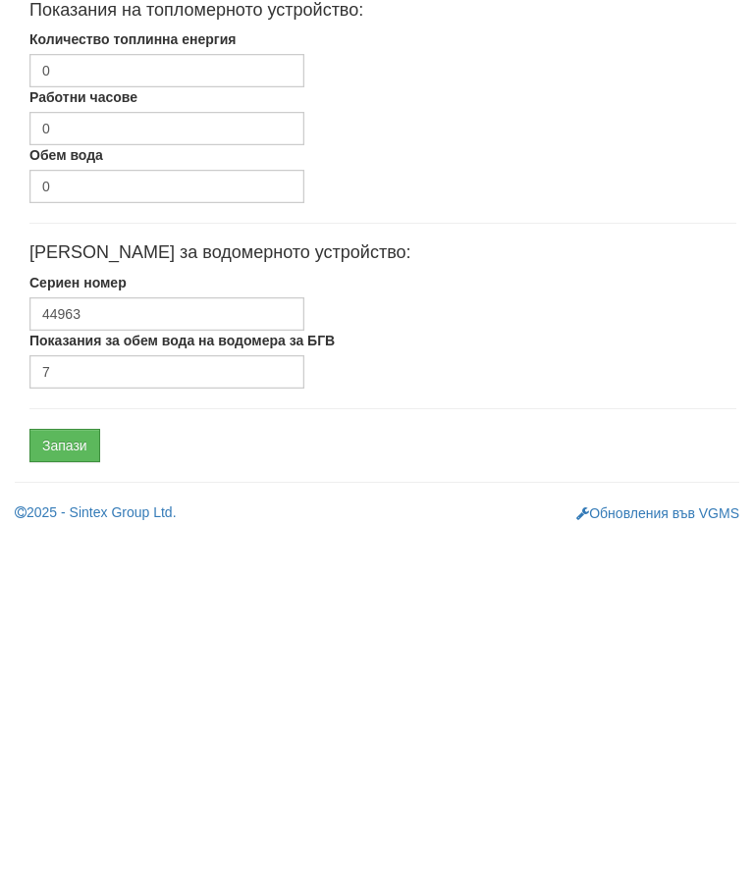
click at [85, 786] on input "Запази" at bounding box center [64, 802] width 71 height 33
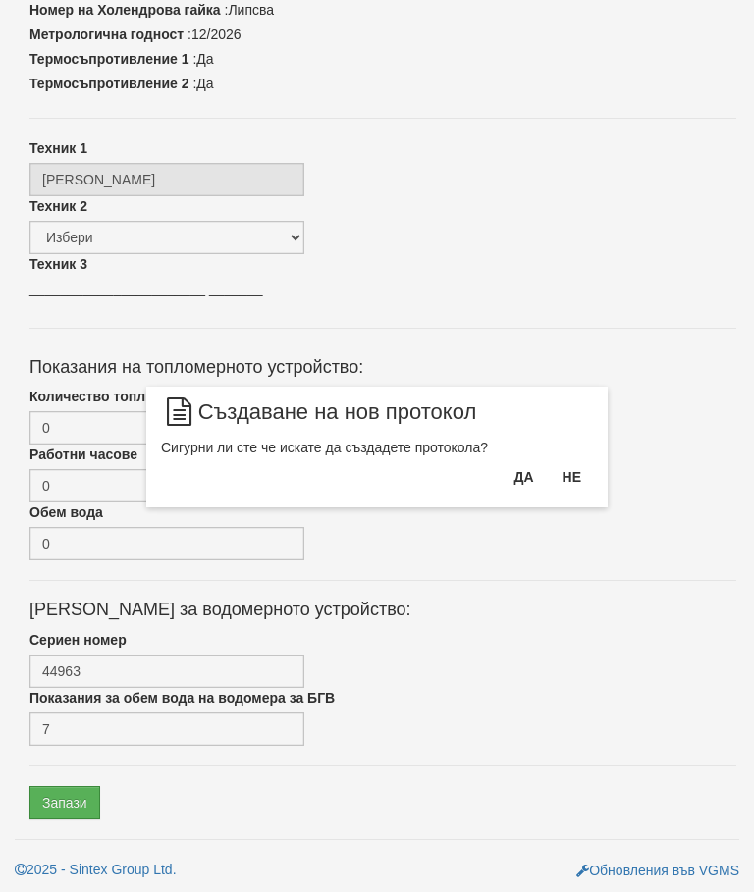
click at [513, 473] on button "Да" at bounding box center [523, 476] width 43 height 31
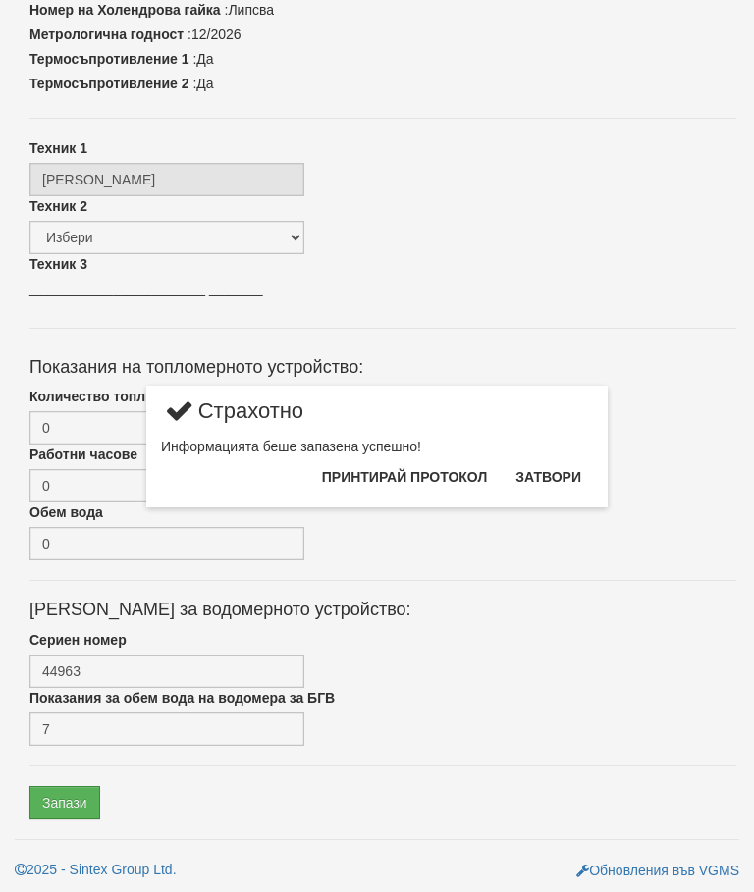
click at [550, 473] on button "Затвори" at bounding box center [548, 476] width 89 height 31
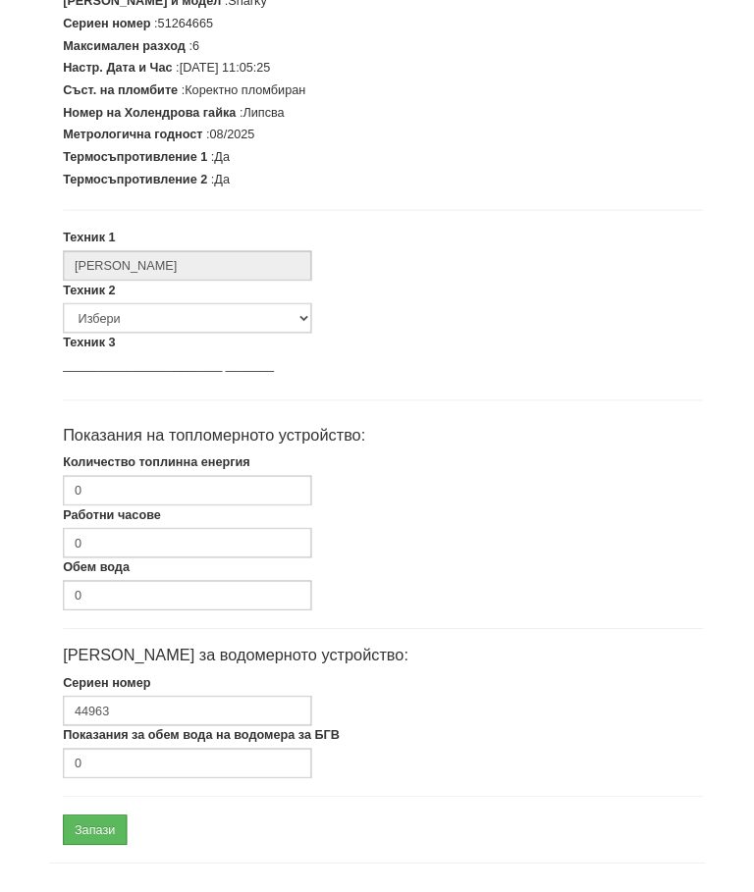
scroll to position [498, 0]
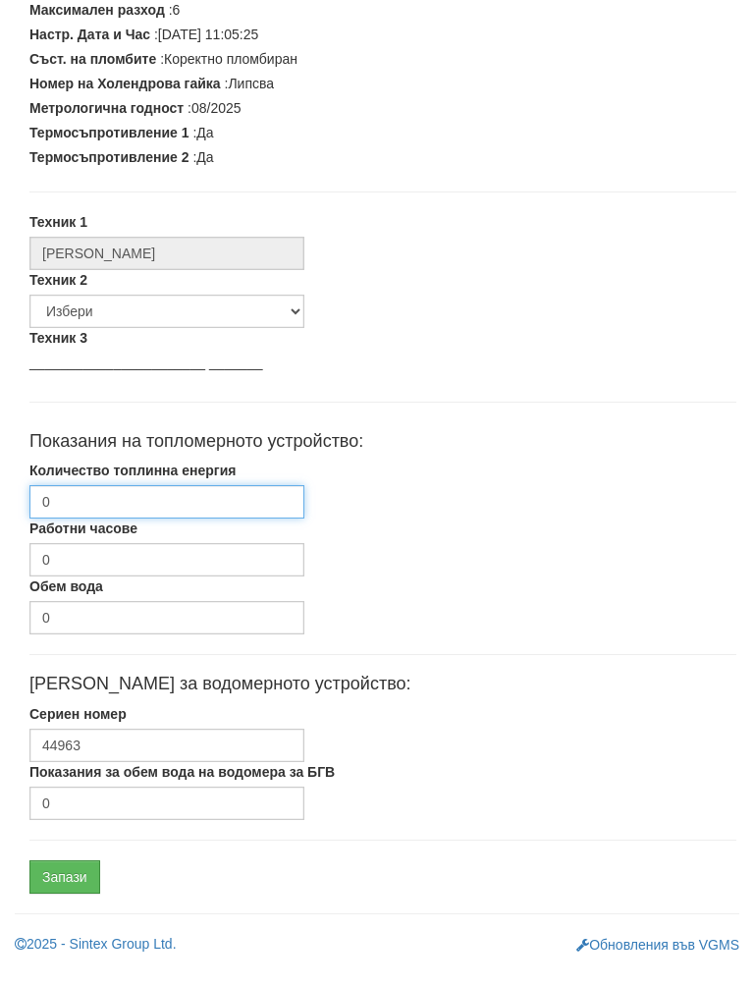
click at [201, 505] on input "0" at bounding box center [166, 521] width 275 height 33
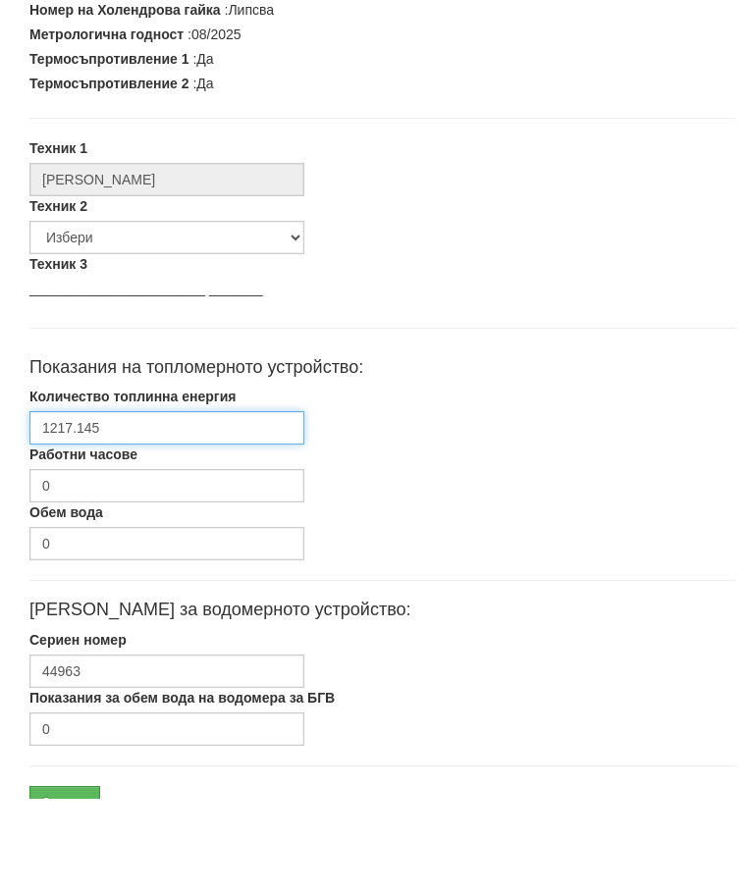
scroll to position [591, 0]
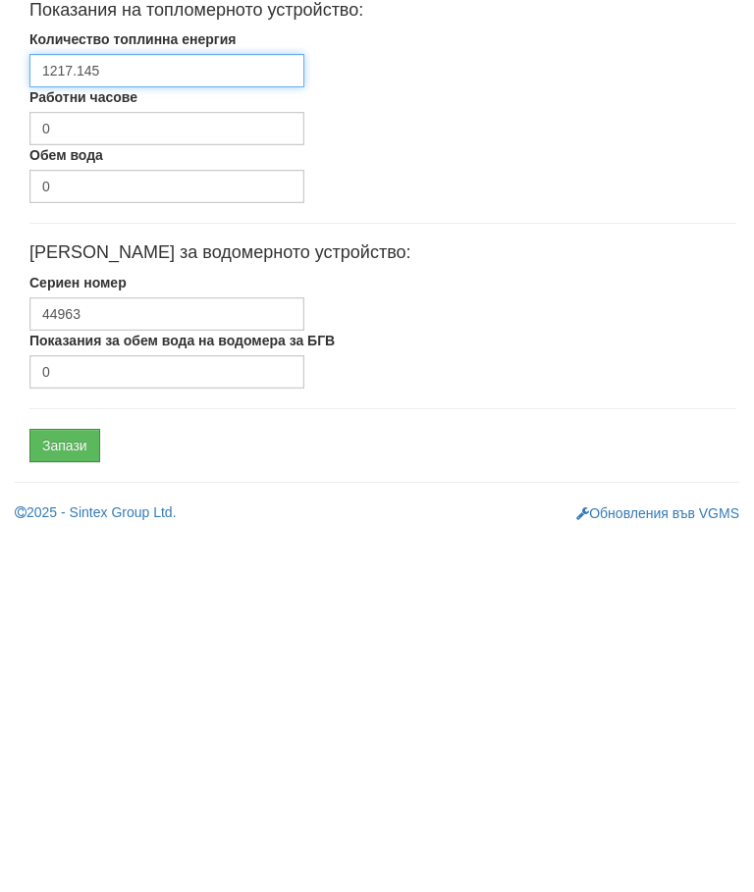
type input "1217.145"
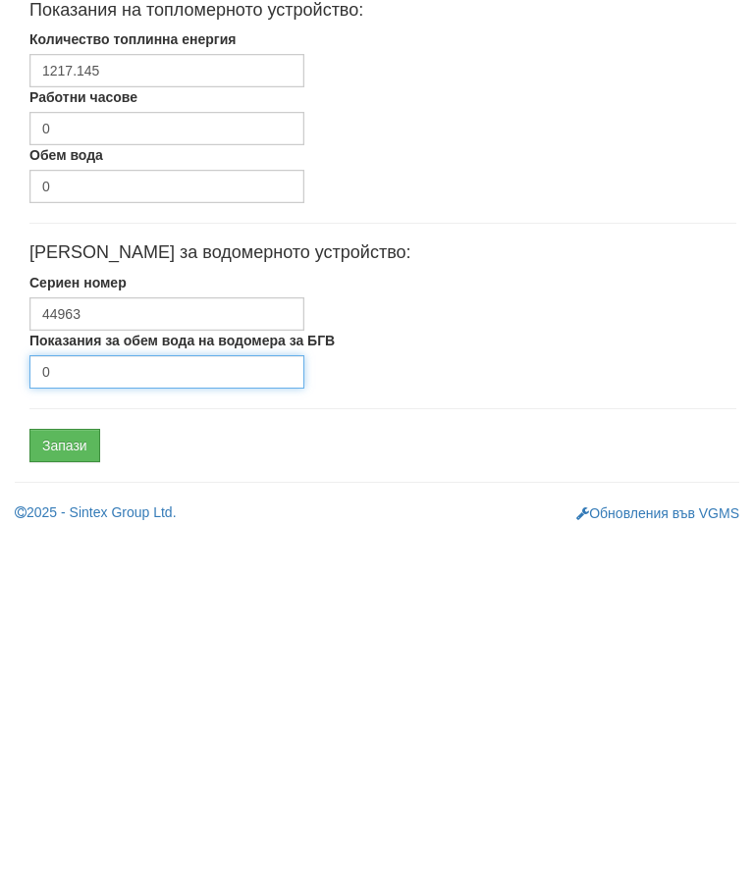
click at [171, 713] on input "0" at bounding box center [166, 729] width 275 height 33
type input "1980"
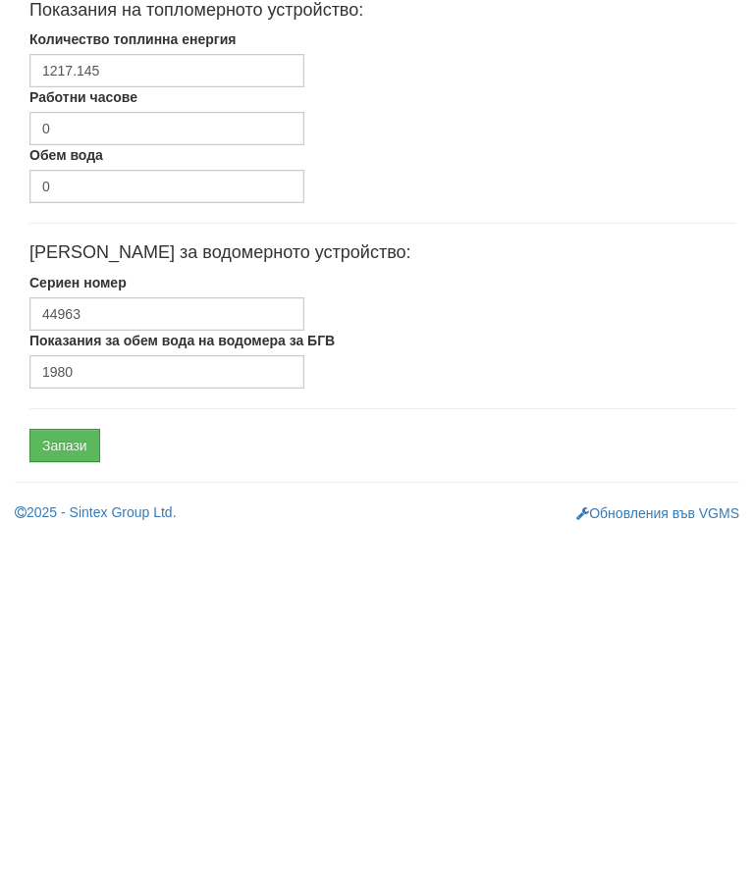
click at [84, 786] on input "Запази" at bounding box center [64, 802] width 71 height 33
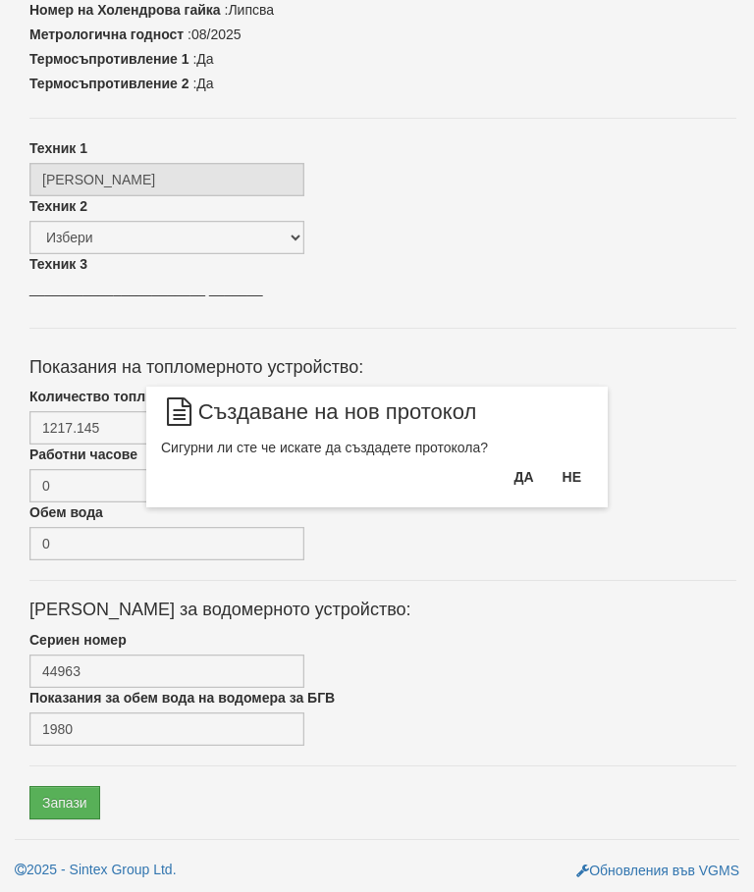
click at [504, 477] on button "Да" at bounding box center [523, 476] width 43 height 31
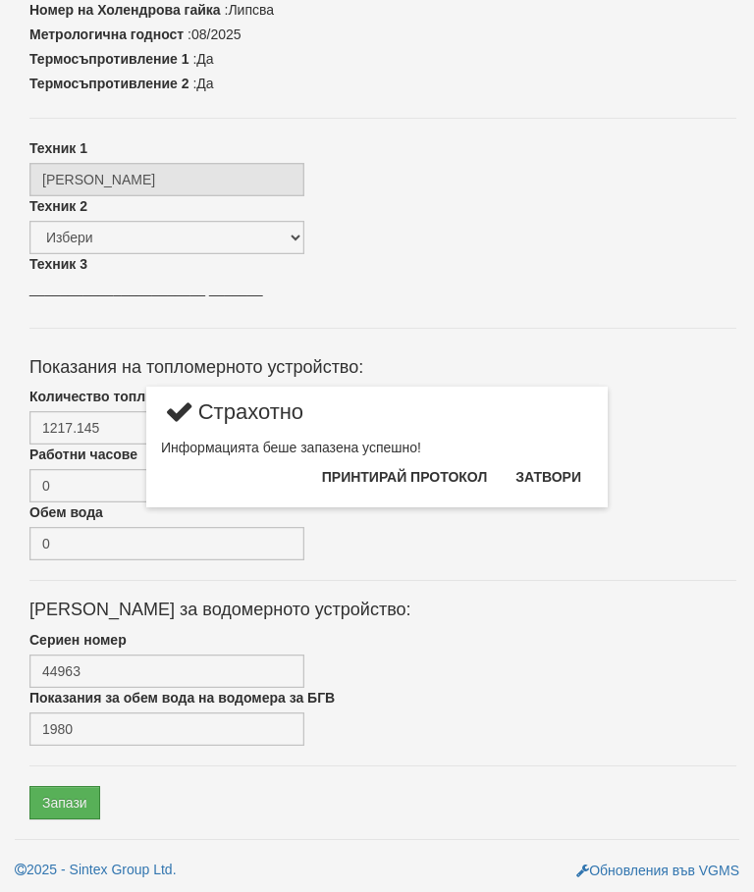
click at [551, 479] on button "Затвори" at bounding box center [548, 476] width 89 height 31
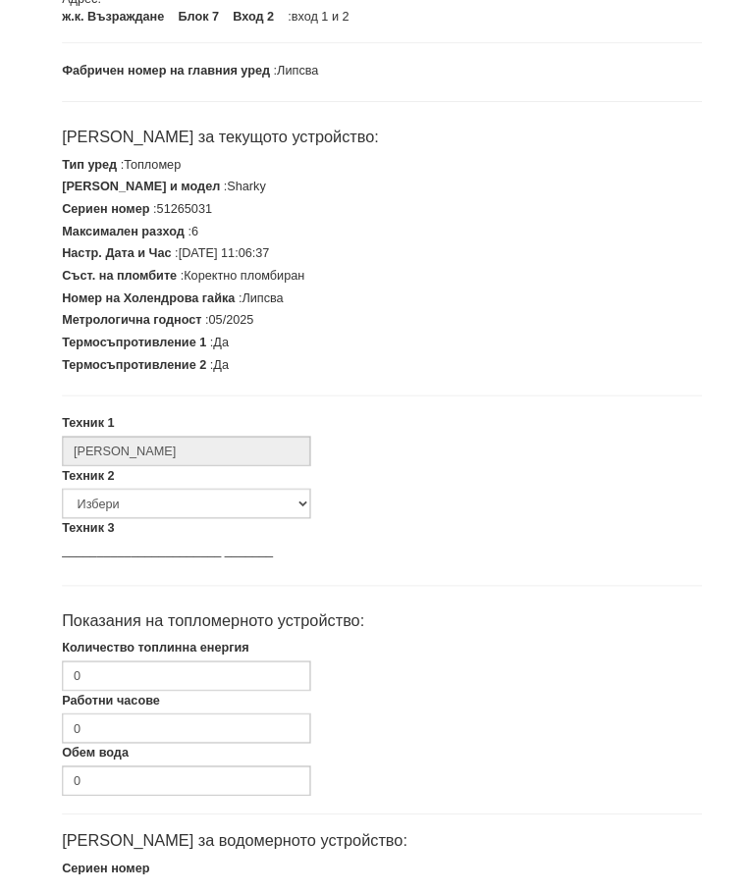
scroll to position [498, 0]
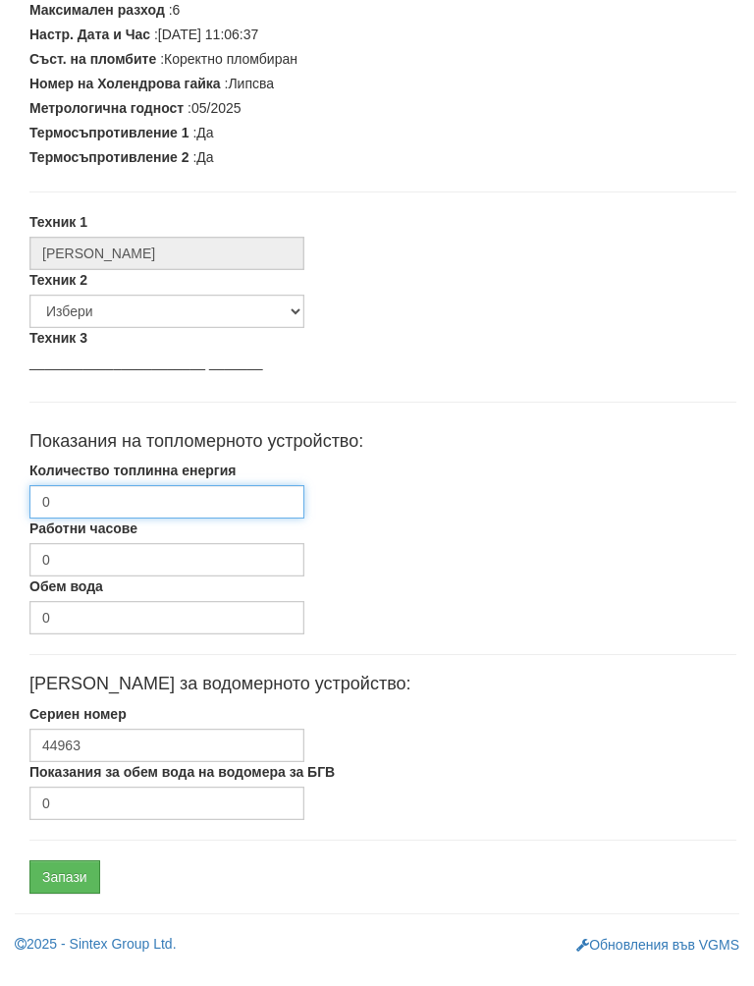
click at [217, 505] on input "0" at bounding box center [166, 521] width 275 height 33
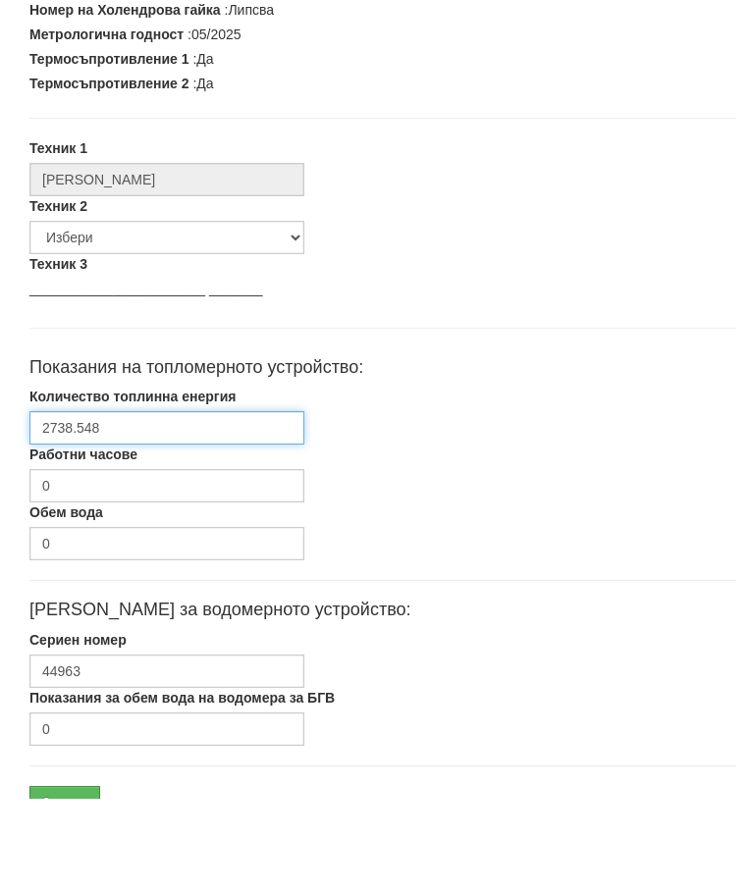
scroll to position [591, 0]
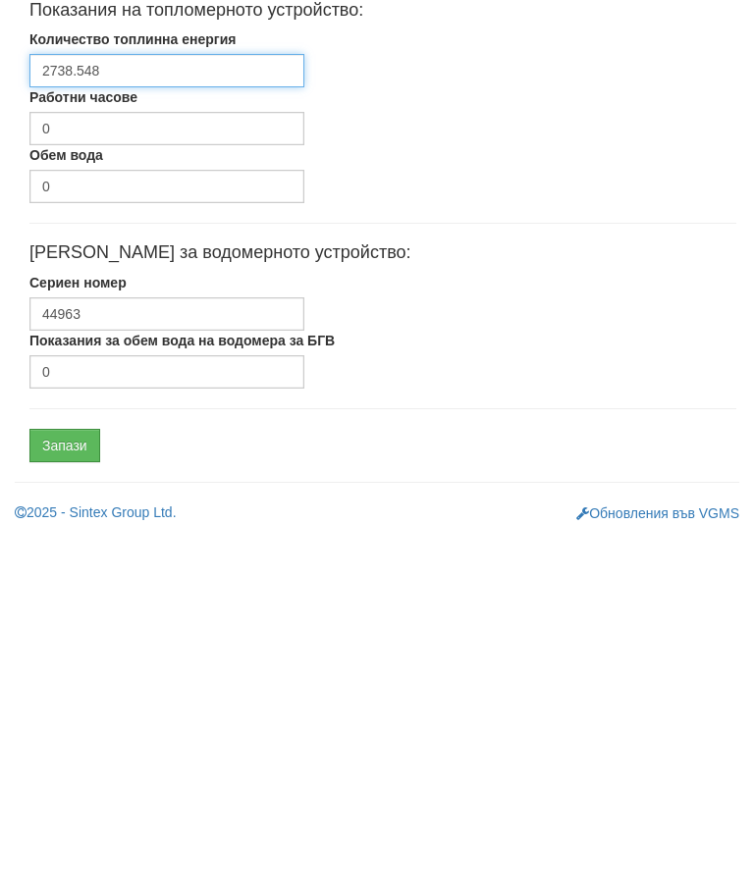
type input "2738.548"
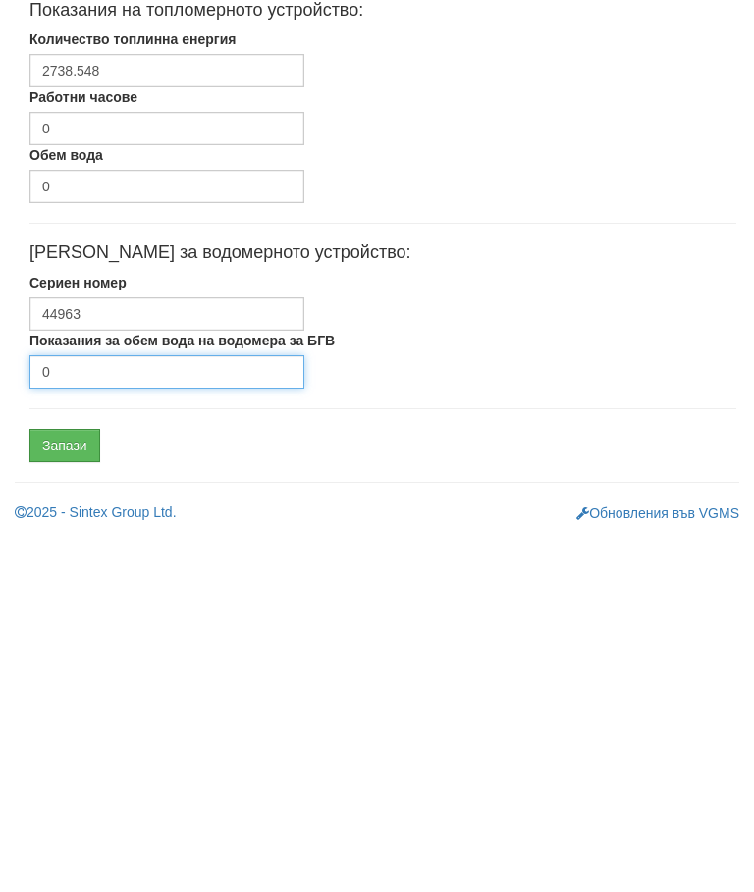
click at [178, 713] on input "0" at bounding box center [166, 729] width 275 height 33
type input "109"
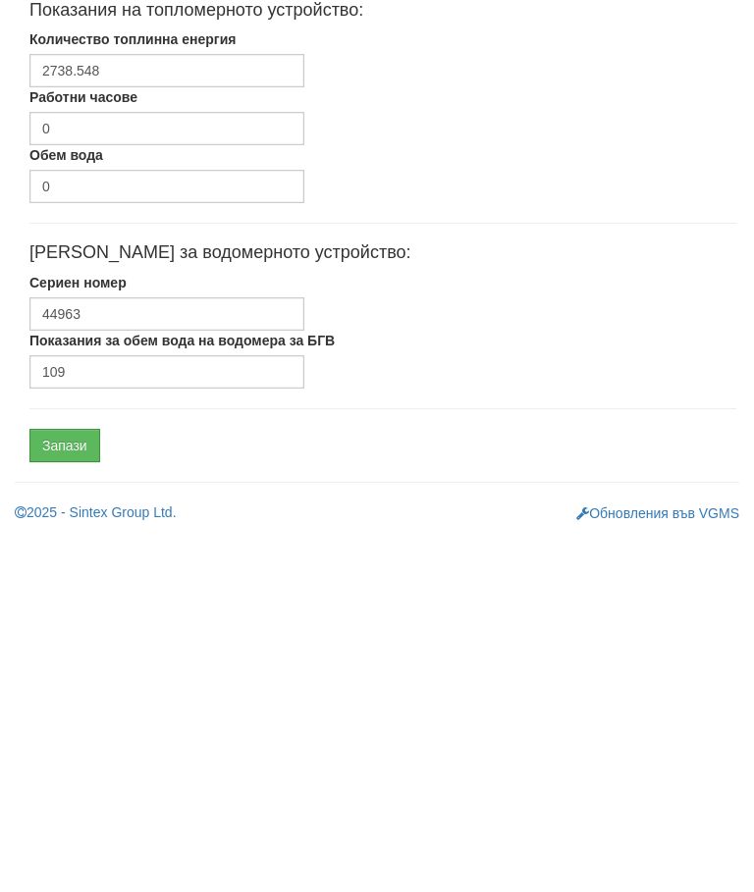
click at [77, 786] on input "Запази" at bounding box center [64, 802] width 71 height 33
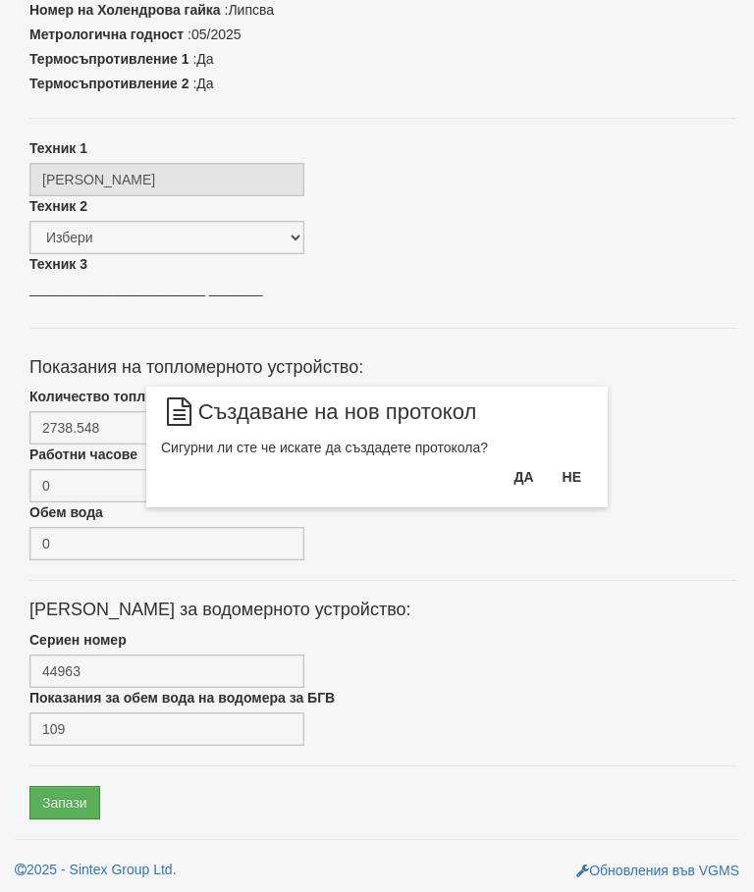
click at [518, 486] on button "Да" at bounding box center [523, 476] width 43 height 31
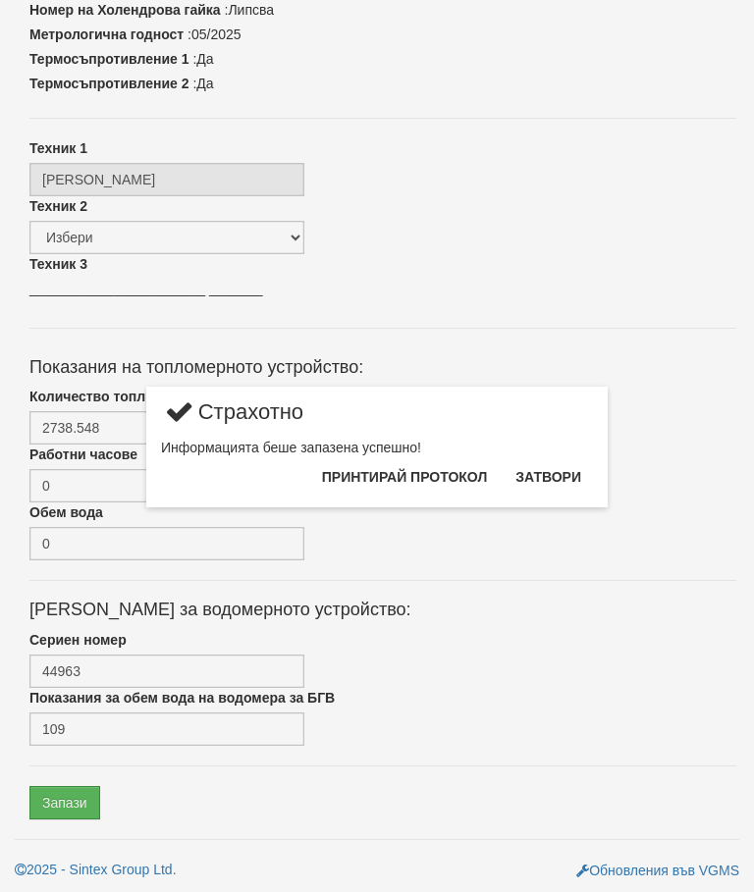
click at [559, 483] on button "Затвори" at bounding box center [548, 476] width 89 height 31
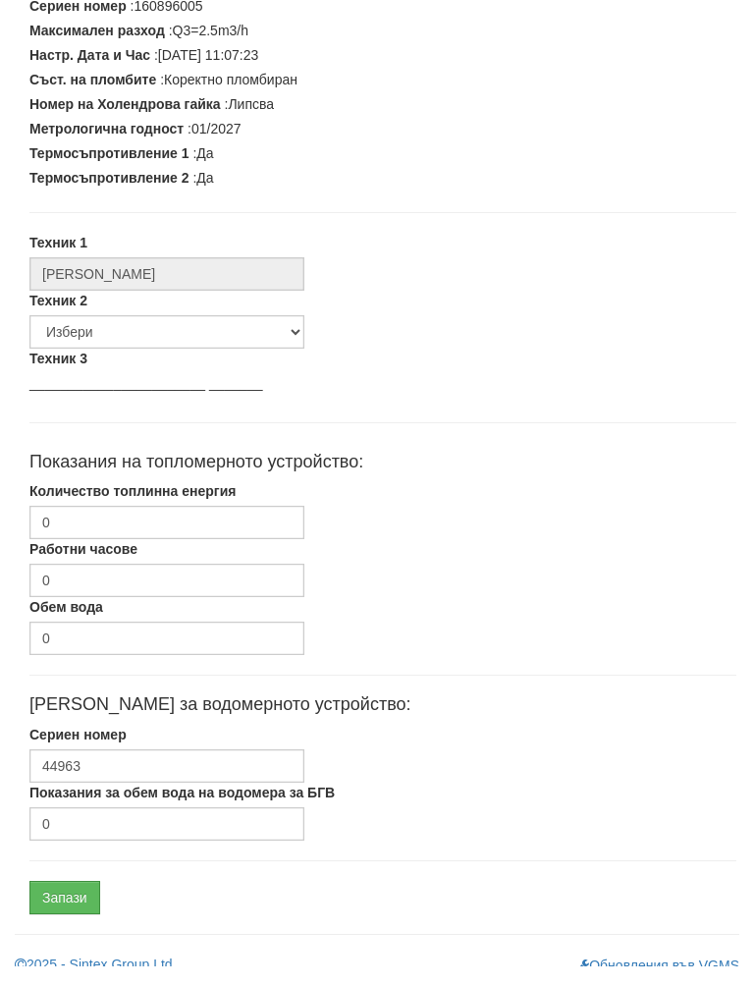
scroll to position [498, 0]
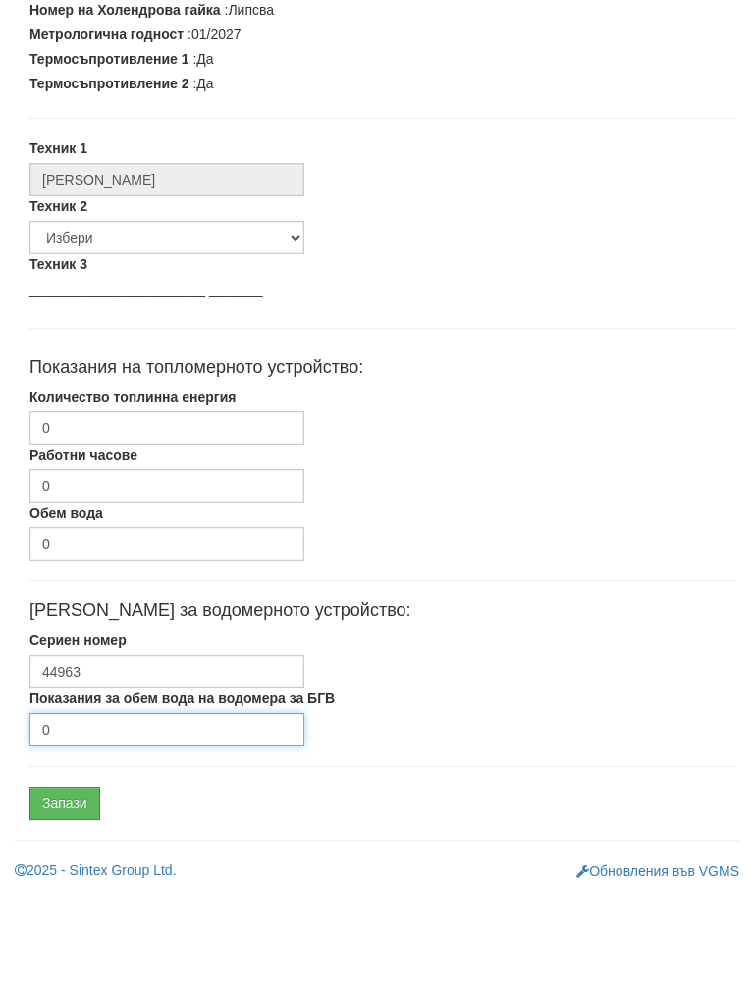
click at [159, 806] on input "0" at bounding box center [166, 822] width 275 height 33
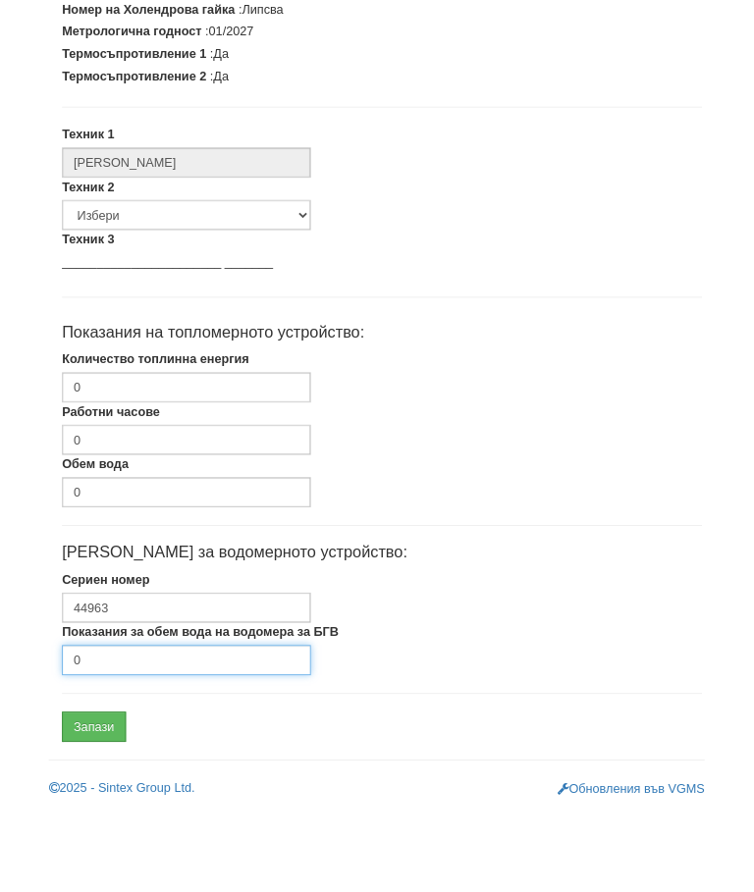
scroll to position [591, 0]
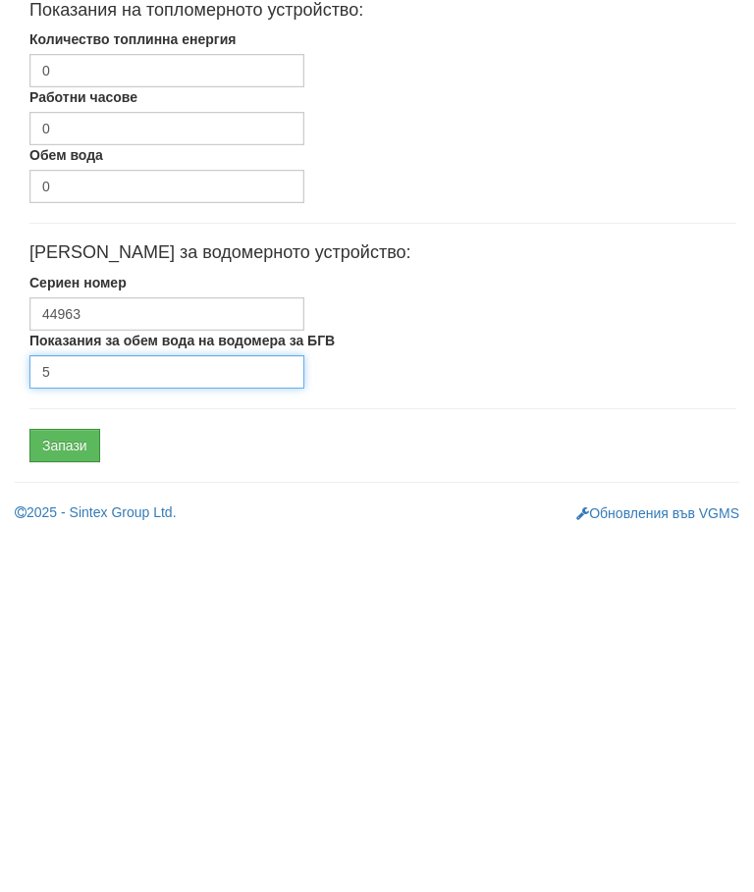
type input "5"
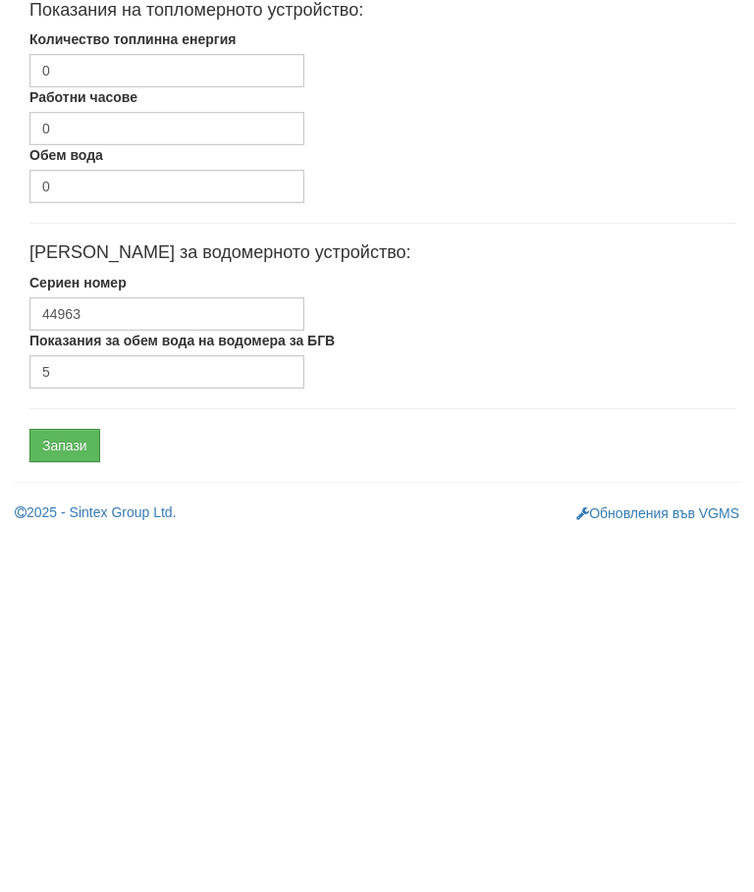
click at [86, 786] on input "Запази" at bounding box center [64, 802] width 71 height 33
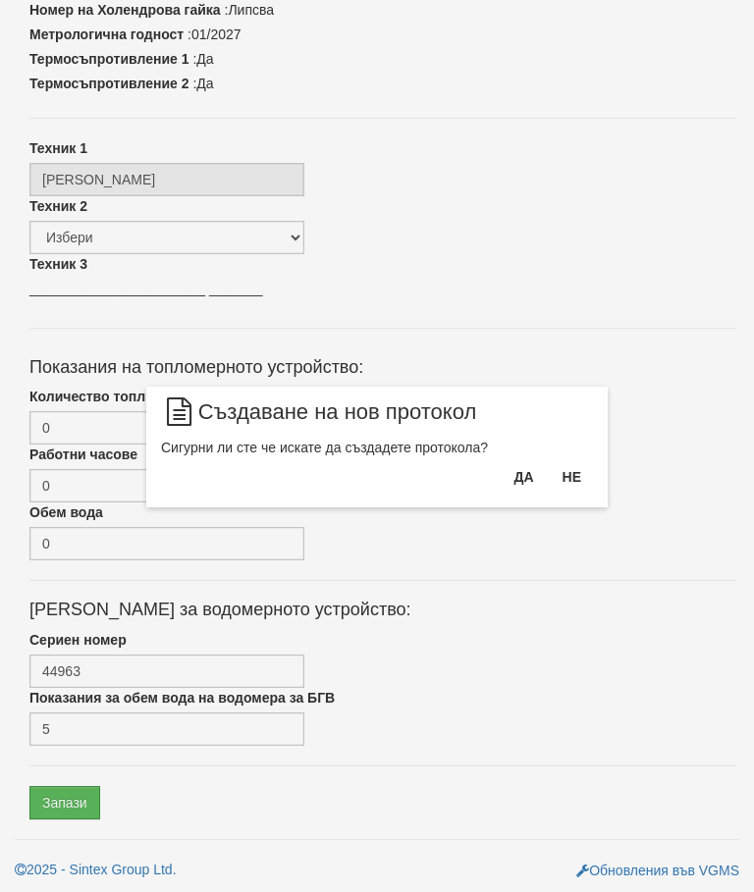
click at [505, 481] on button "Да" at bounding box center [523, 476] width 43 height 31
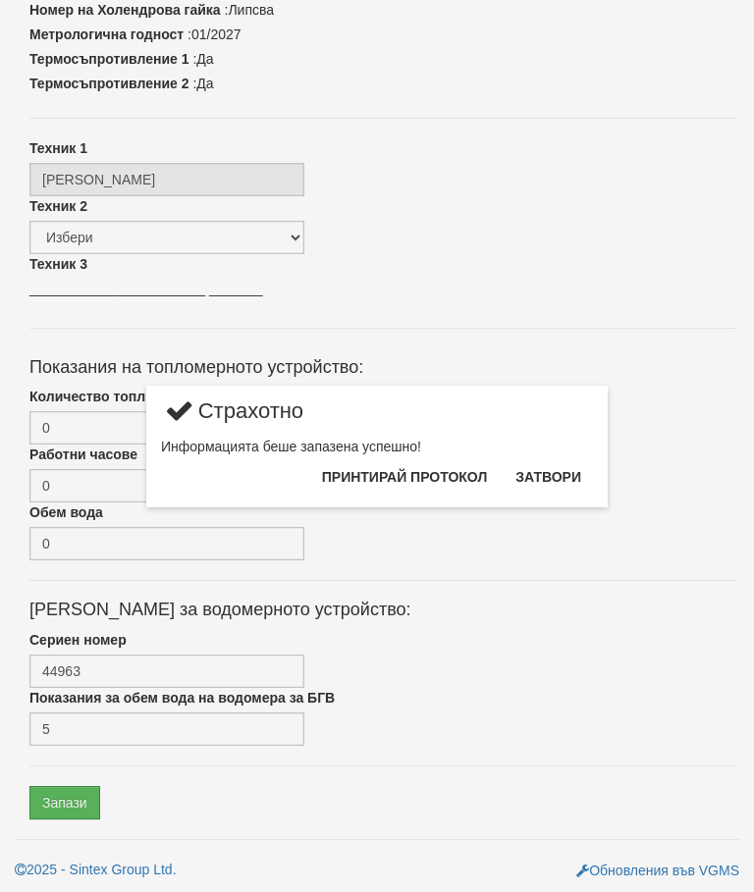
click at [553, 480] on button "Затвори" at bounding box center [548, 476] width 89 height 31
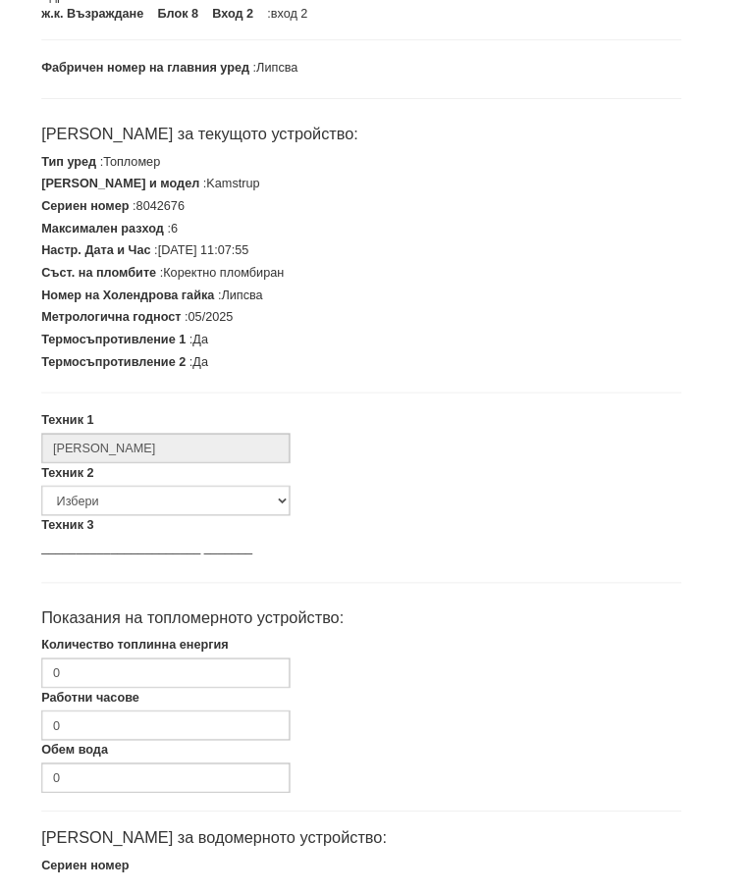
scroll to position [498, 7]
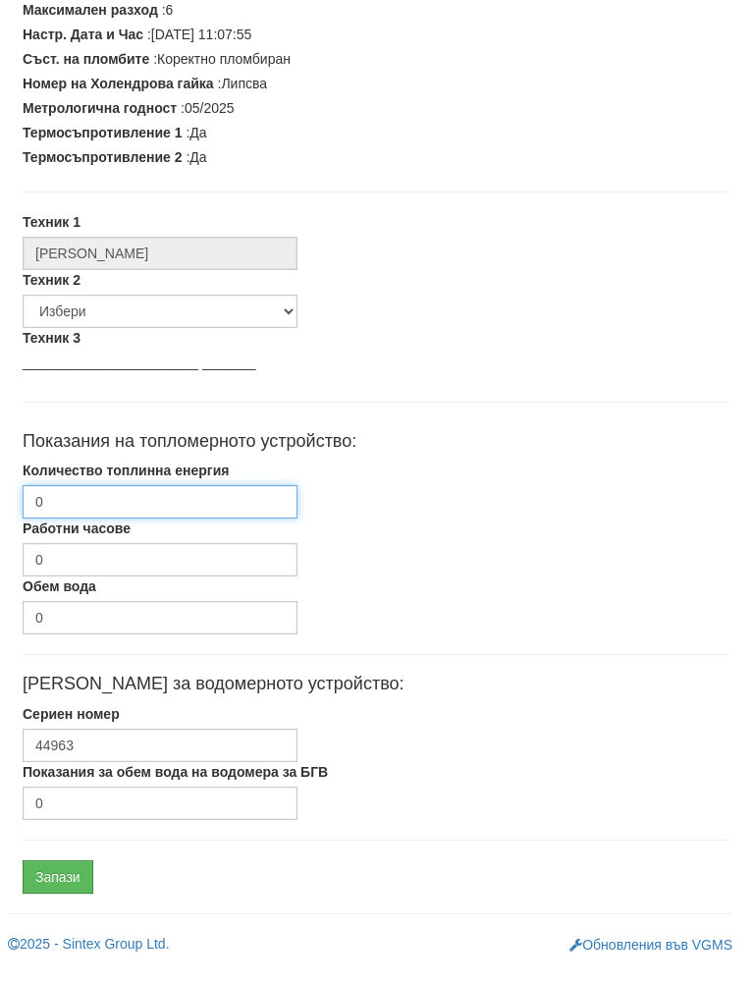
click at [212, 505] on input "0" at bounding box center [160, 521] width 275 height 33
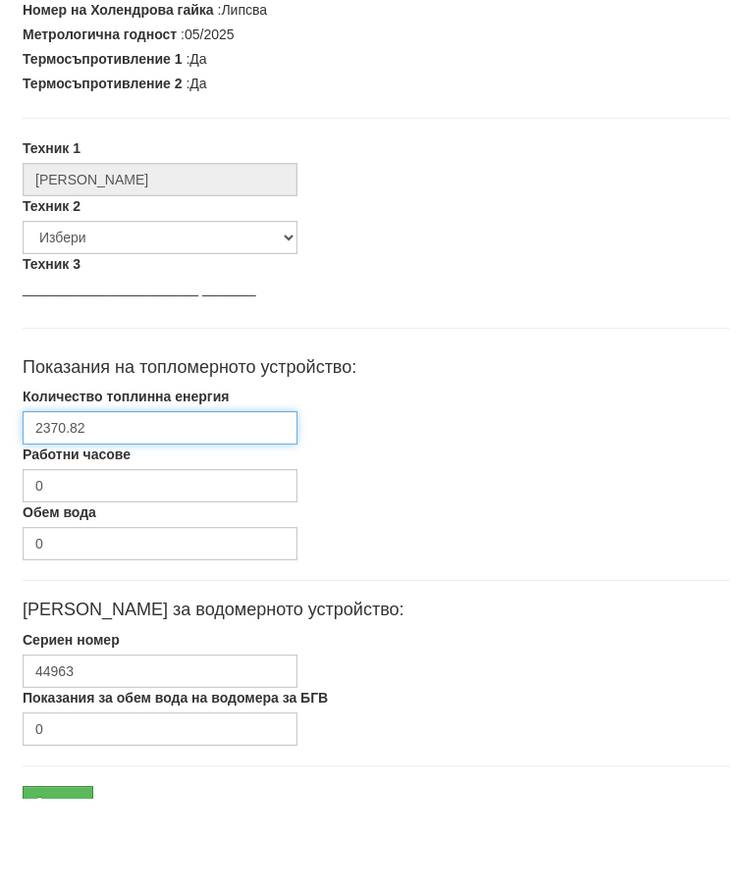
scroll to position [591, 7]
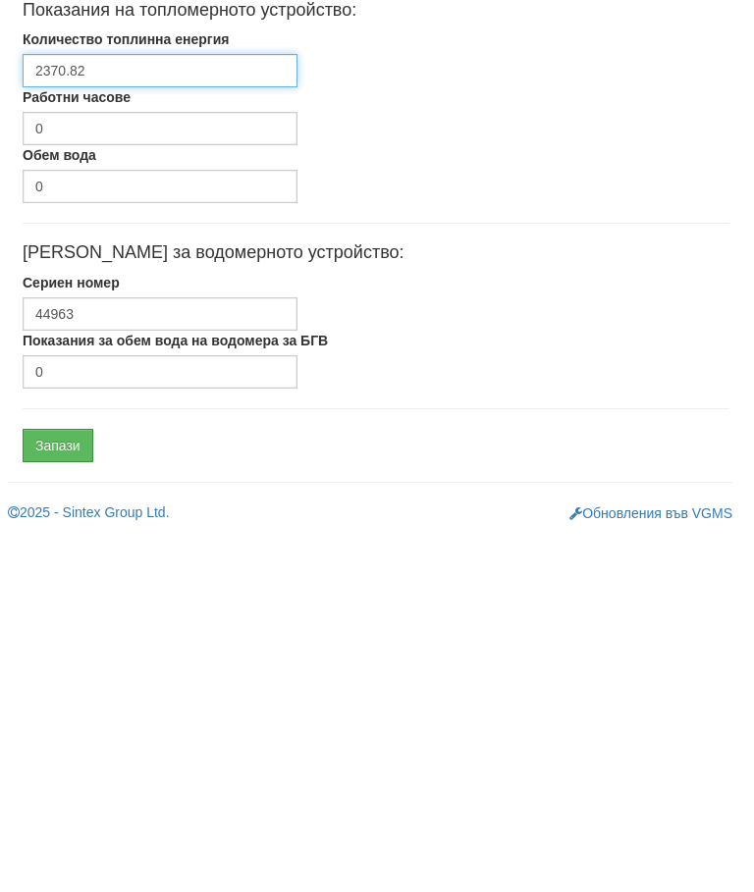
type input "2370.82"
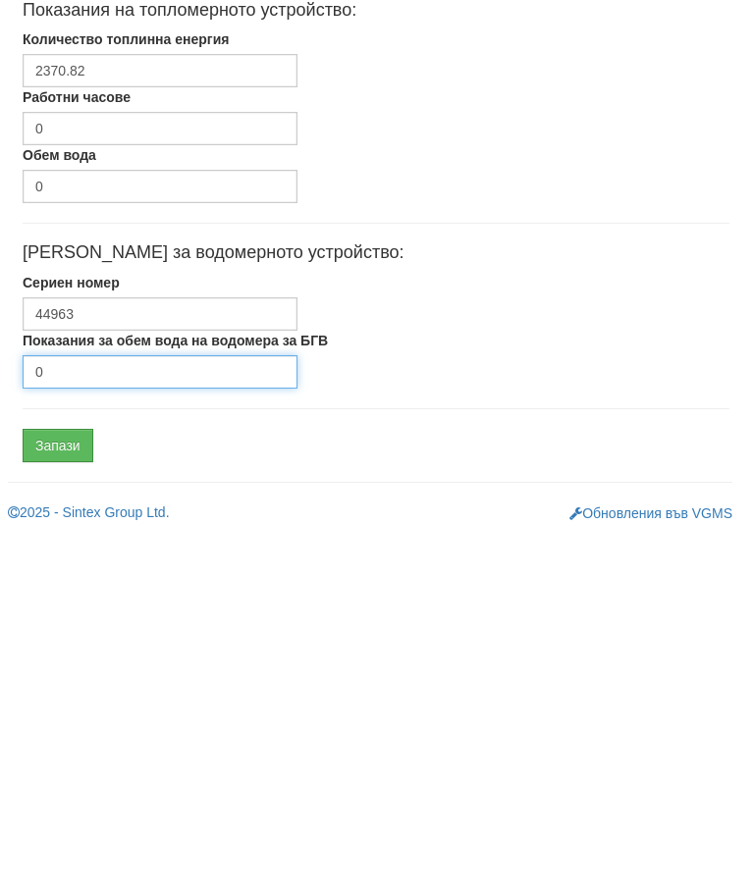
click at [136, 713] on input "0" at bounding box center [160, 729] width 275 height 33
type input "976"
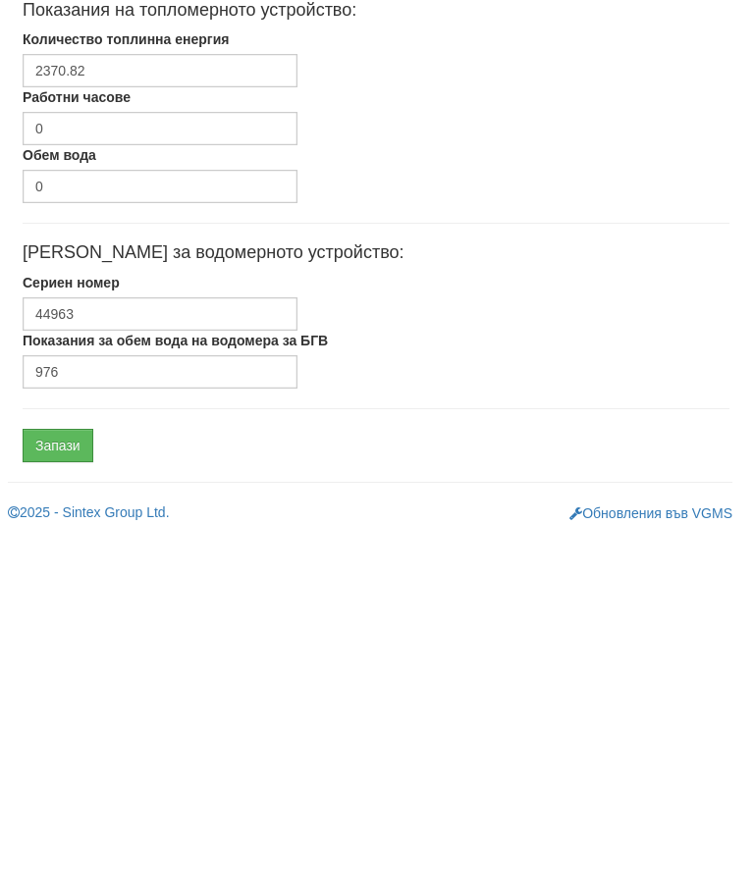
click at [68, 786] on input "Запази" at bounding box center [58, 802] width 71 height 33
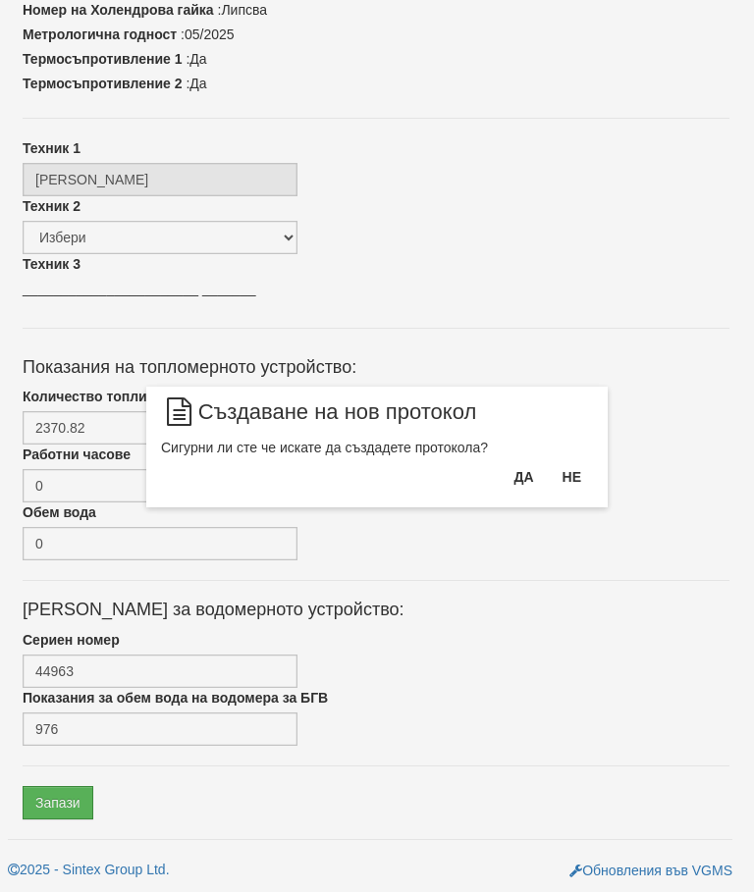
click at [515, 482] on button "Да" at bounding box center [523, 476] width 43 height 31
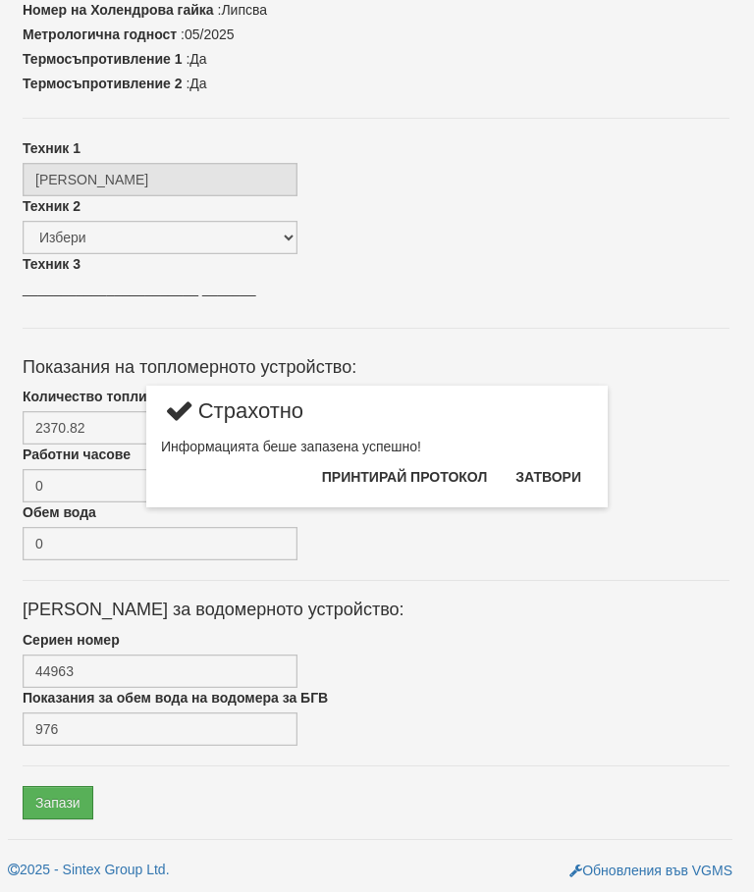
click at [556, 479] on button "Затвори" at bounding box center [548, 476] width 89 height 31
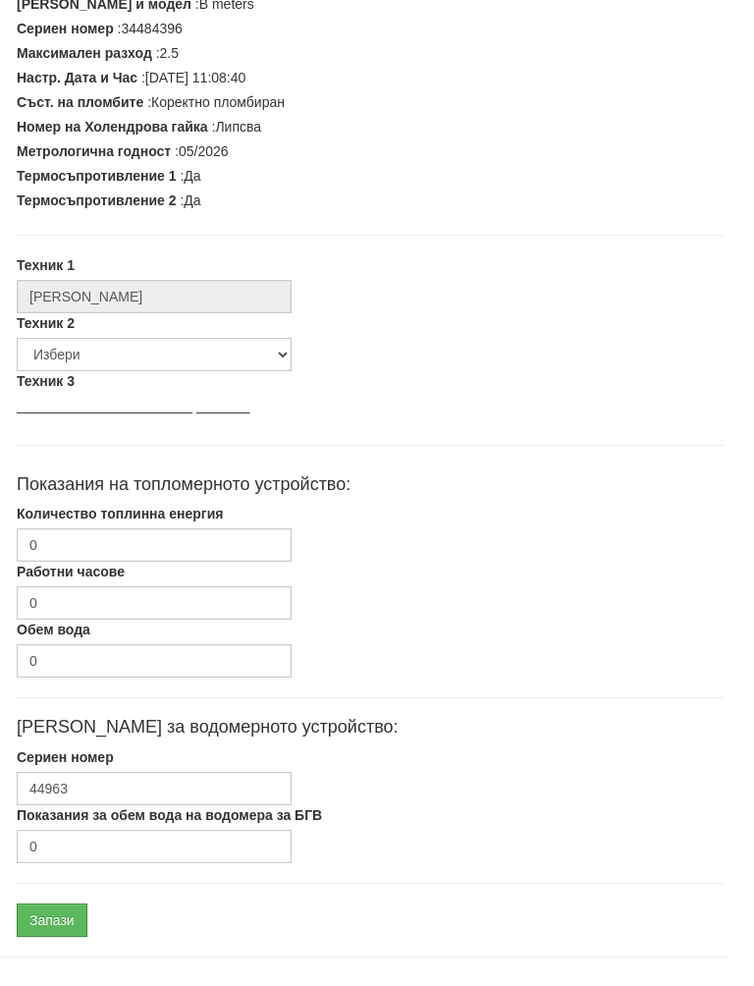
scroll to position [498, 7]
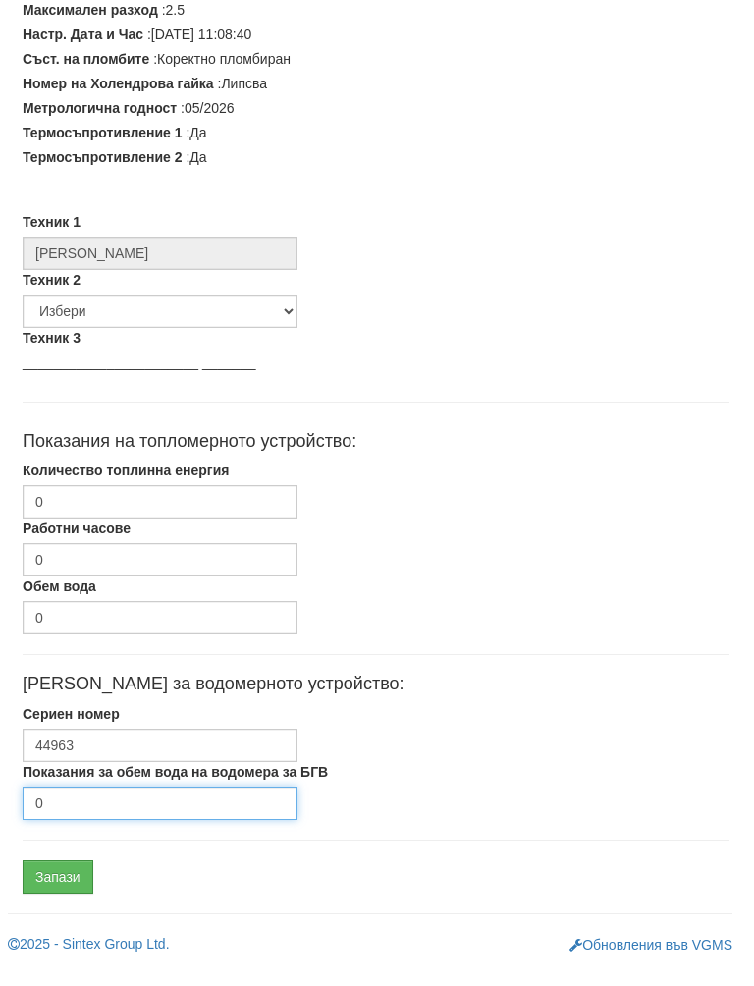
click at [125, 806] on input "0" at bounding box center [160, 822] width 275 height 33
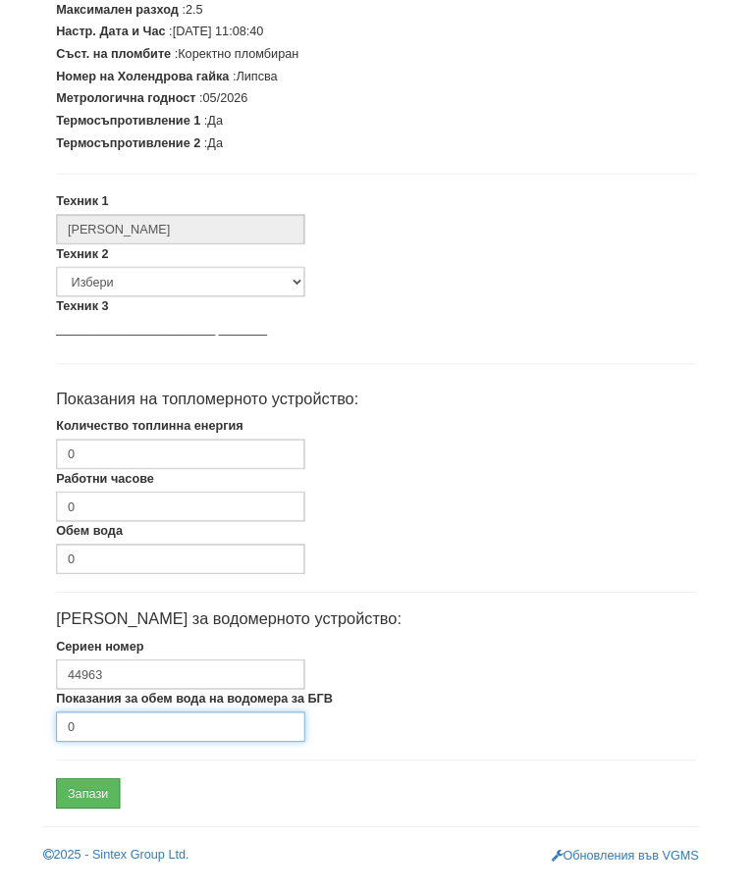
scroll to position [591, 0]
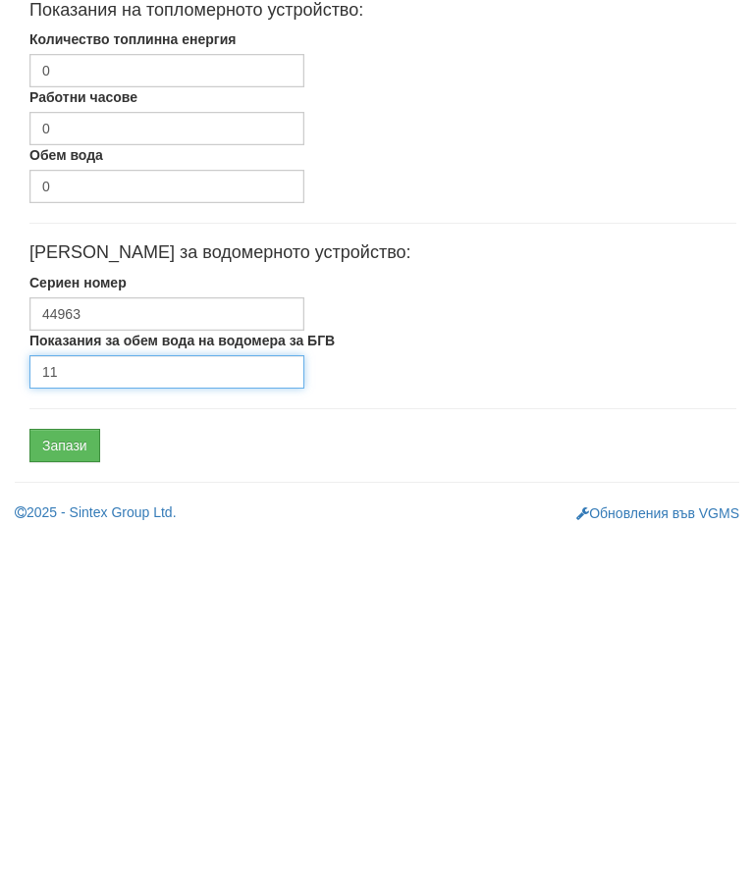
type input "11"
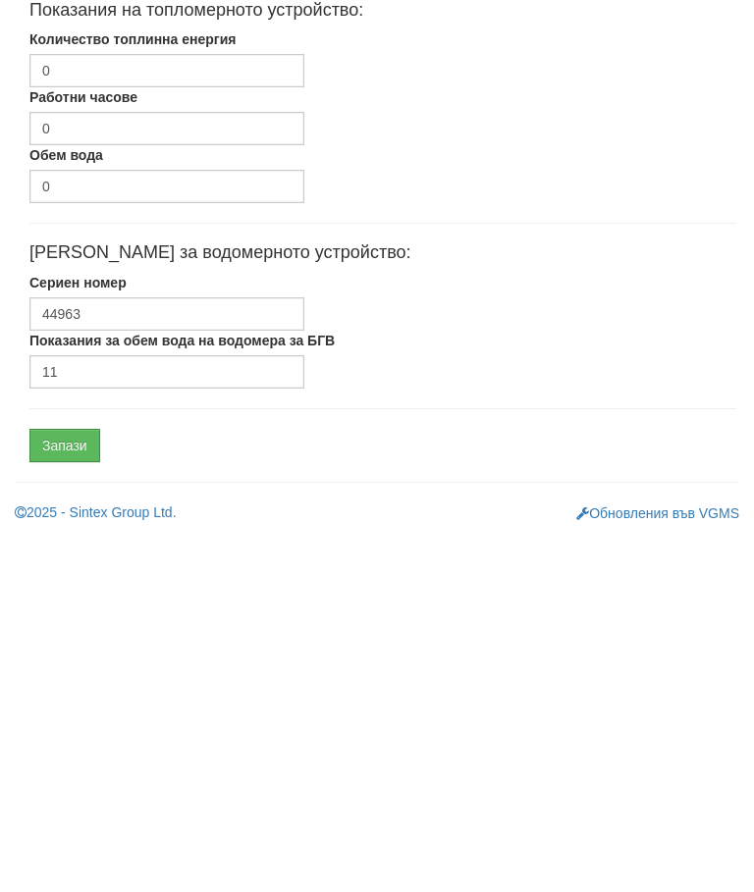
click at [79, 786] on input "Запази" at bounding box center [64, 802] width 71 height 33
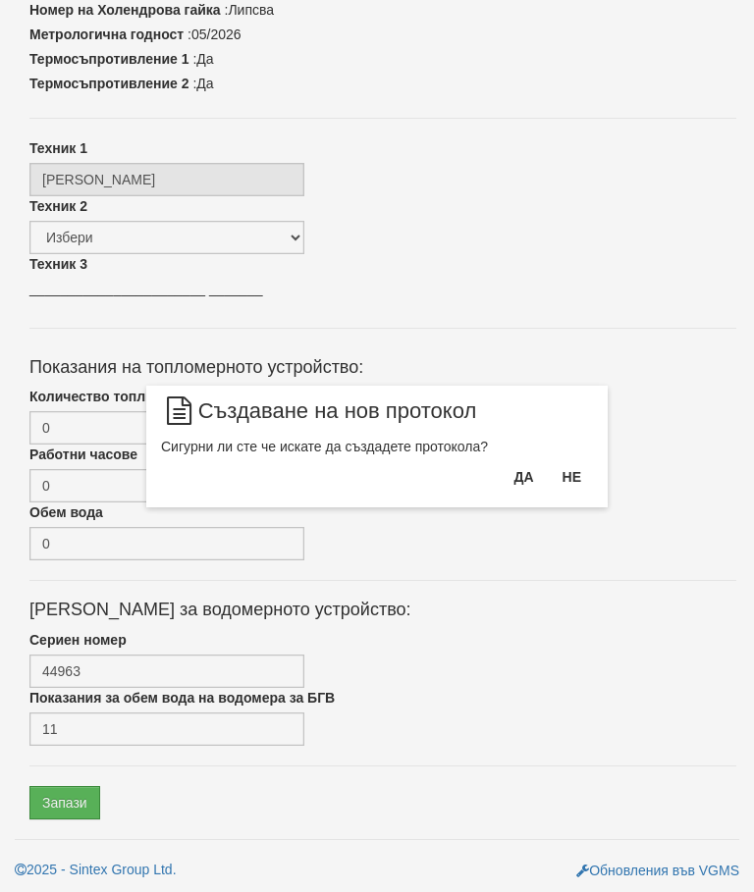
click at [514, 474] on button "Да" at bounding box center [523, 476] width 43 height 31
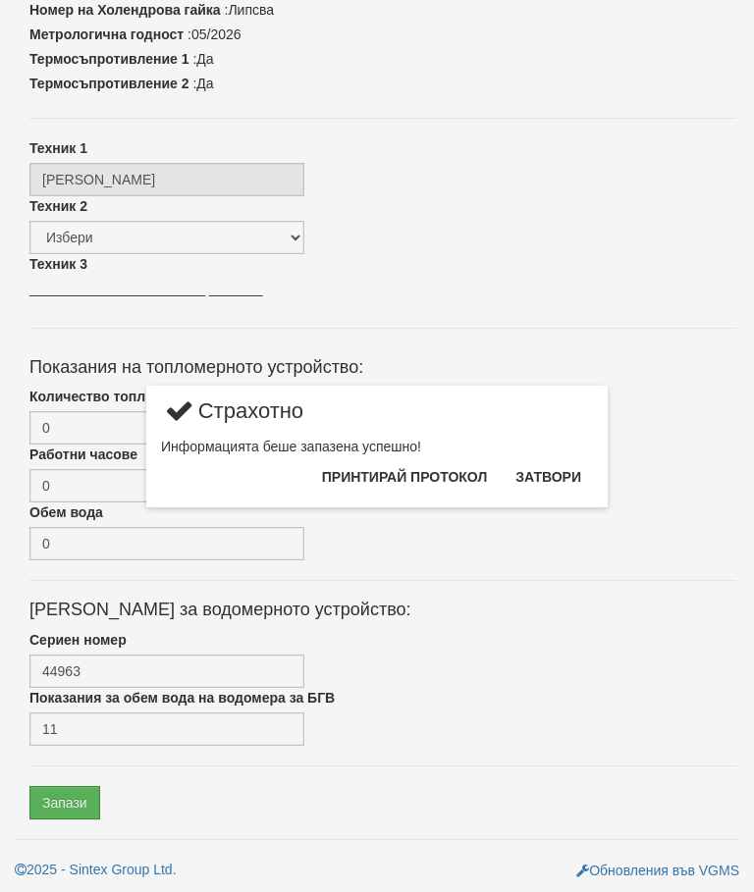
click at [558, 479] on button "Затвори" at bounding box center [548, 476] width 89 height 31
